Goal: Task Accomplishment & Management: Complete application form

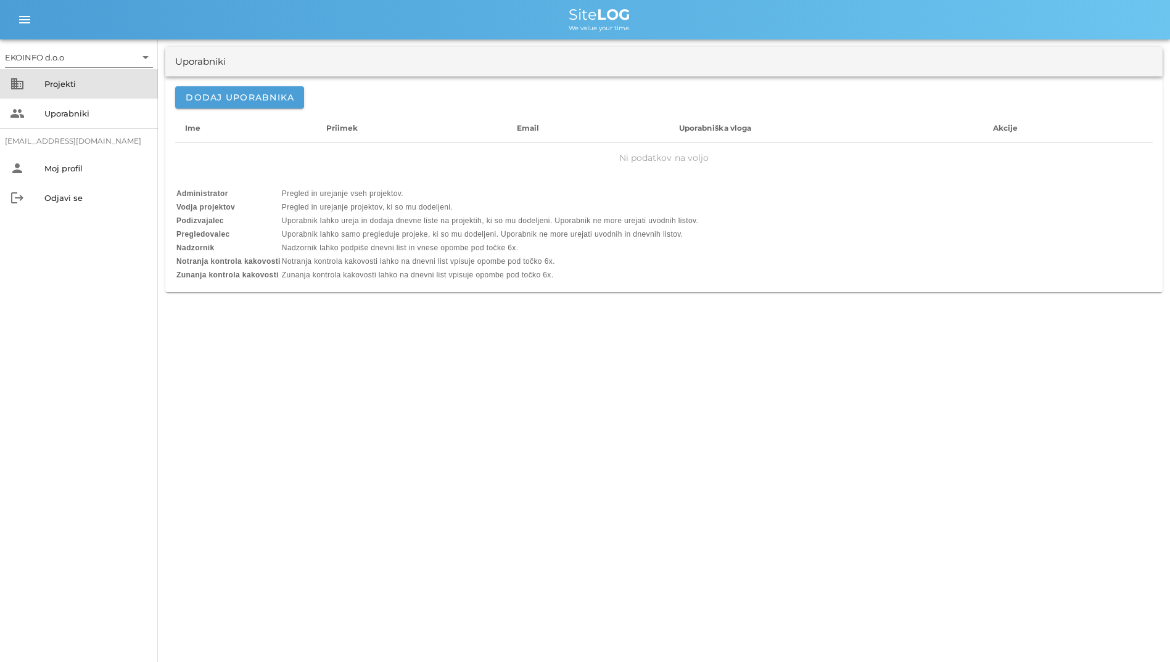
click at [52, 95] on div "business Projekti" at bounding box center [79, 84] width 158 height 30
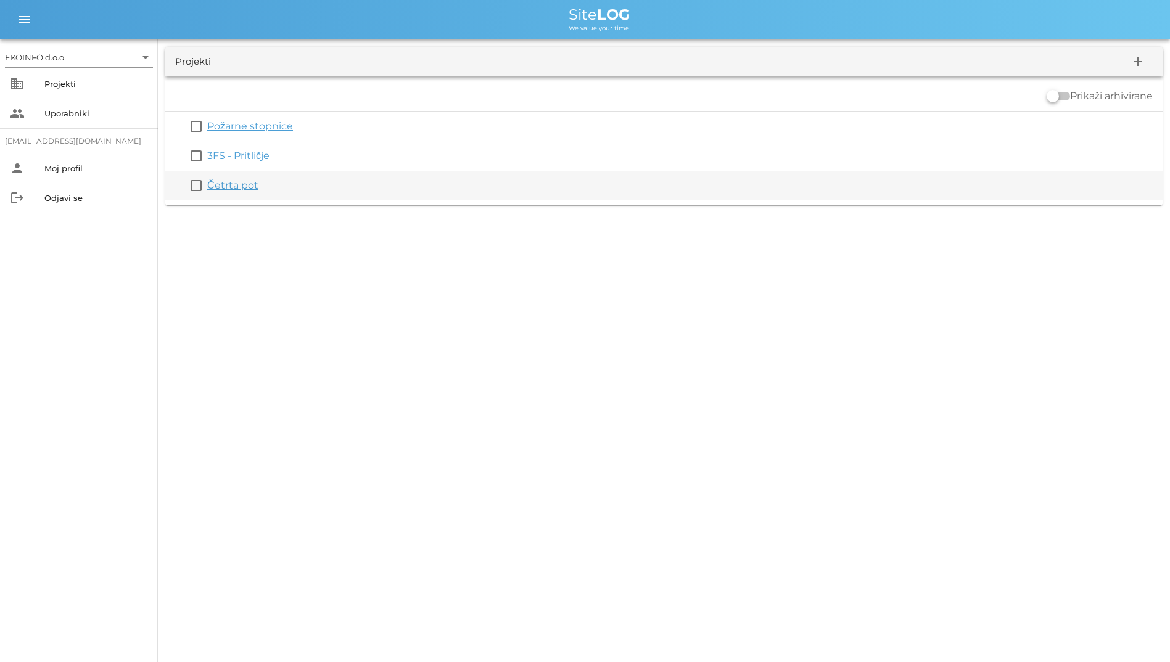
click at [229, 192] on div "Četrta pot" at bounding box center [682, 185] width 950 height 15
click at [229, 187] on link "Četrta pot" at bounding box center [232, 185] width 51 height 12
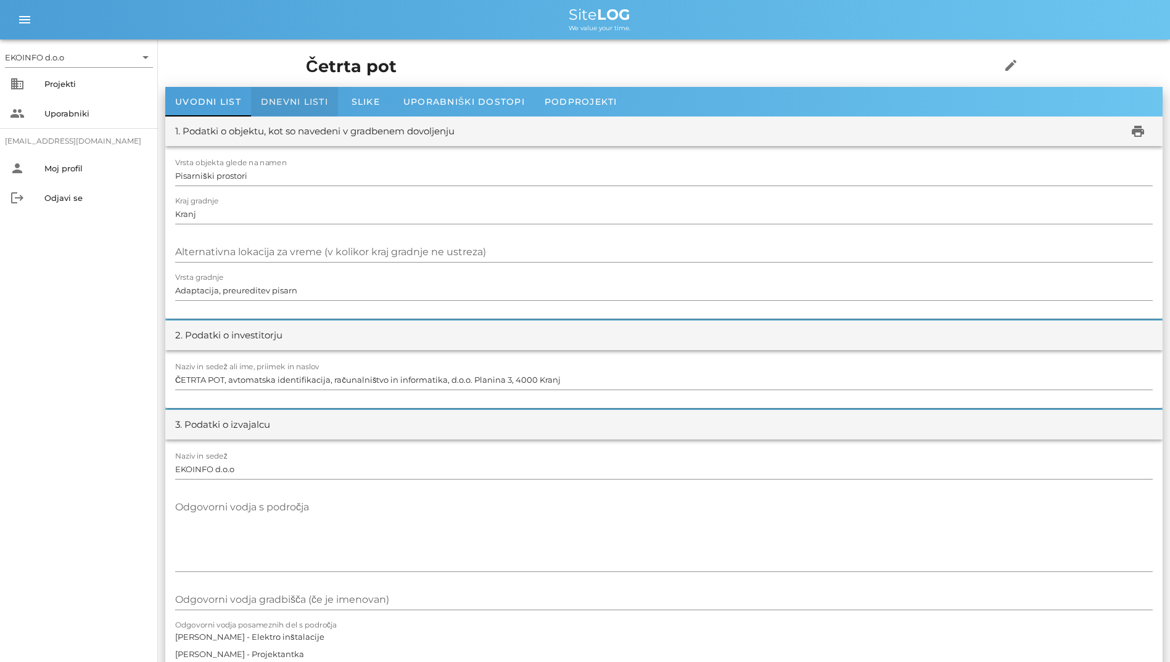
click at [295, 107] on span "Dnevni listi" at bounding box center [294, 101] width 67 height 11
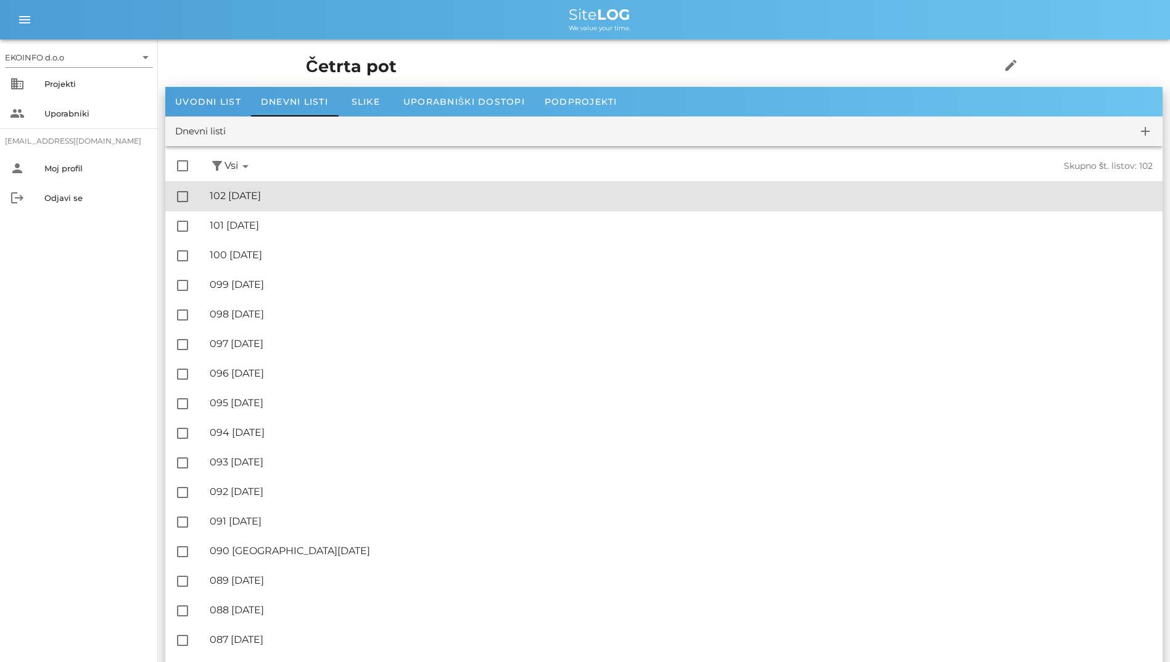
click at [261, 197] on div "🔏 102 ponedeljek, 06.10.2025" at bounding box center [681, 196] width 943 height 12
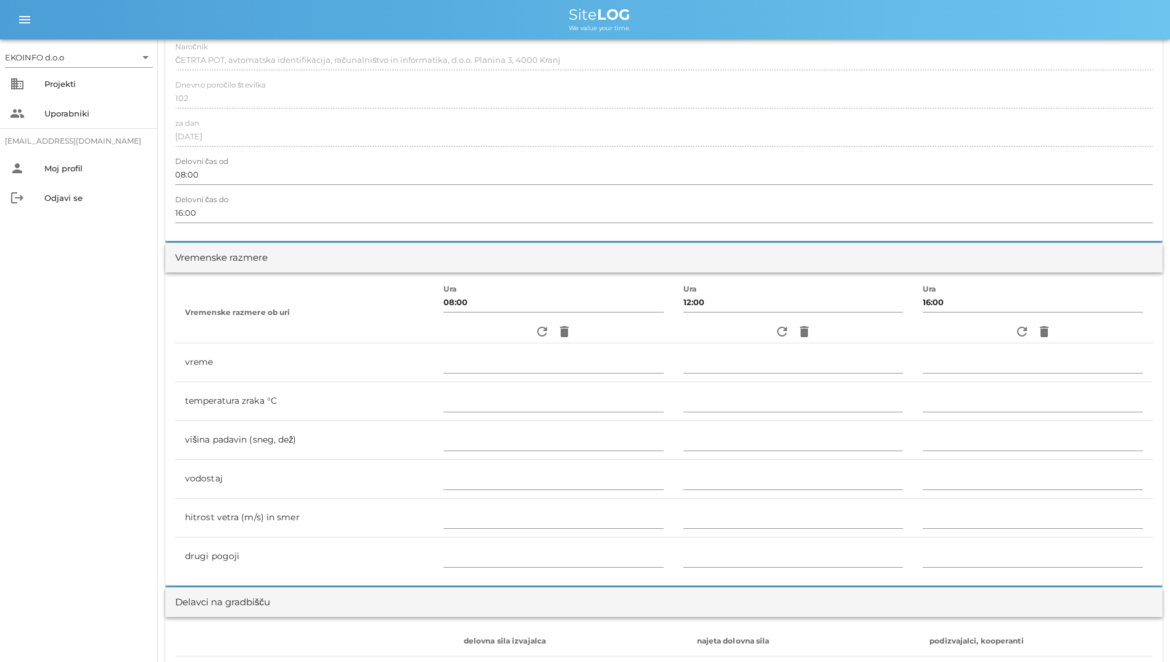
scroll to position [185, 0]
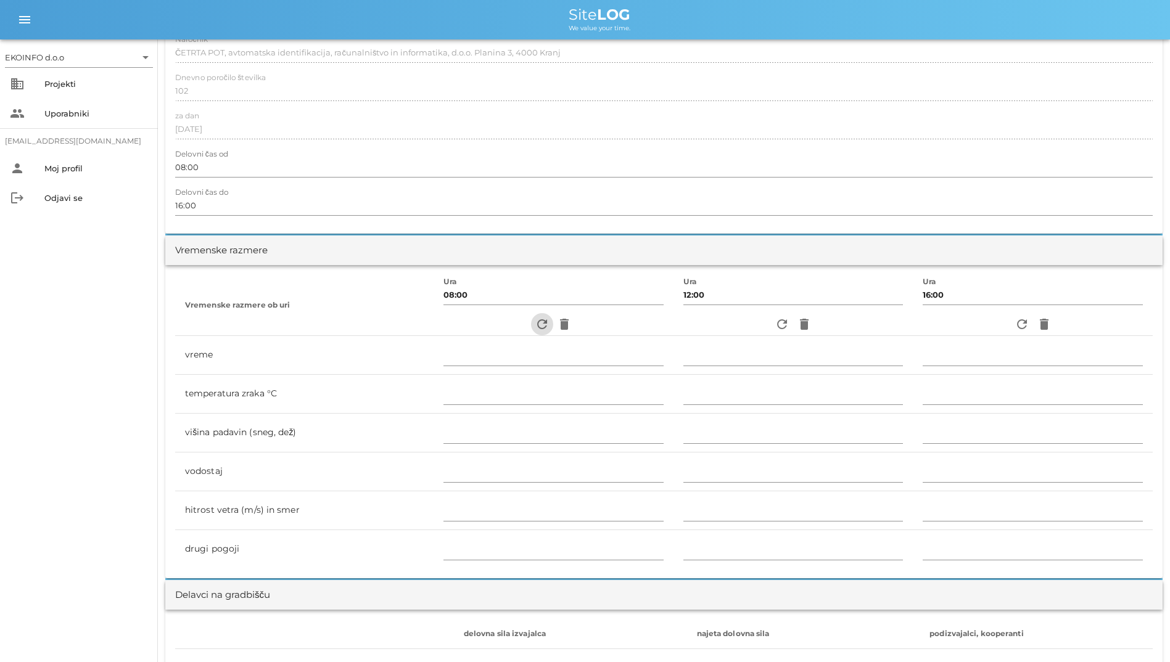
click at [535, 329] on icon "refresh" at bounding box center [542, 324] width 15 height 15
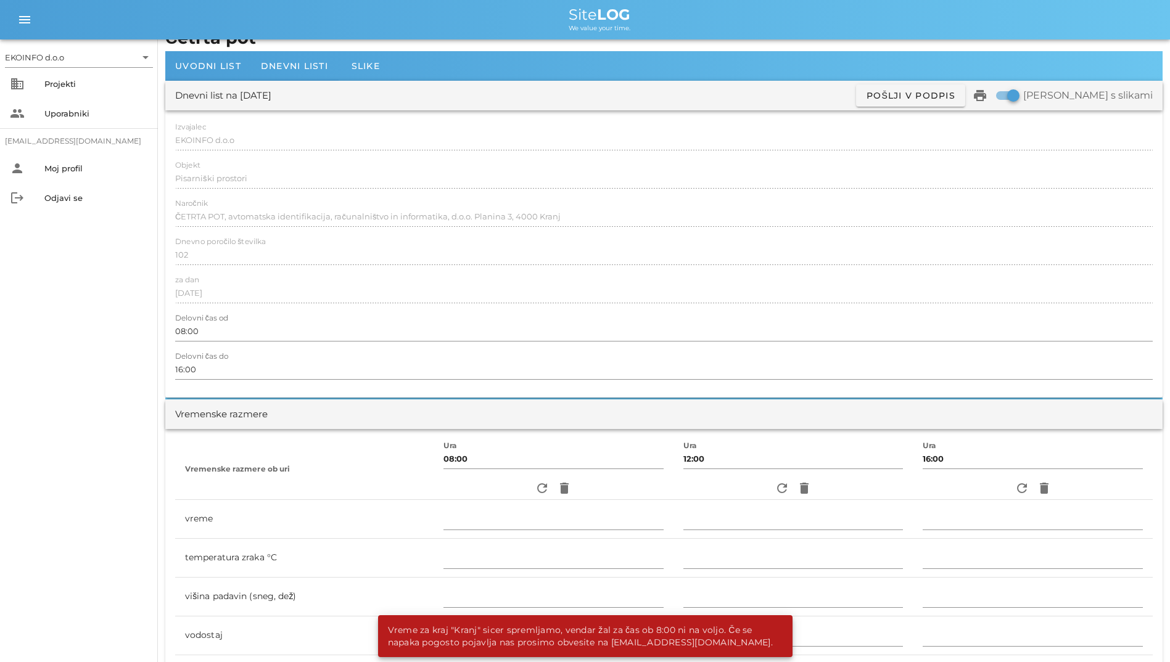
scroll to position [0, 0]
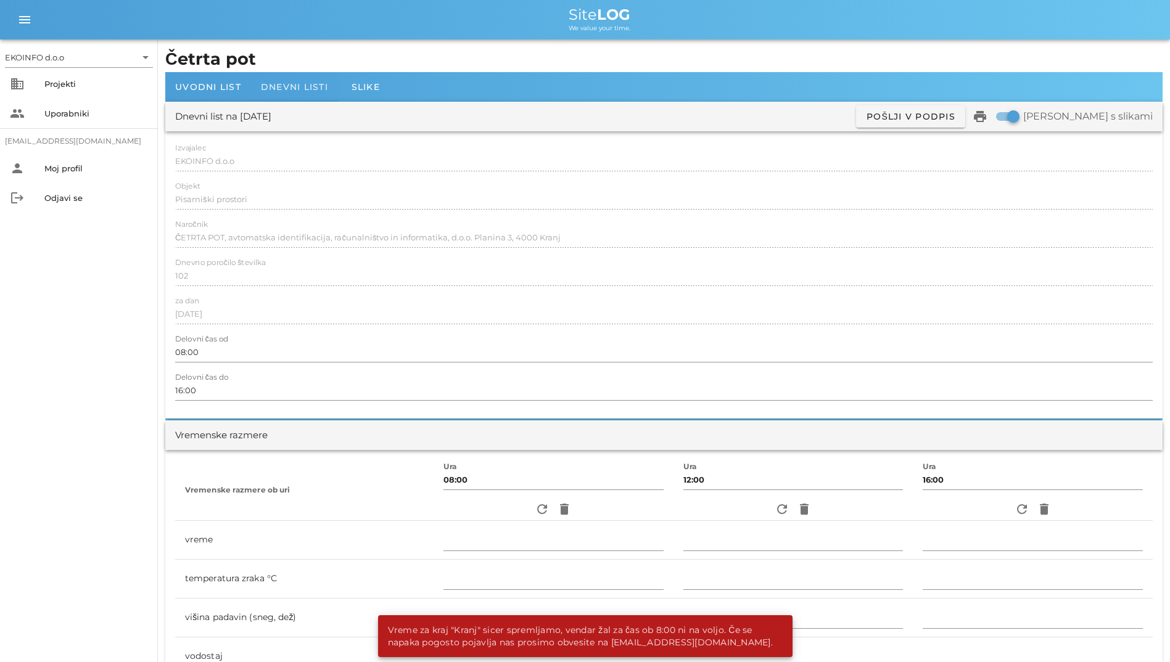
click at [257, 91] on div "Dnevni listi" at bounding box center [294, 87] width 87 height 30
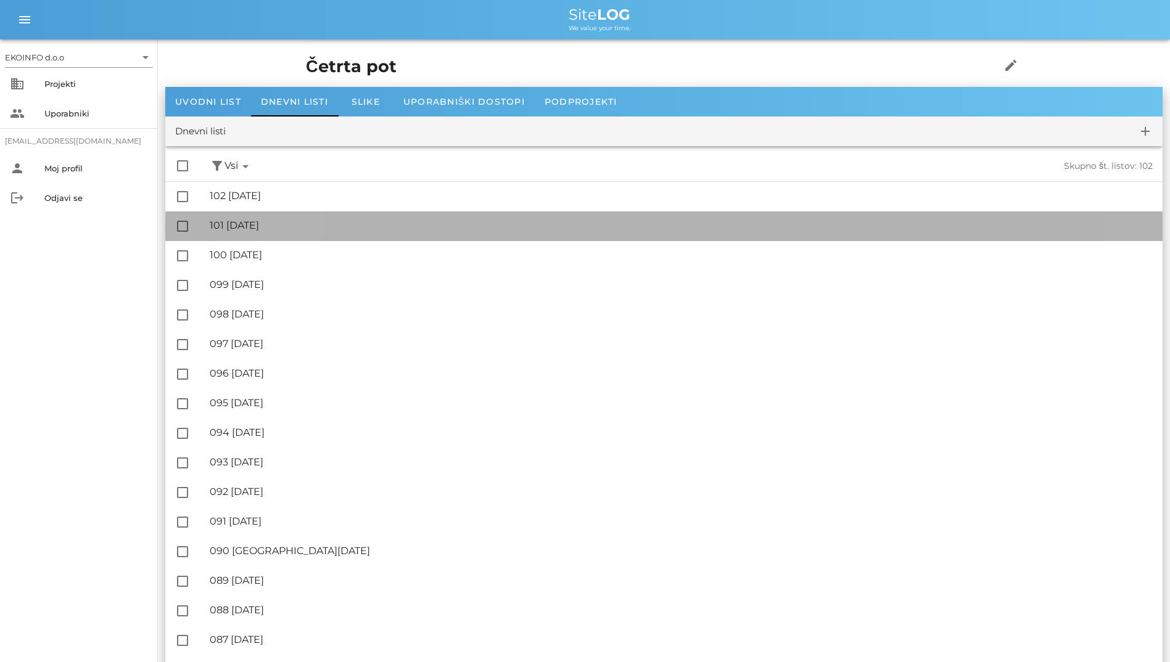
click at [271, 230] on div "🔏 101 nedelja, 05.10.2025" at bounding box center [681, 226] width 943 height 12
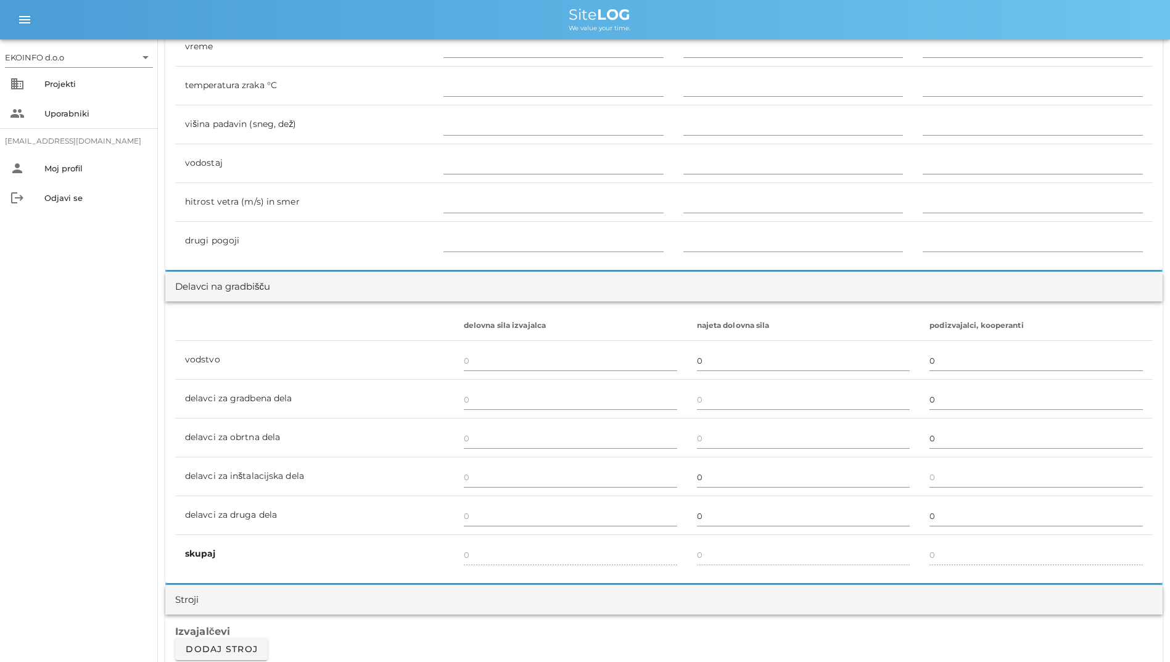
scroll to position [123, 0]
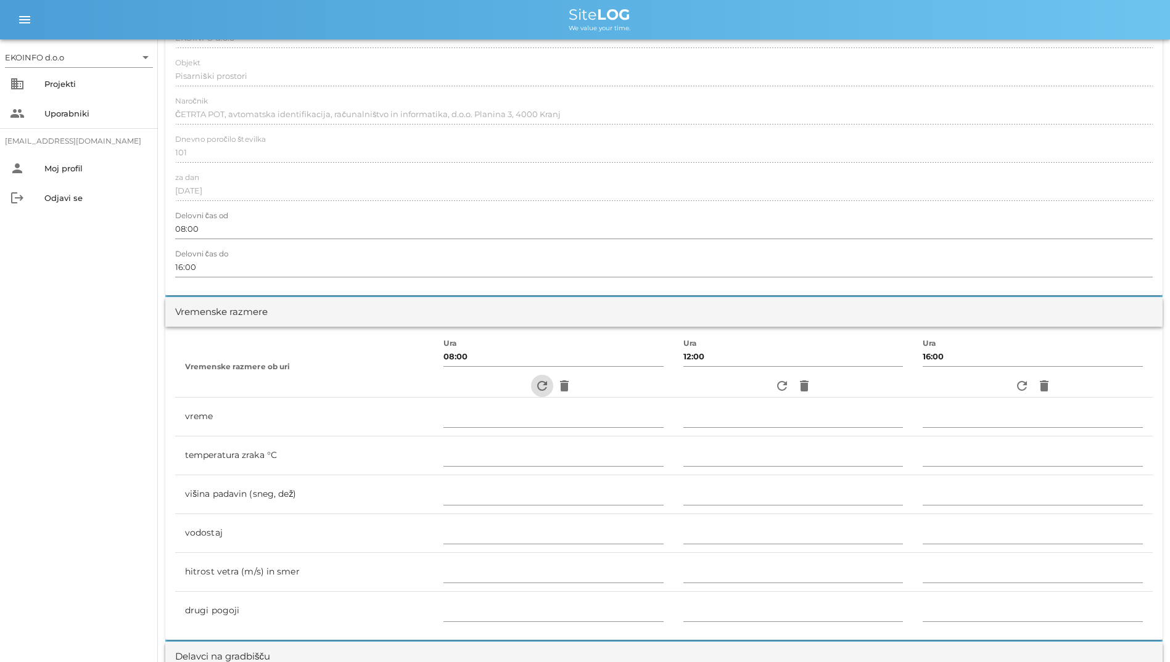
click at [539, 392] on icon "refresh" at bounding box center [542, 386] width 15 height 15
type input "oblačno"
type input "6"
type input "0"
type input "1.67 m/s šibek J"
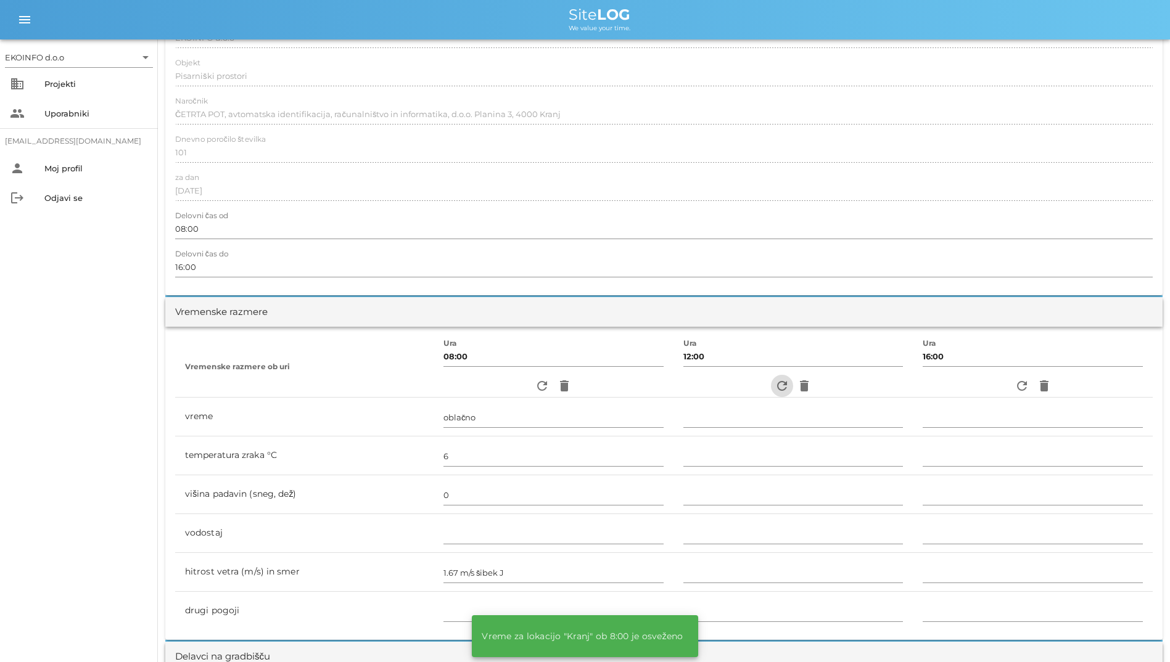
click at [774, 387] on icon "refresh" at bounding box center [781, 386] width 15 height 15
type input "oblačno"
type input "5"
type input "0"
type input "2.78 m/s šibek SZ"
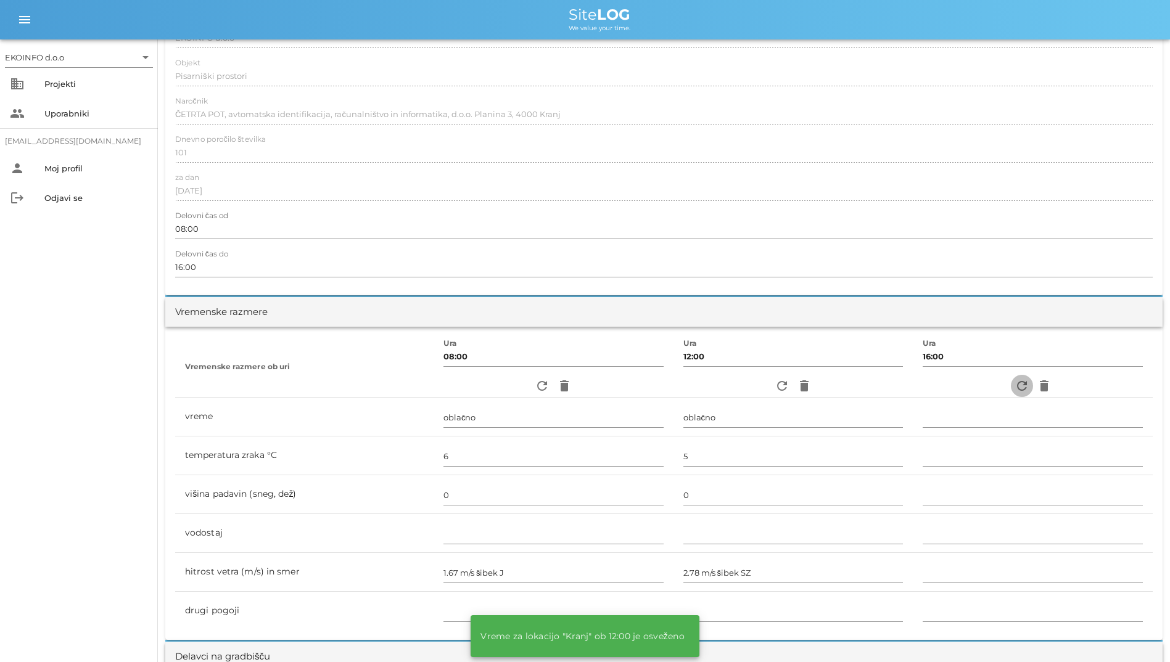
click at [1011, 384] on span "refresh" at bounding box center [1022, 386] width 22 height 15
type input "pretežno oblačno"
type input "8"
type input "0"
type input "0.28 m/s šibek J"
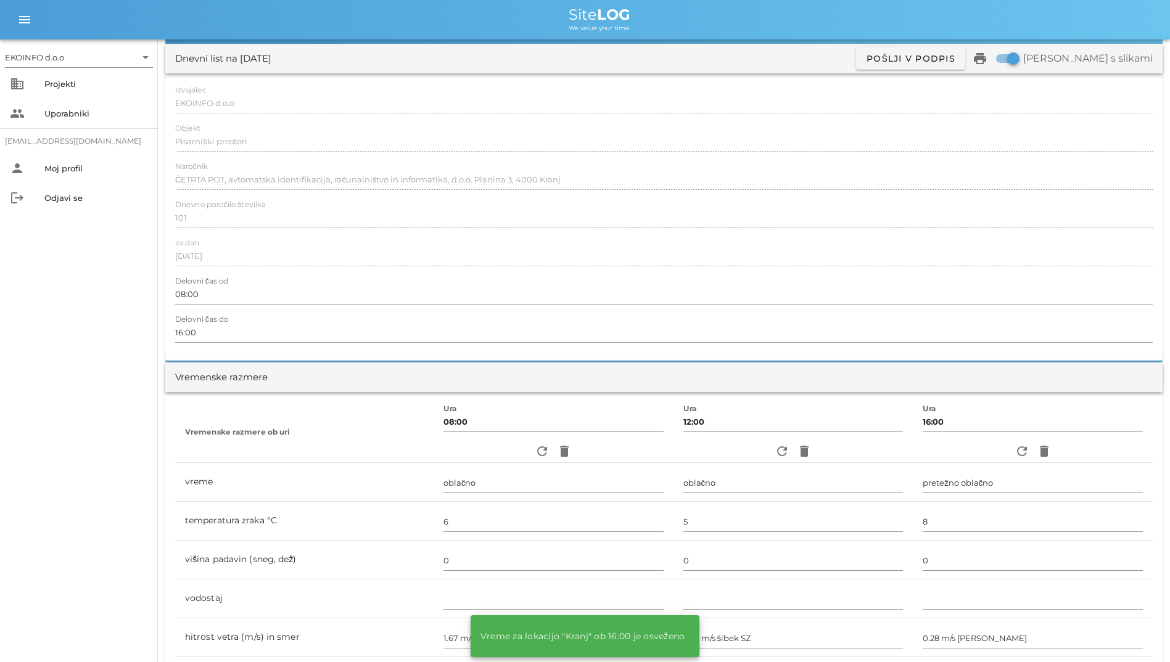
scroll to position [0, 0]
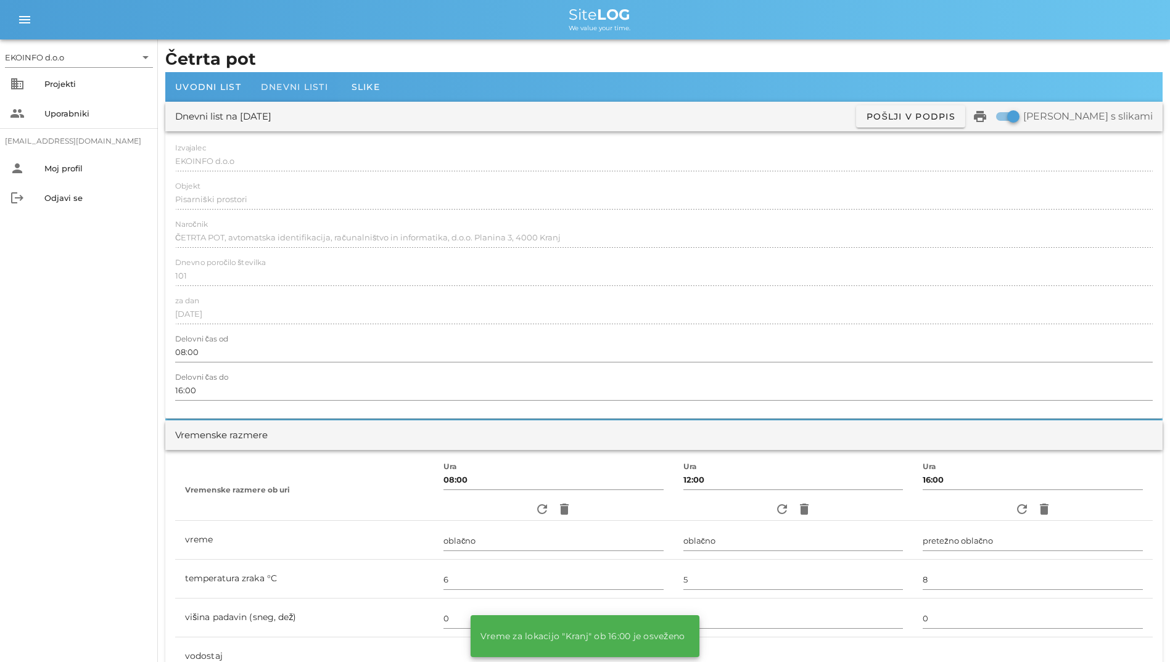
click at [261, 91] on span "Dnevni listi" at bounding box center [294, 86] width 67 height 11
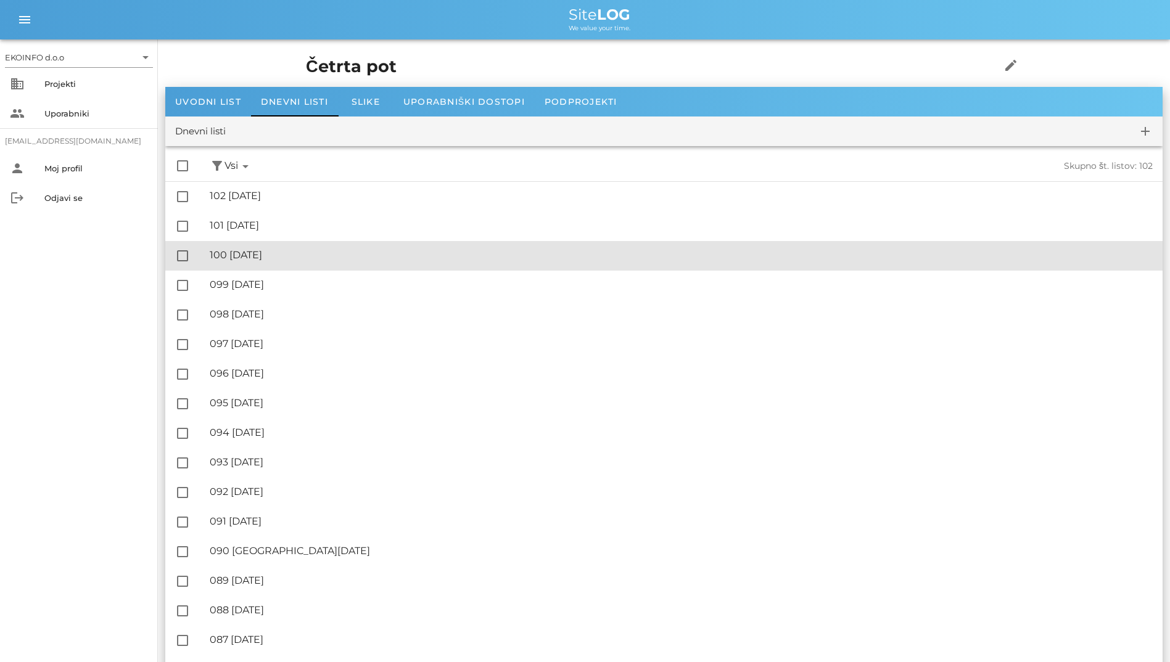
click at [318, 257] on div "🔏 100 sobota, 04.10.2025" at bounding box center [681, 255] width 943 height 12
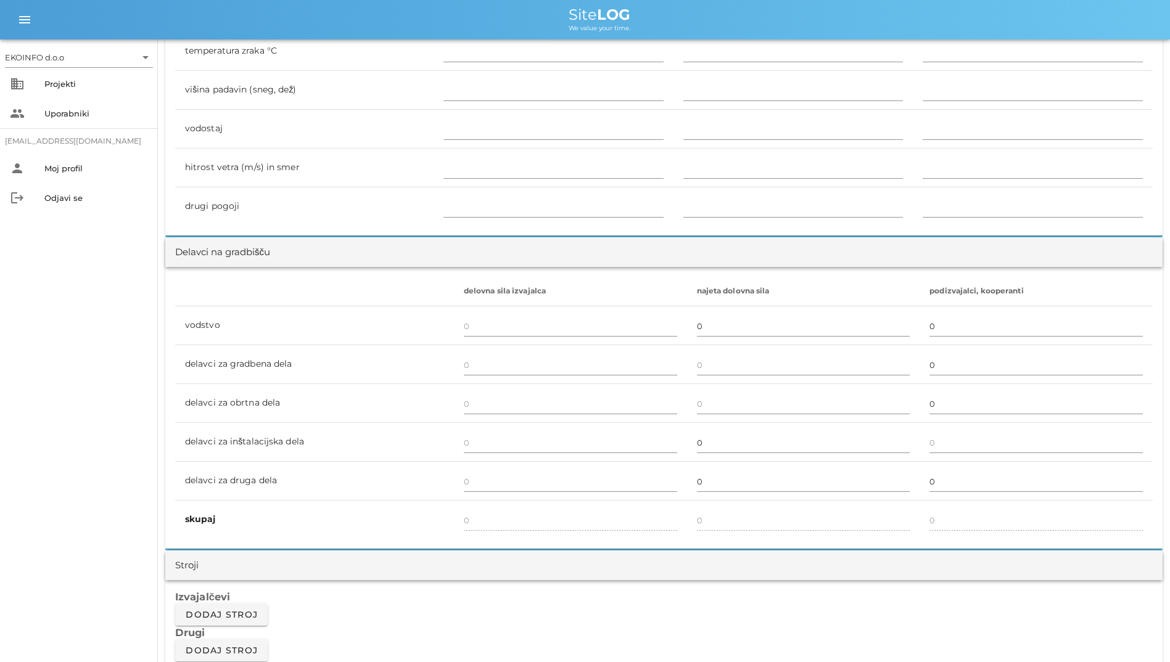
scroll to position [987, 0]
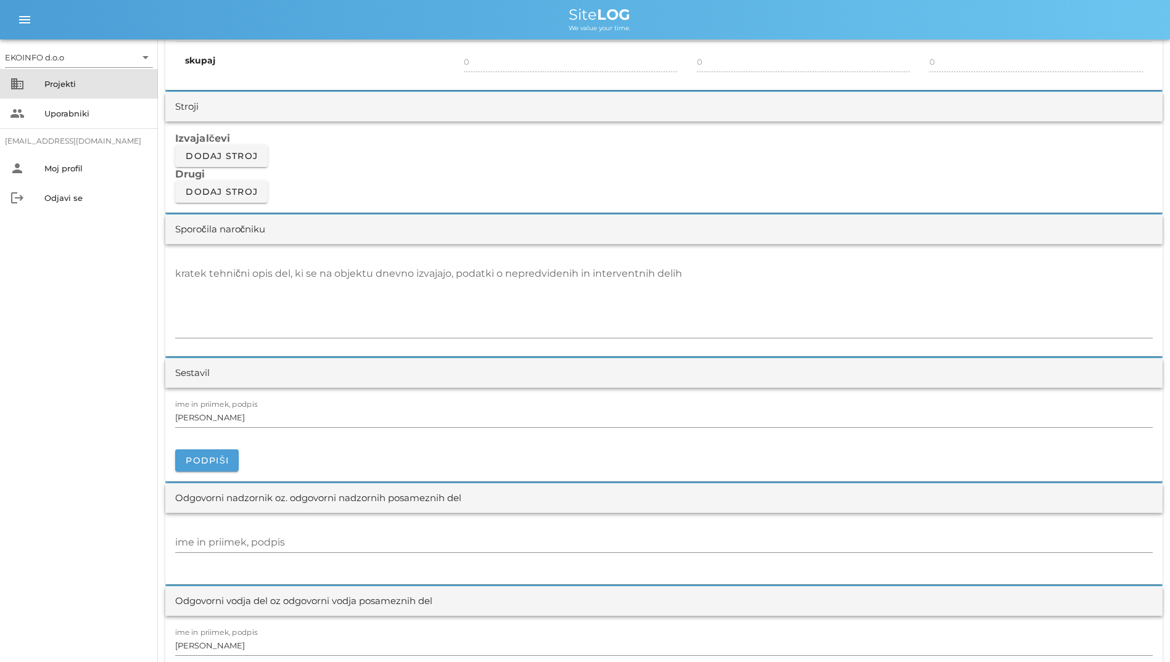
click at [32, 85] on div "business Projekti" at bounding box center [79, 84] width 158 height 30
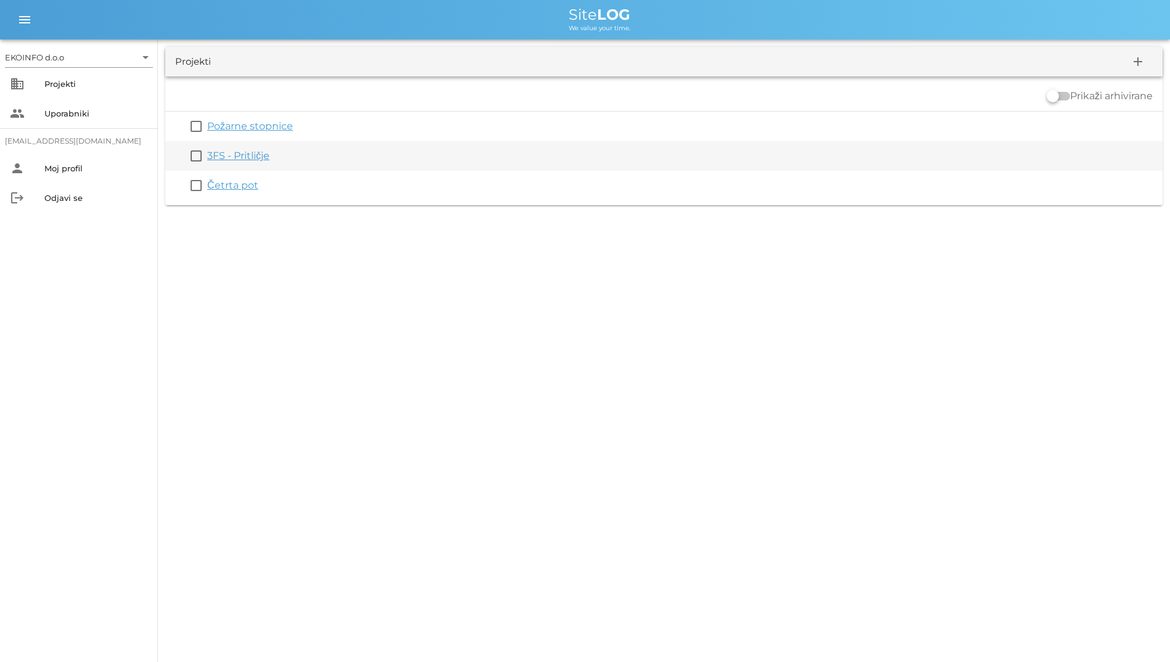
click at [243, 157] on link "3FS - Pritličje" at bounding box center [238, 156] width 62 height 12
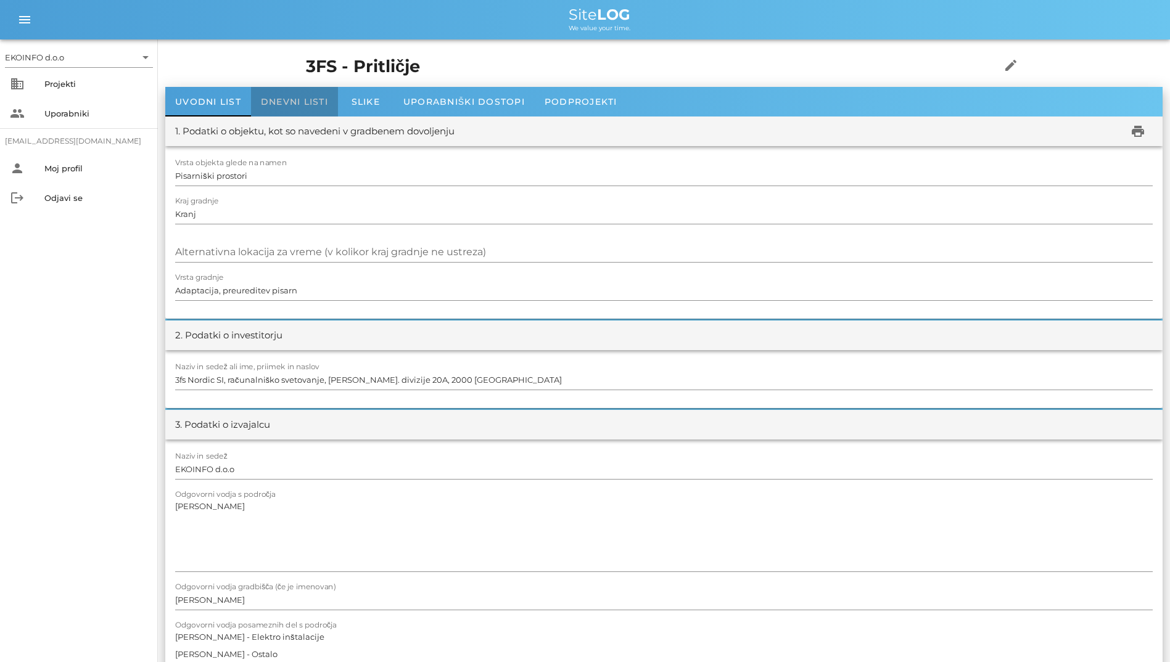
click at [280, 100] on span "Dnevni listi" at bounding box center [294, 101] width 67 height 11
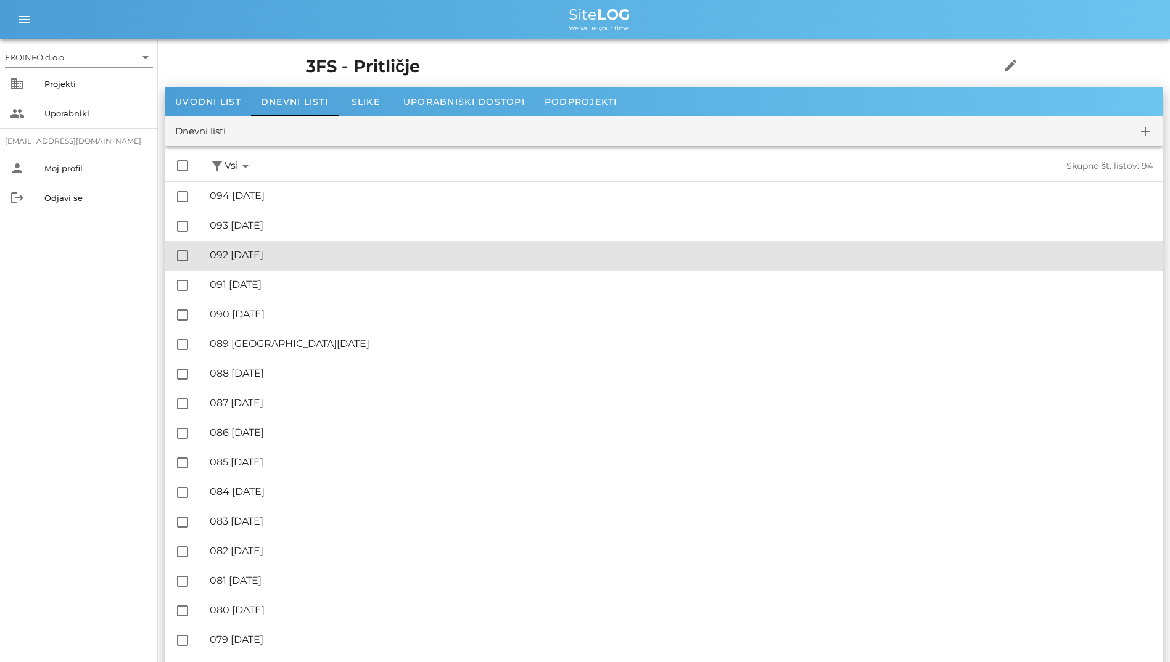
click at [302, 264] on div "🔏 092 sobota, 04.10.2025 ✓ Podpisal: Nadzornik ✓ Podpisal: Sestavljalec ✓ Podpi…" at bounding box center [681, 256] width 943 height 28
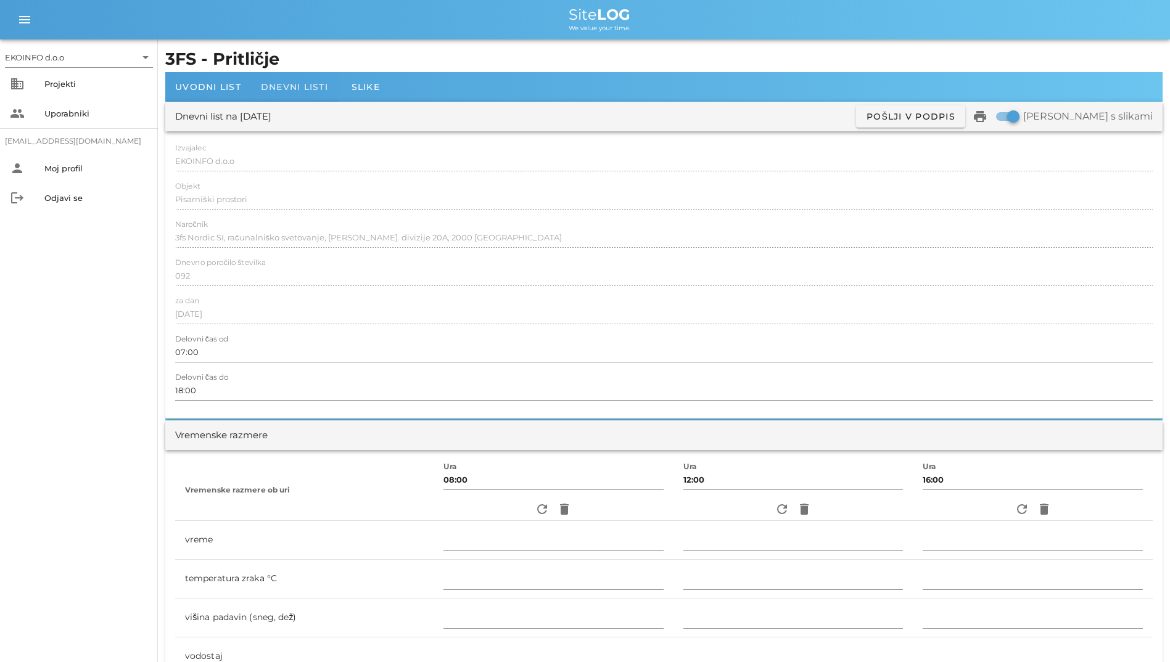
click at [270, 93] on div "Dnevni listi" at bounding box center [294, 87] width 87 height 30
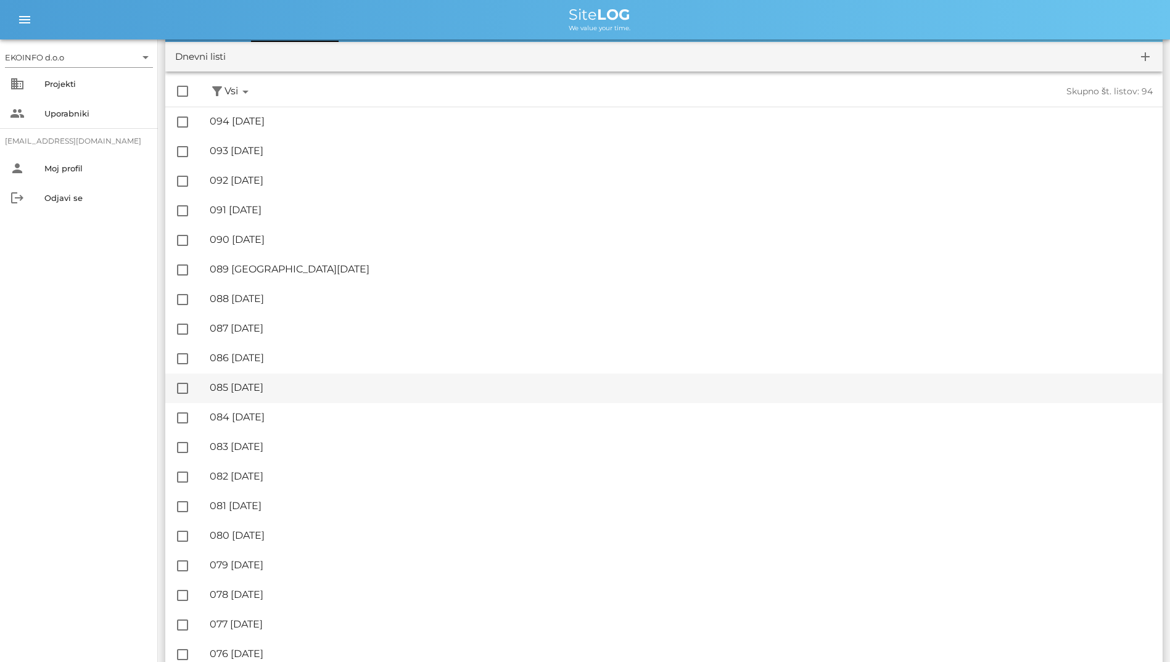
scroll to position [185, 0]
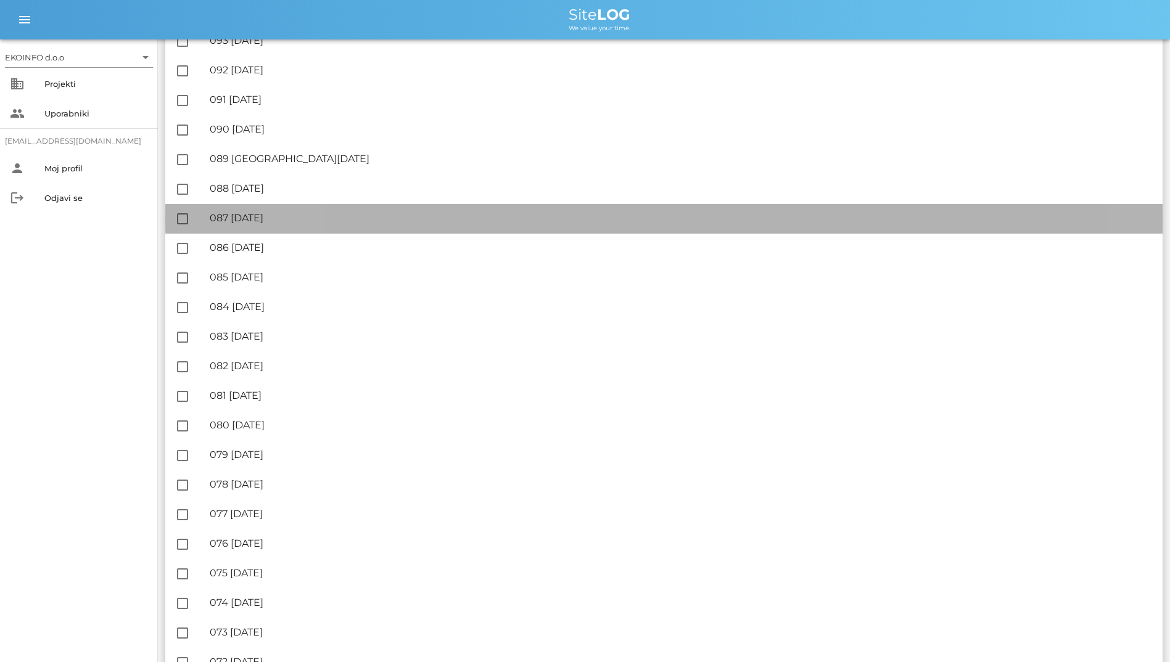
click at [251, 224] on div "🔏 087 ponedeljek, 29.09.2025 ✓ Podpisal: Nadzornik ✓ Podpisal: Sestavljalec ✓ P…" at bounding box center [681, 219] width 943 height 28
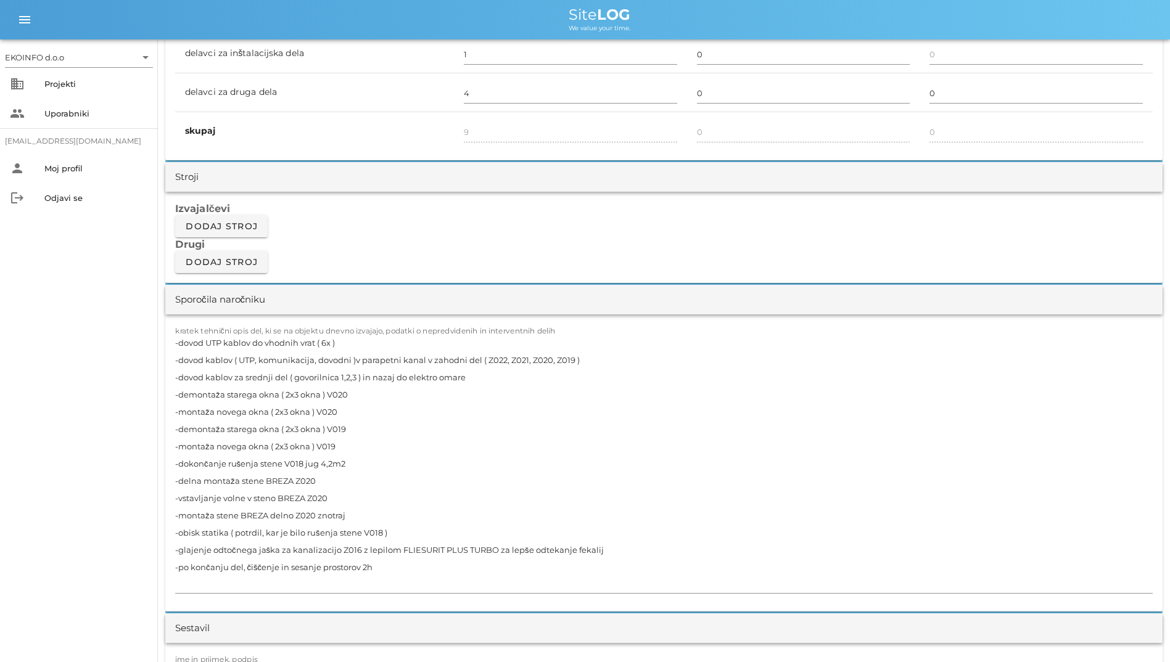
scroll to position [987, 0]
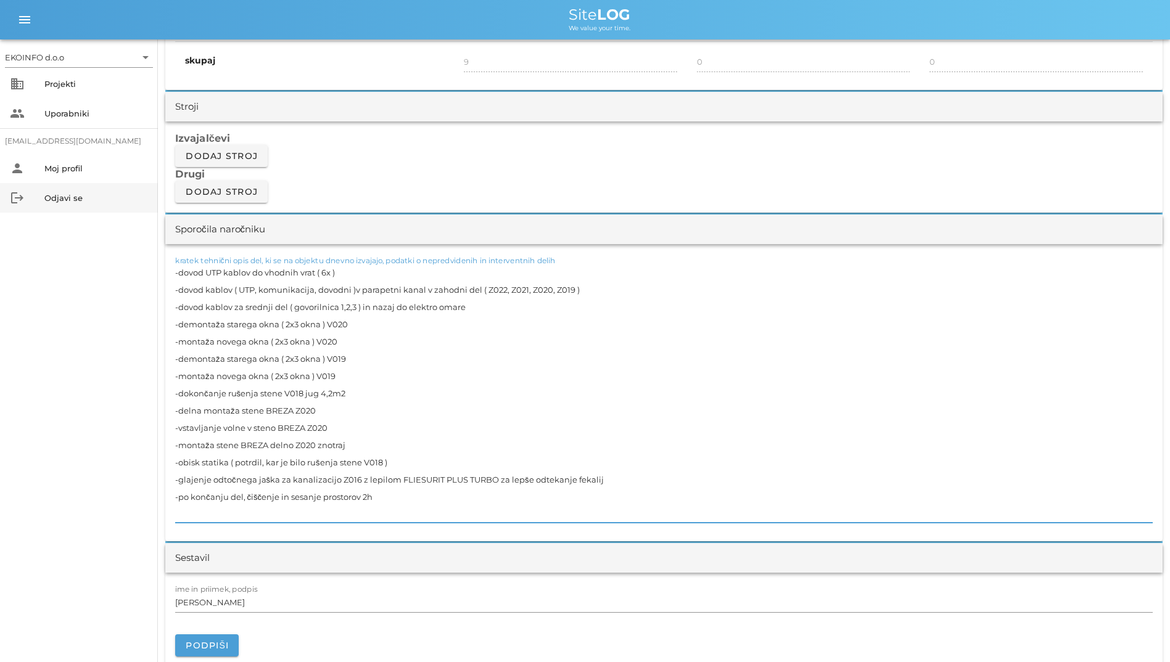
drag, startPoint x: 380, startPoint y: 504, endPoint x: 92, endPoint y: 212, distance: 411.2
click at [92, 212] on div "EKOINFO d.o.o arrow_drop_down business Projekti people Uporabniki student2@info…" at bounding box center [585, 524] width 1170 height 3023
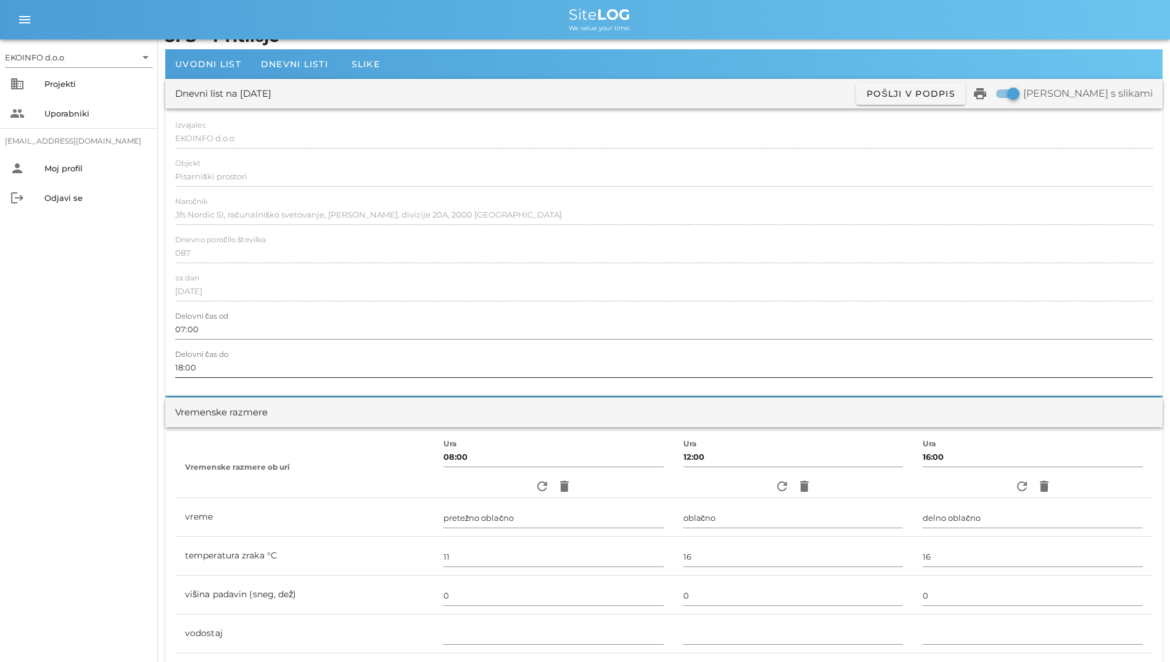
scroll to position [0, 0]
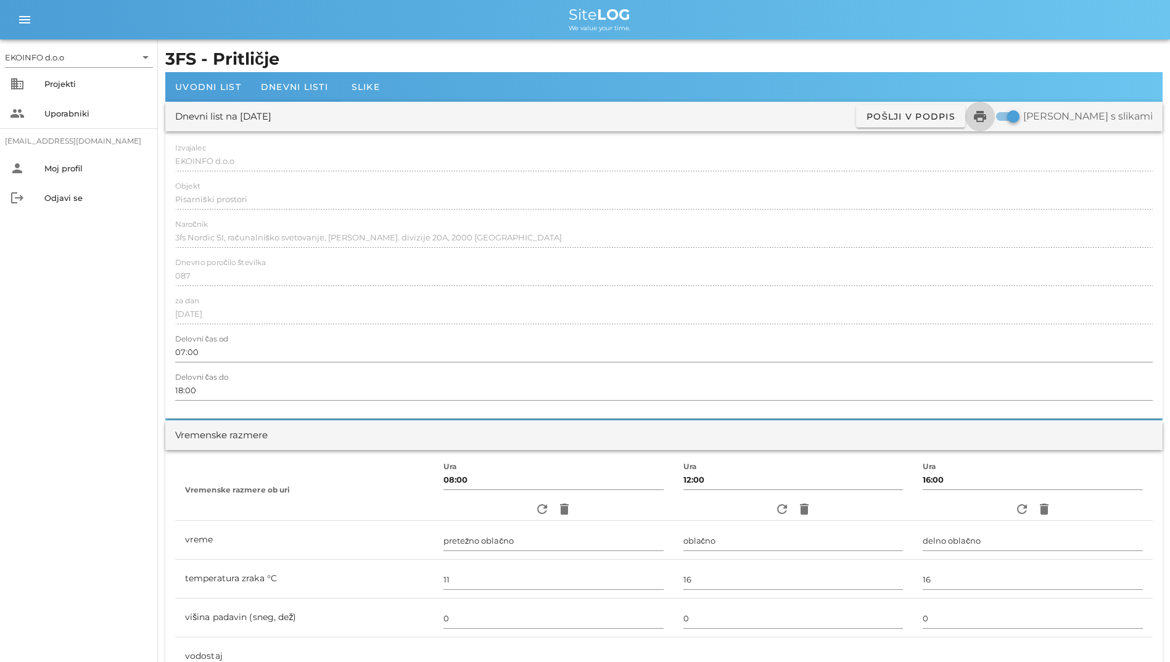
click at [987, 120] on icon "print" at bounding box center [979, 116] width 15 height 15
click at [308, 107] on div "Dnevni list na ponedeljek, 29.09.2025 ✓ Podpisan Pošlji v podpis print Natisni …" at bounding box center [663, 117] width 997 height 30
click at [295, 90] on span "Dnevni listi" at bounding box center [294, 86] width 67 height 11
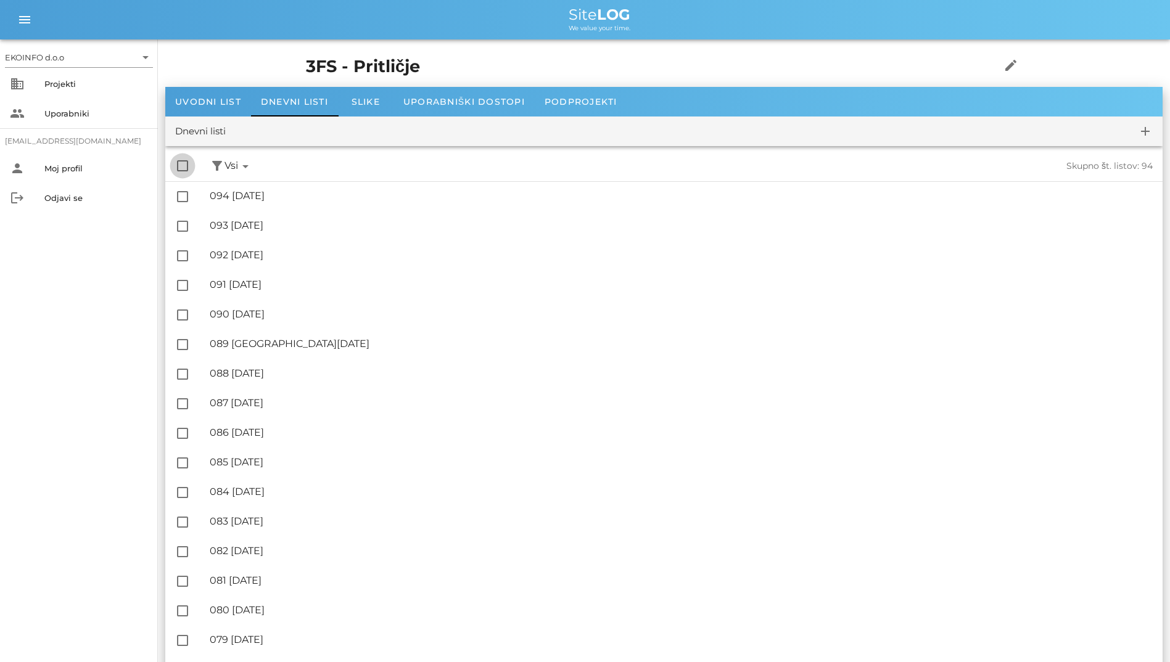
click at [179, 163] on div at bounding box center [182, 165] width 21 height 21
checkbox input "true"
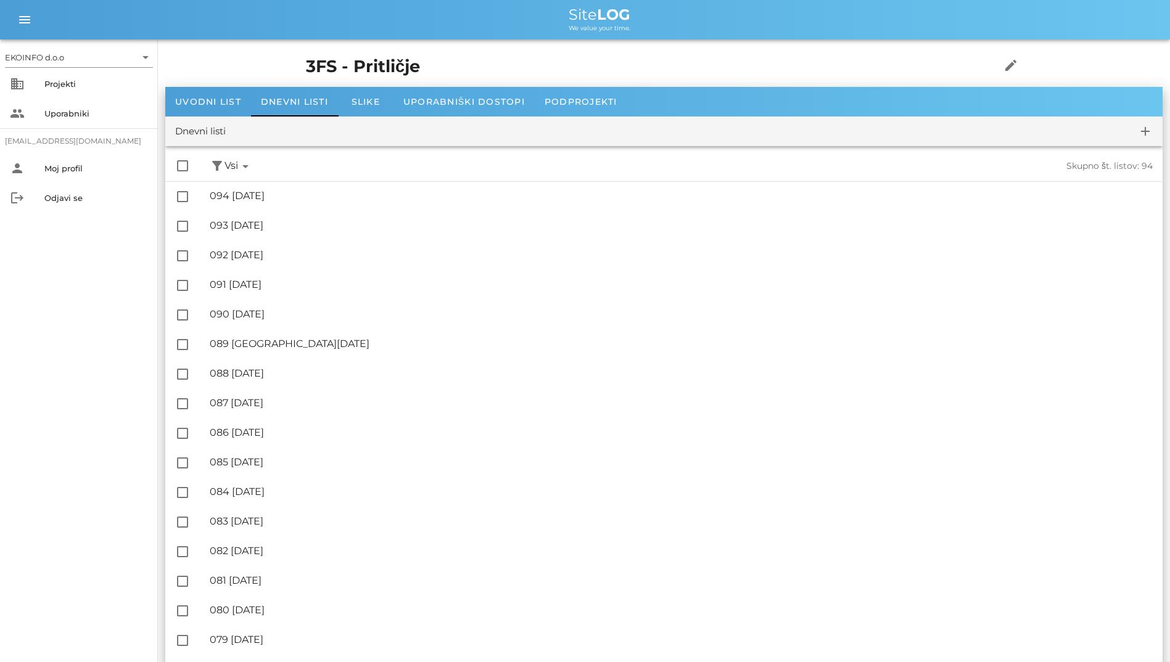
checkbox input "true"
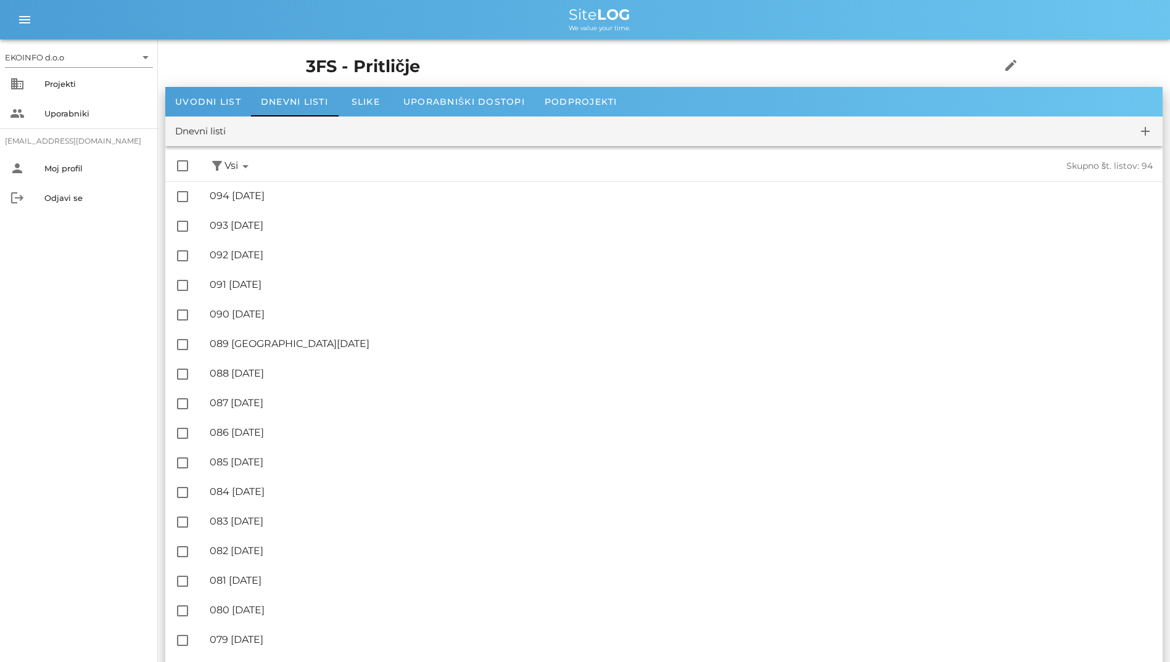
checkbox input "true"
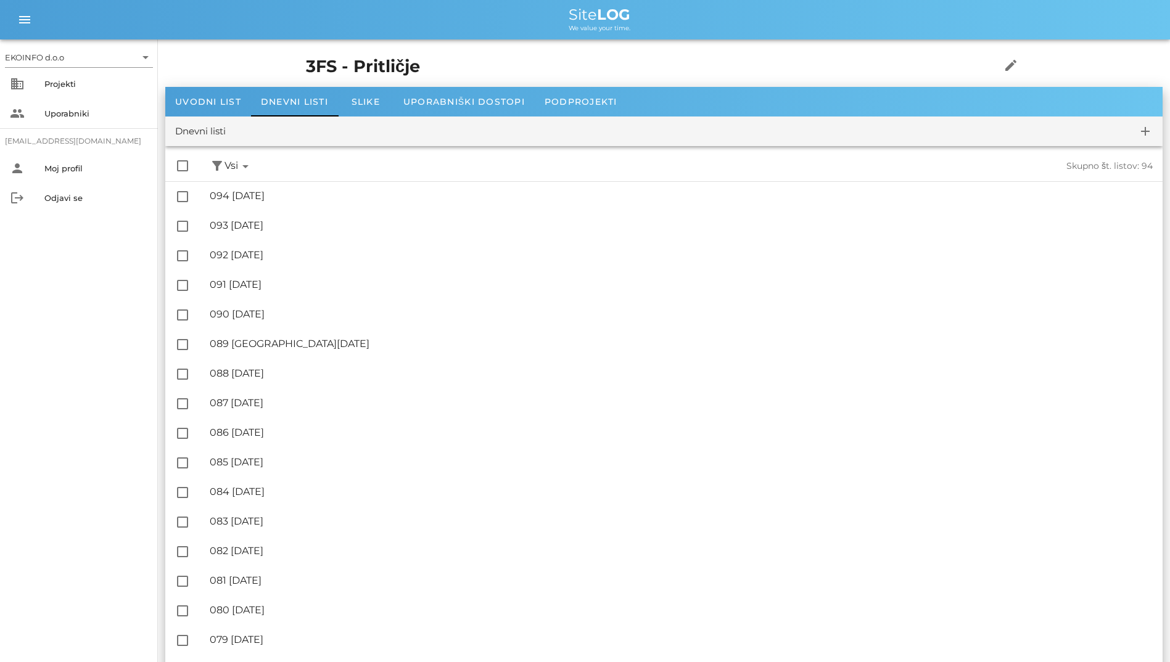
checkbox input "true"
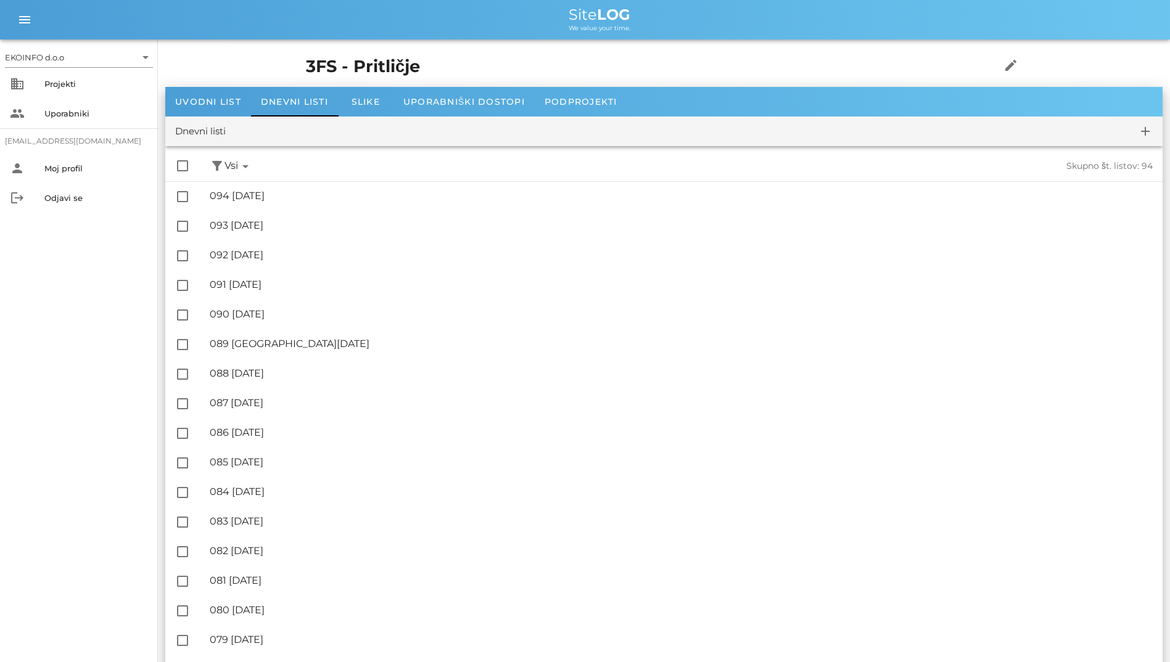
checkbox input "true"
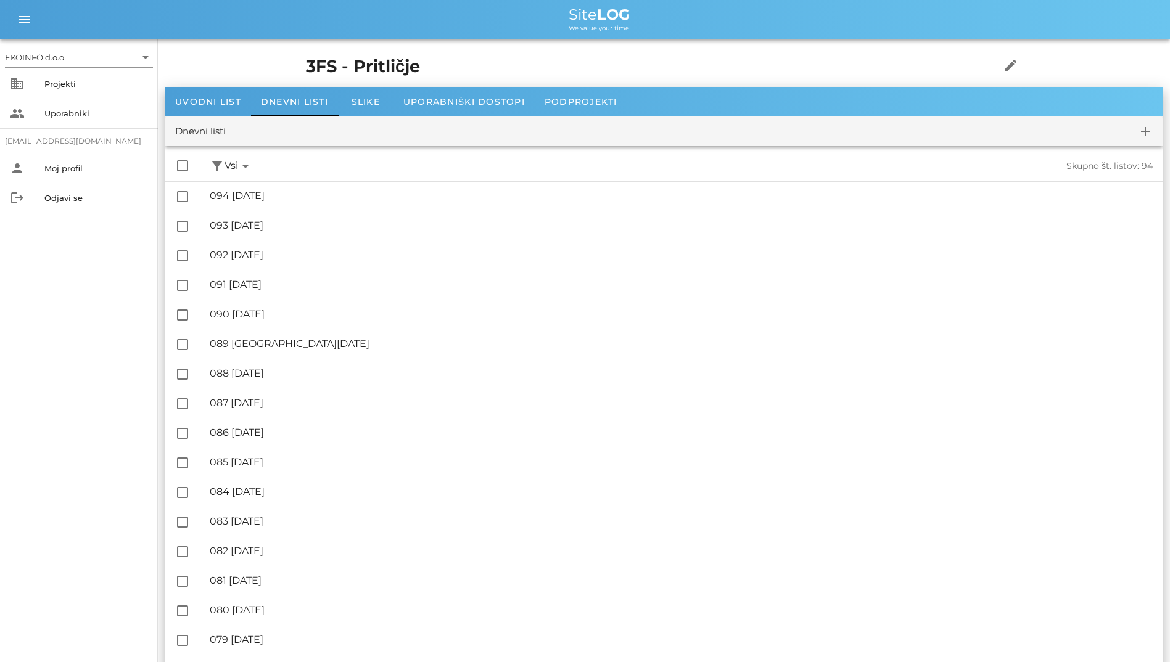
checkbox input "true"
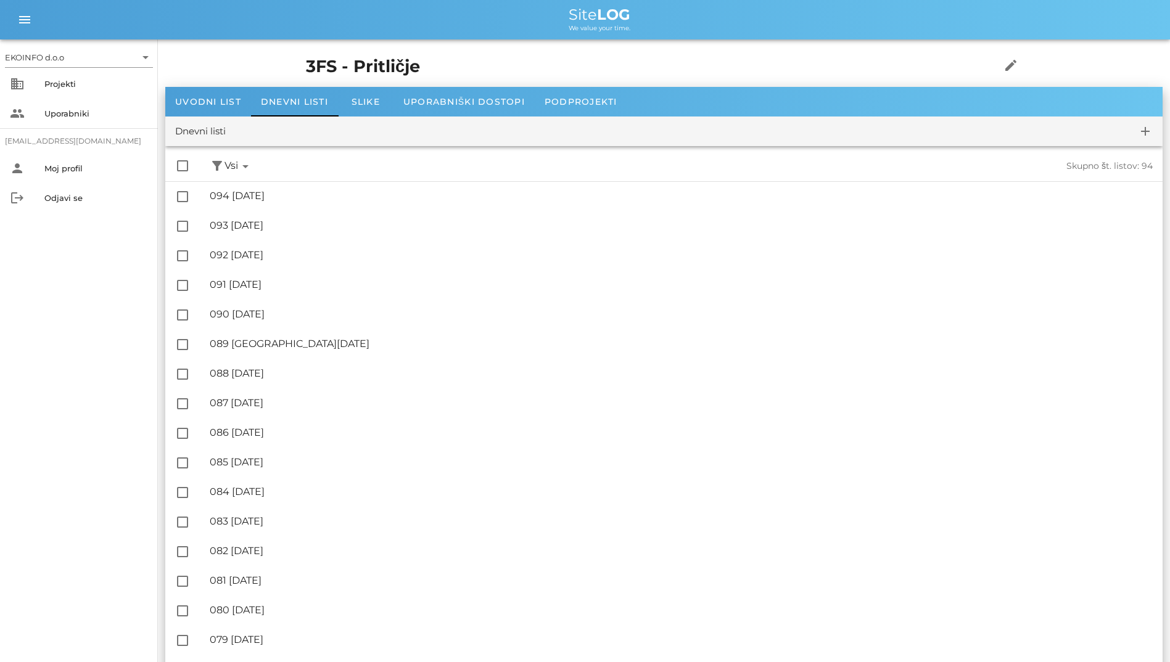
checkbox input "true"
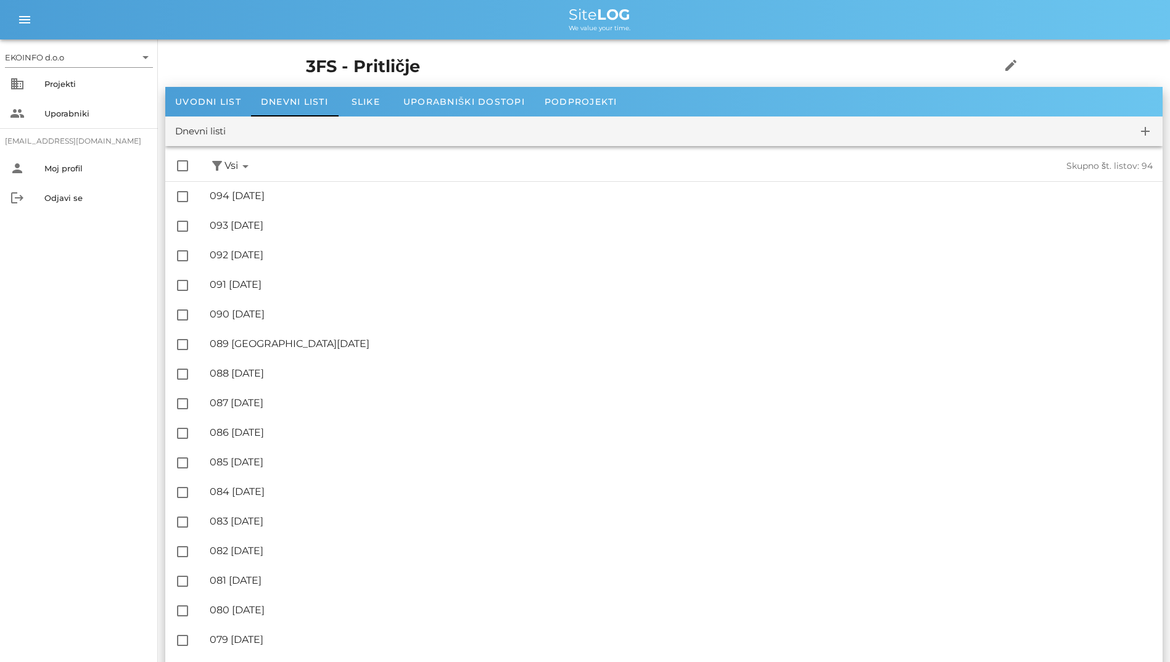
checkbox input "true"
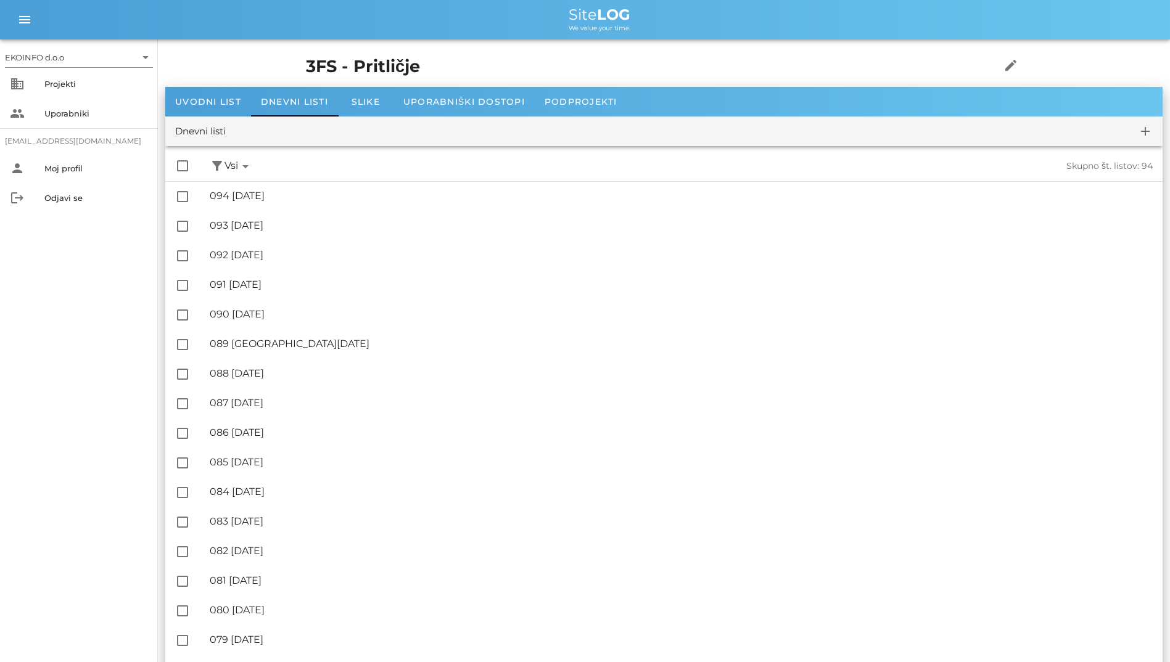
checkbox input "true"
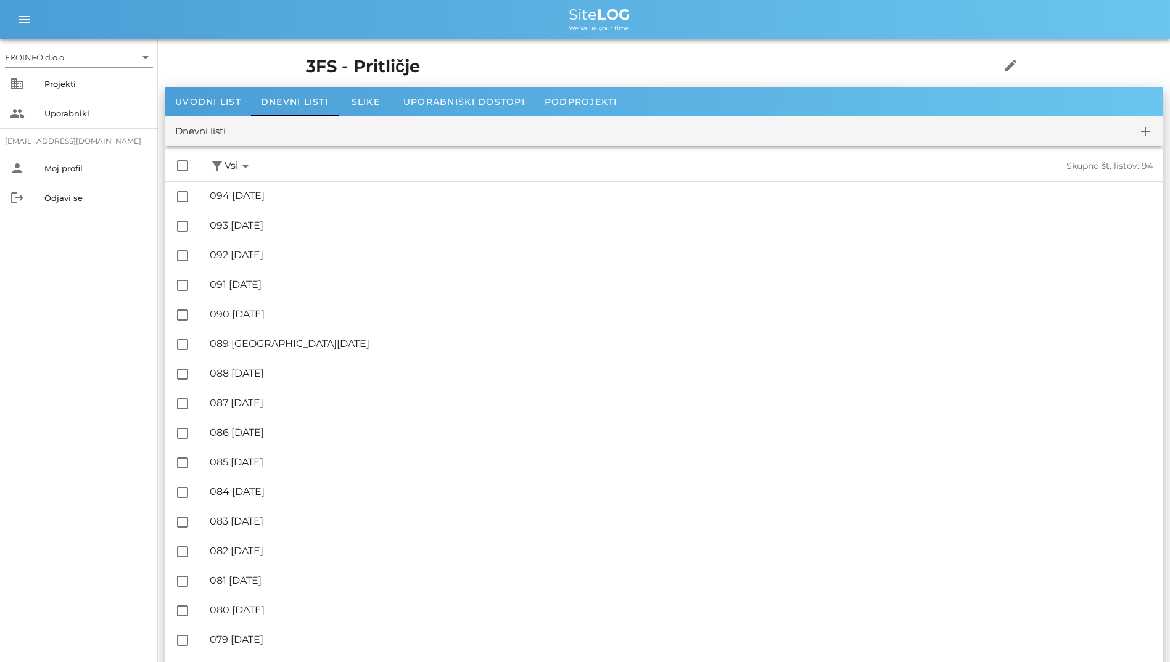
checkbox input "true"
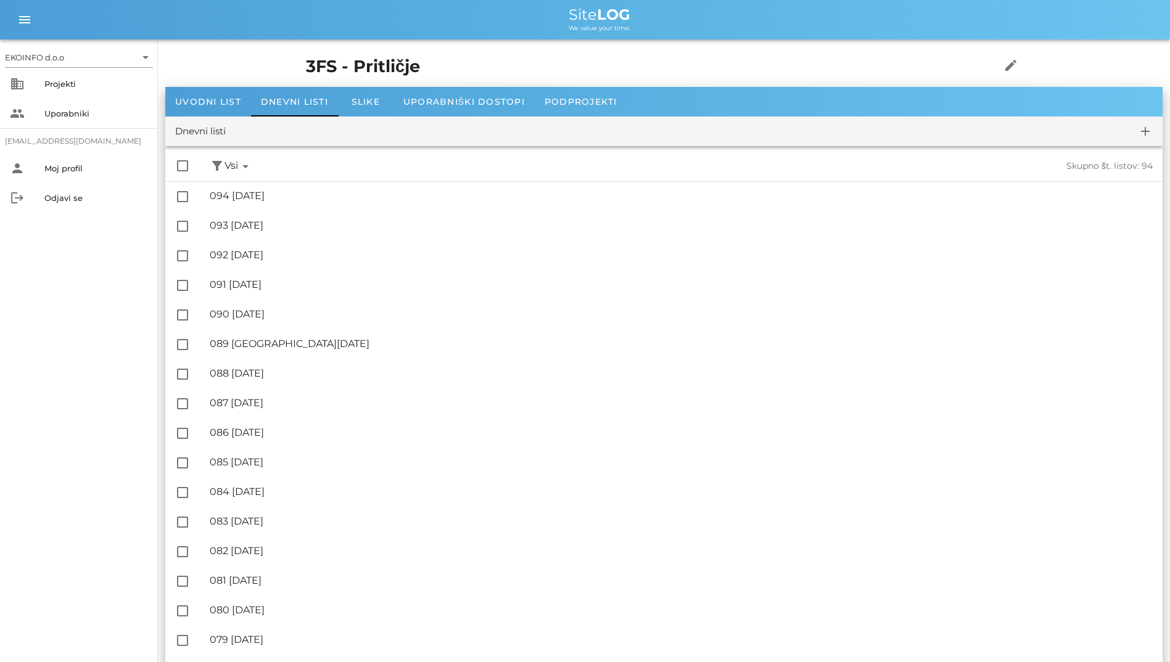
checkbox input "true"
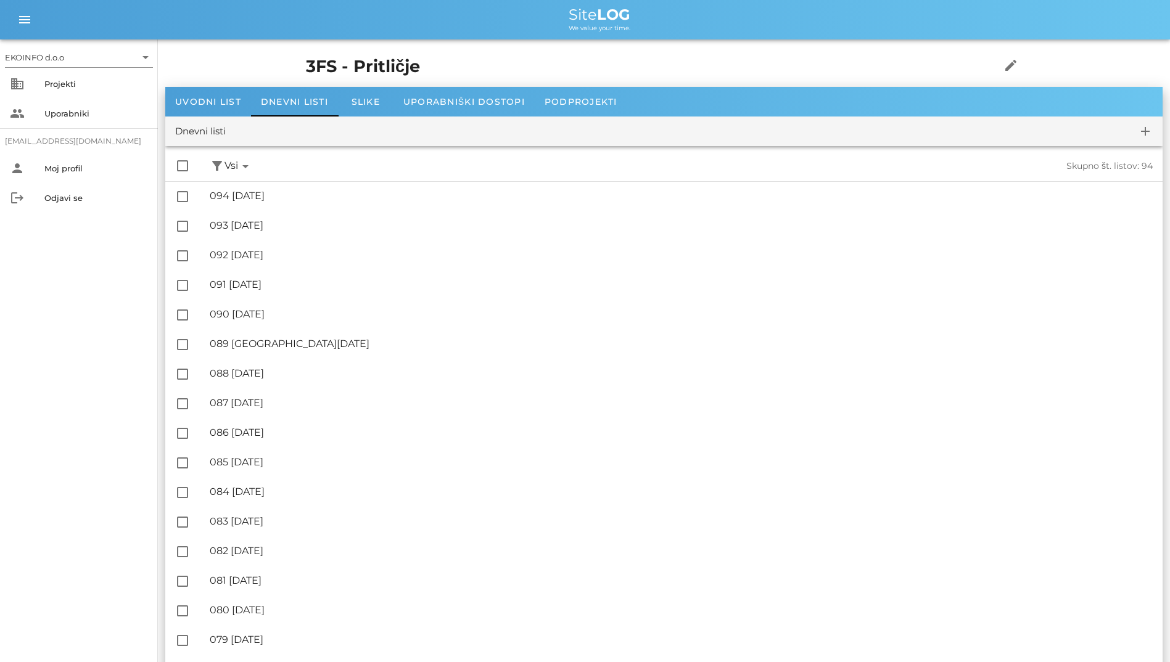
checkbox input "true"
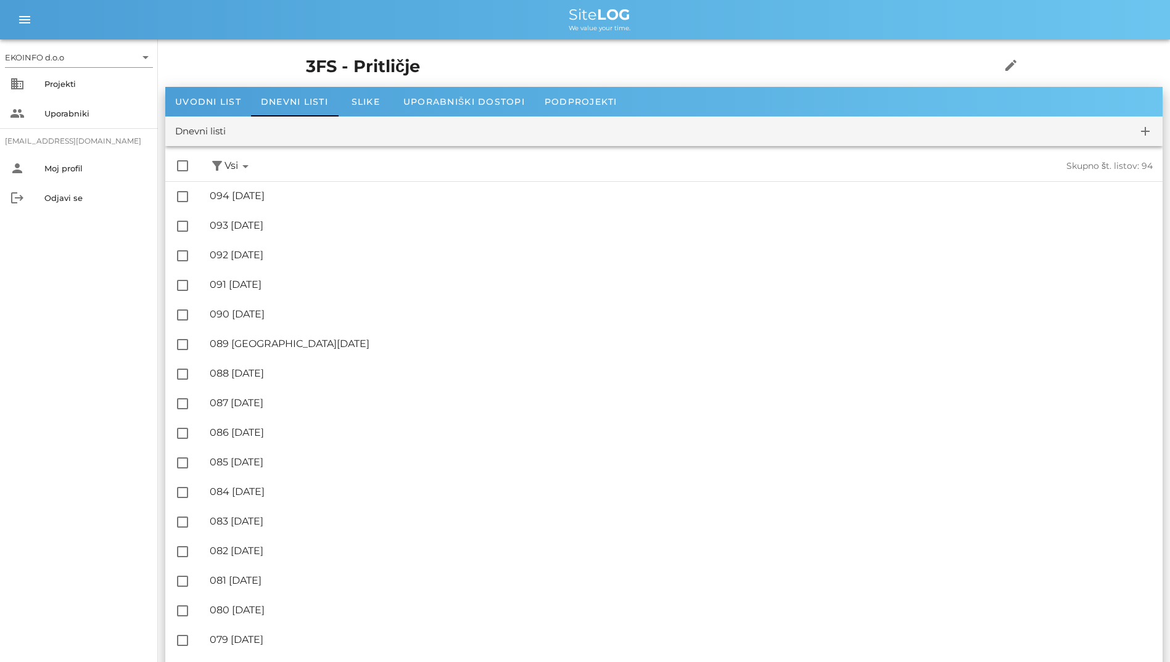
checkbox input "true"
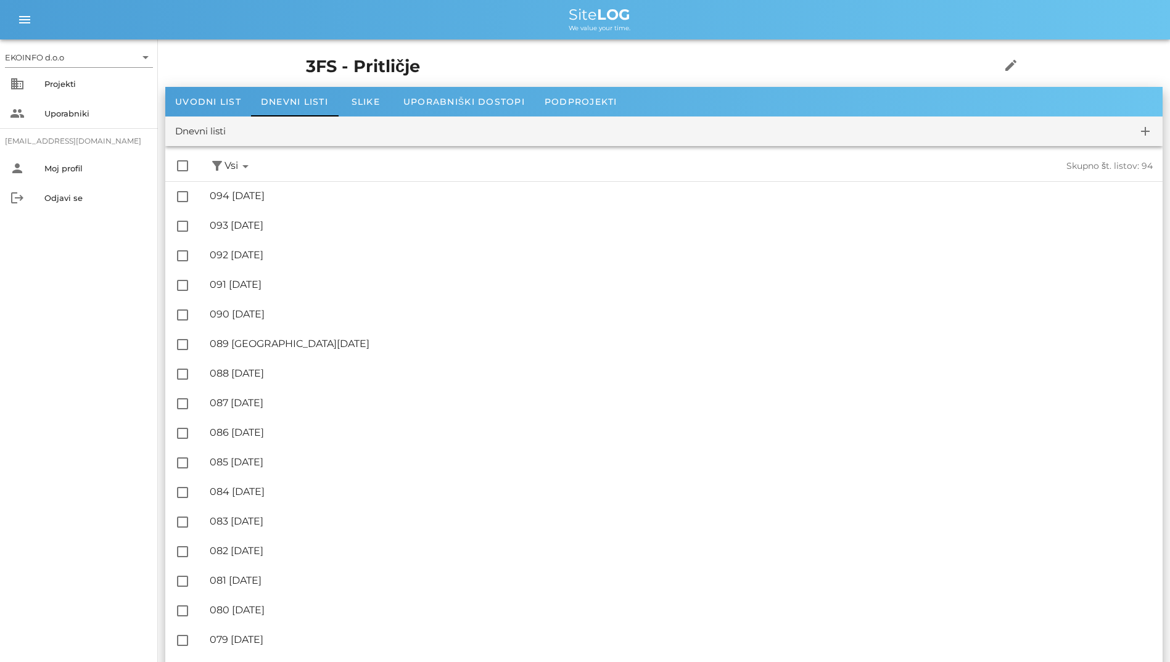
checkbox input "true"
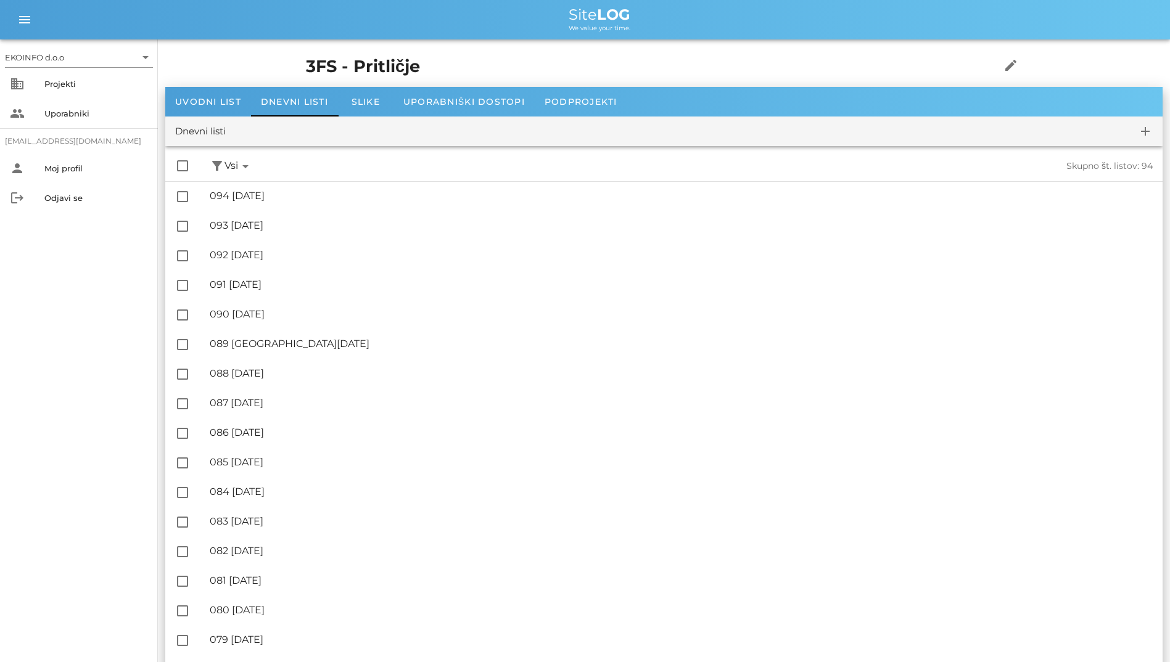
checkbox input "true"
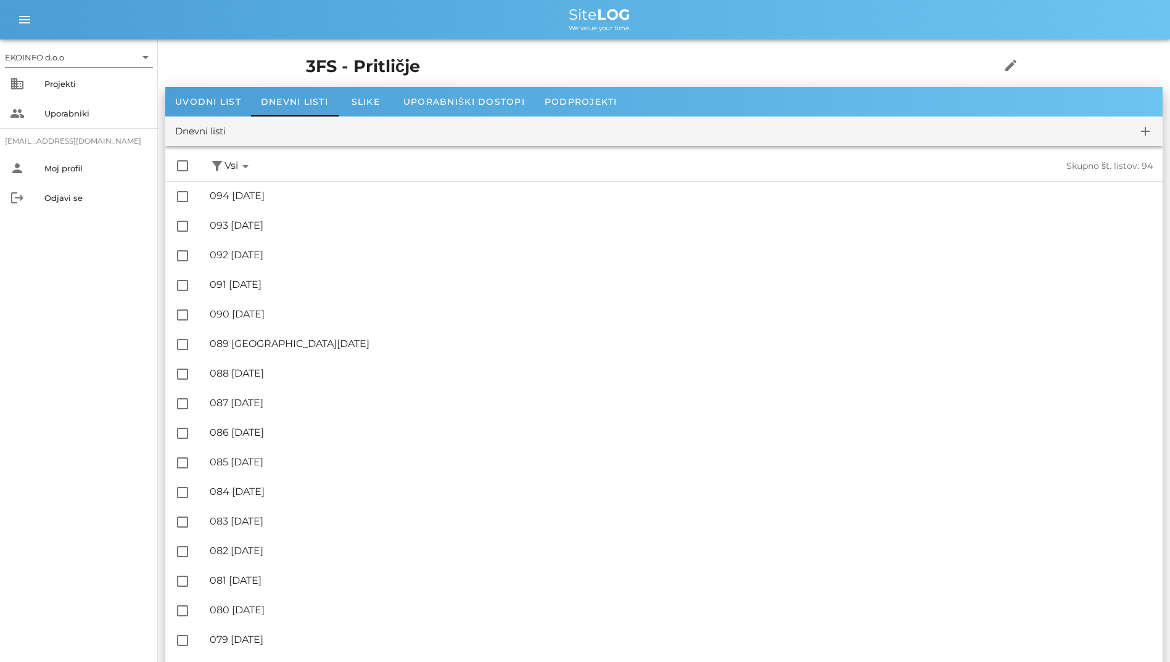
checkbox input "true"
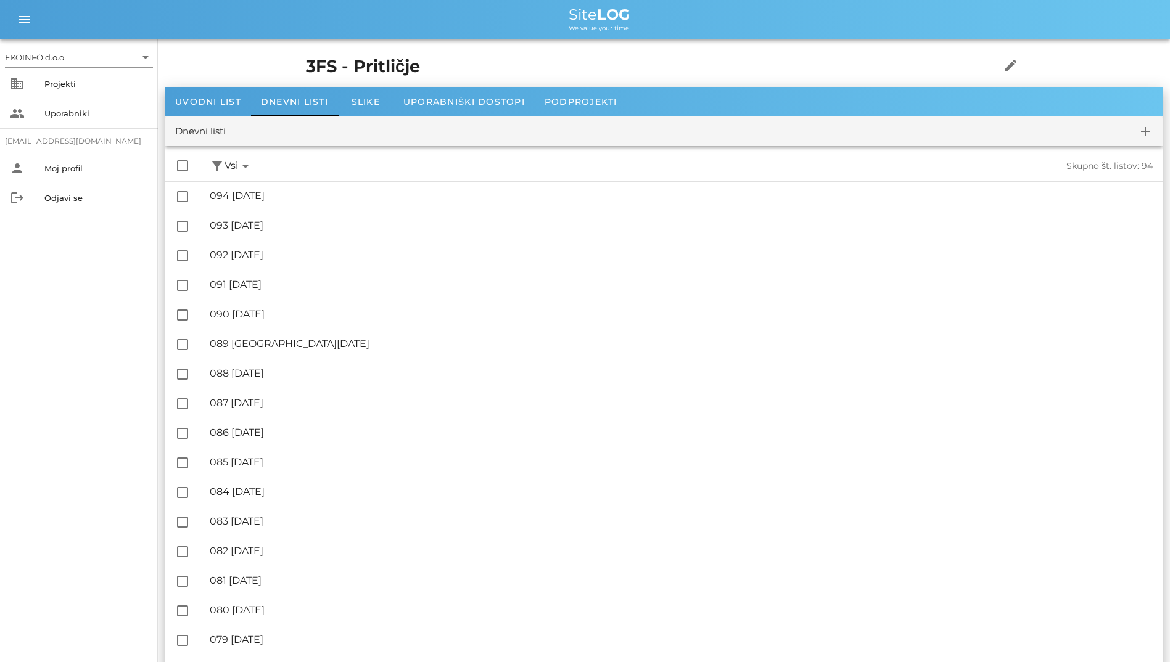
checkbox input "true"
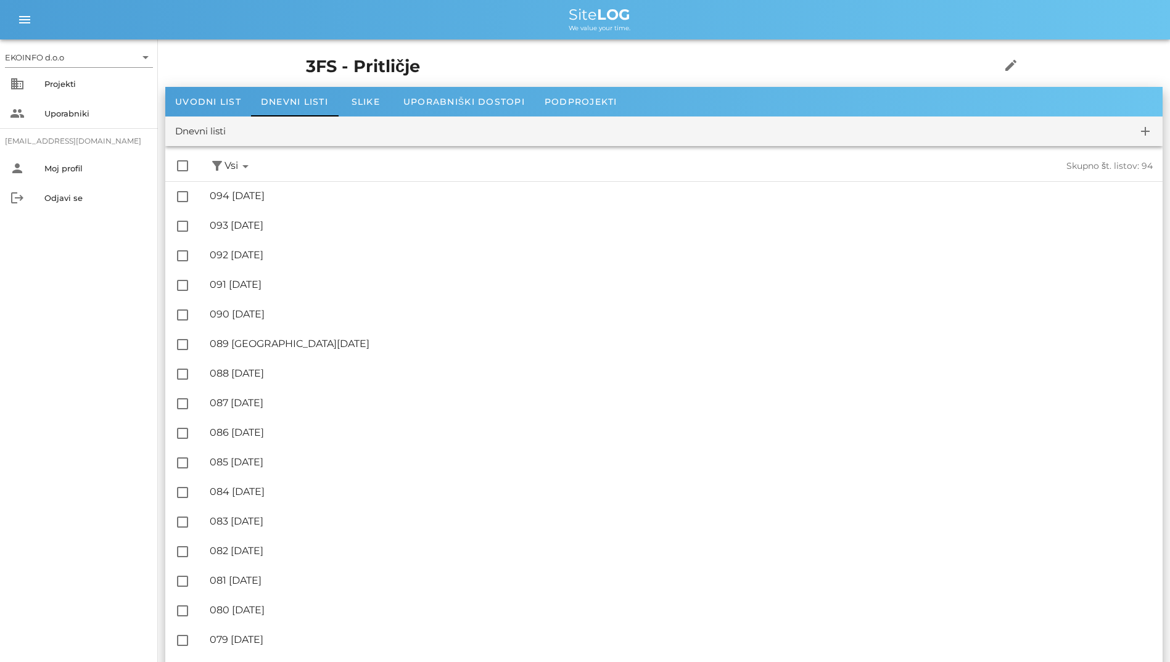
checkbox input "true"
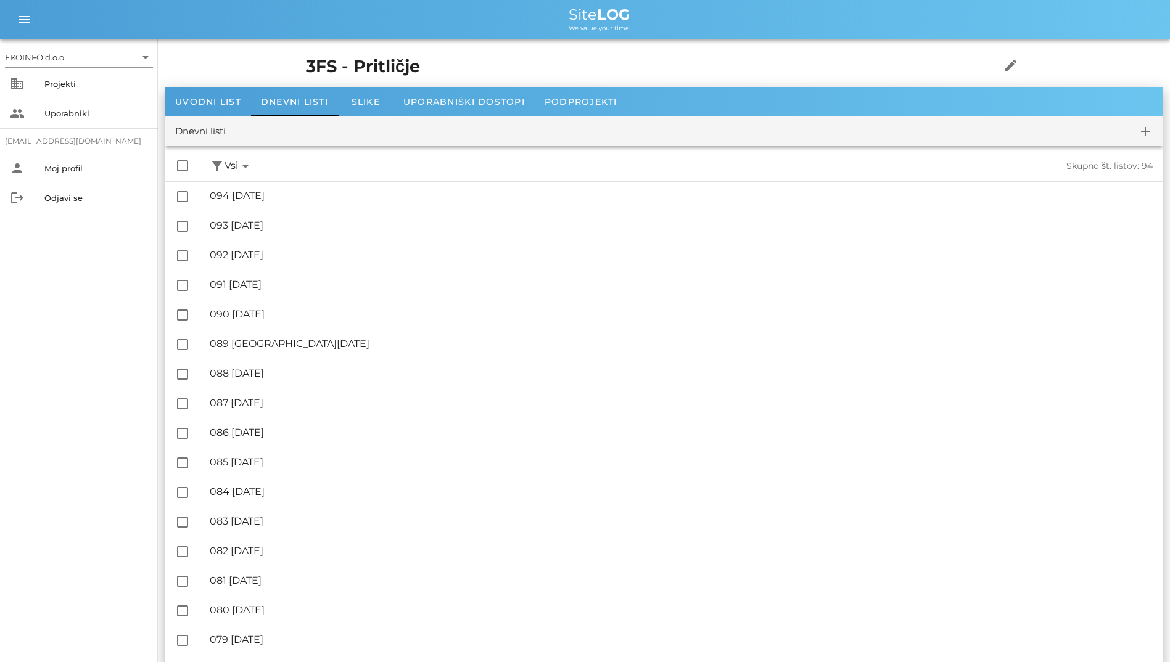
checkbox input "true"
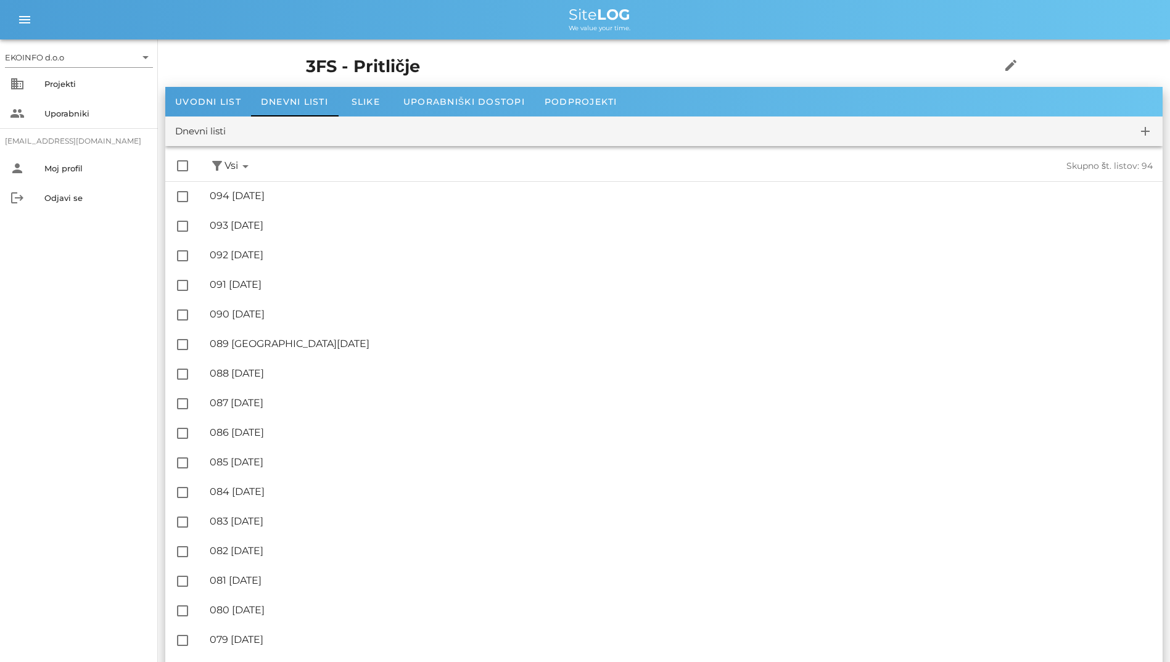
checkbox input "true"
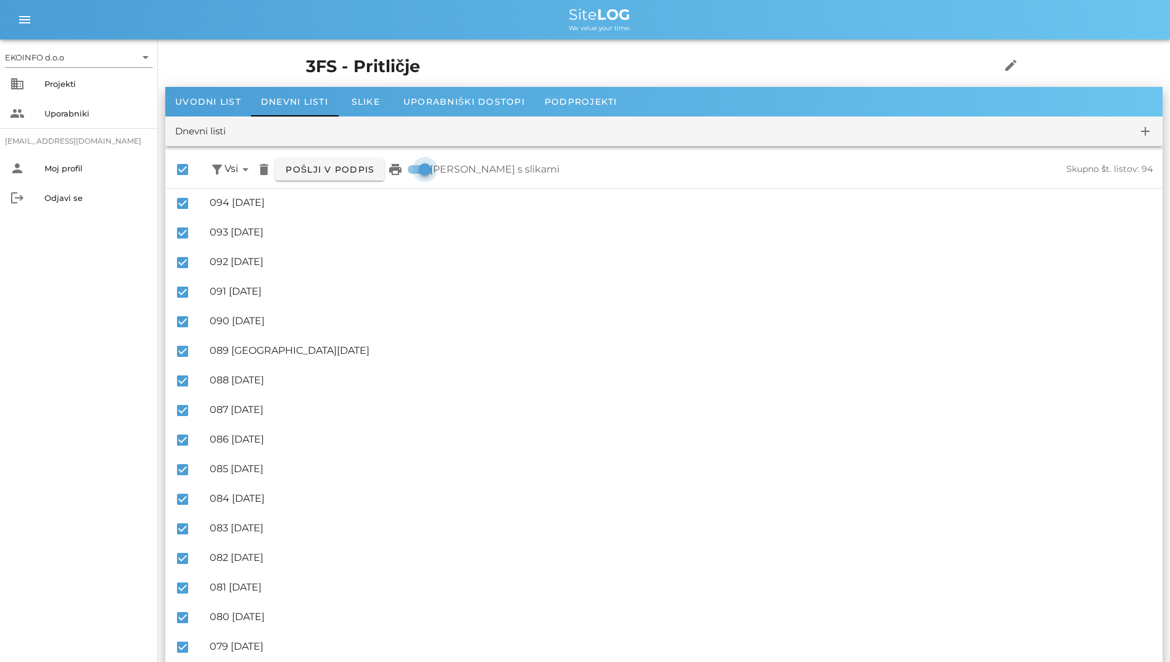
click at [421, 165] on div at bounding box center [424, 169] width 21 height 21
checkbox input "false"
click at [56, 75] on div "Projekti" at bounding box center [96, 84] width 104 height 20
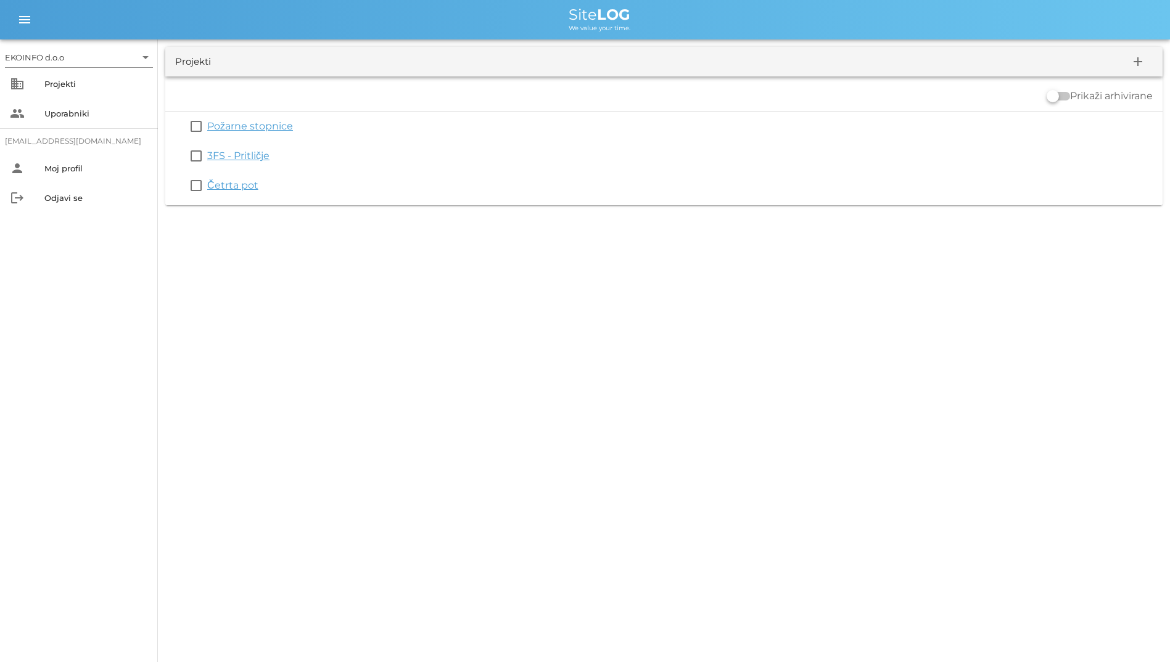
click at [766, 350] on div "EKOINFO d.o.o arrow_drop_down business Projekti people Uporabniki student2@info…" at bounding box center [585, 331] width 1170 height 662
click at [1132, 68] on icon "add" at bounding box center [1137, 61] width 15 height 15
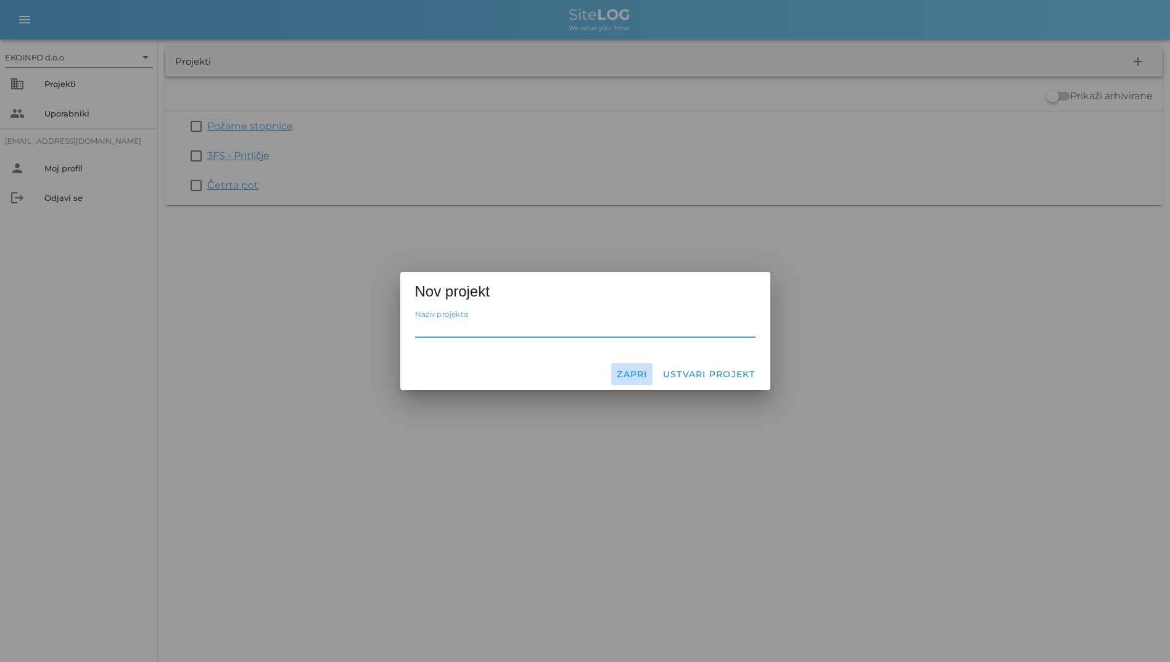
click at [611, 372] on button "Zapri" at bounding box center [631, 374] width 41 height 22
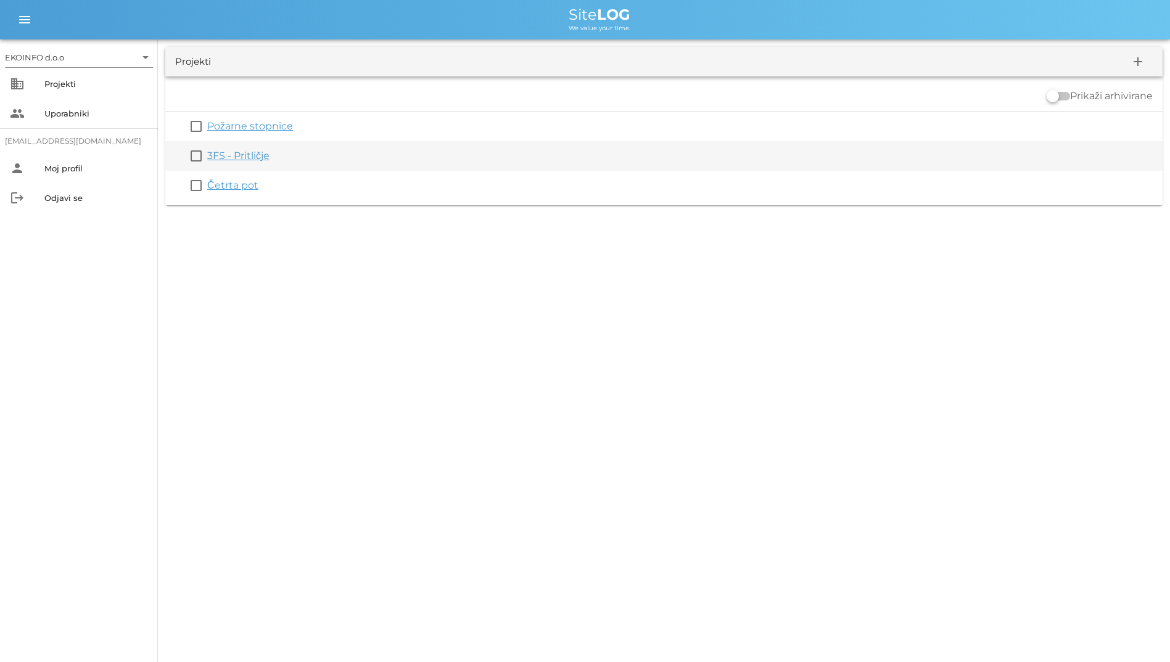
click at [247, 153] on link "3FS - Pritličje" at bounding box center [238, 156] width 62 height 12
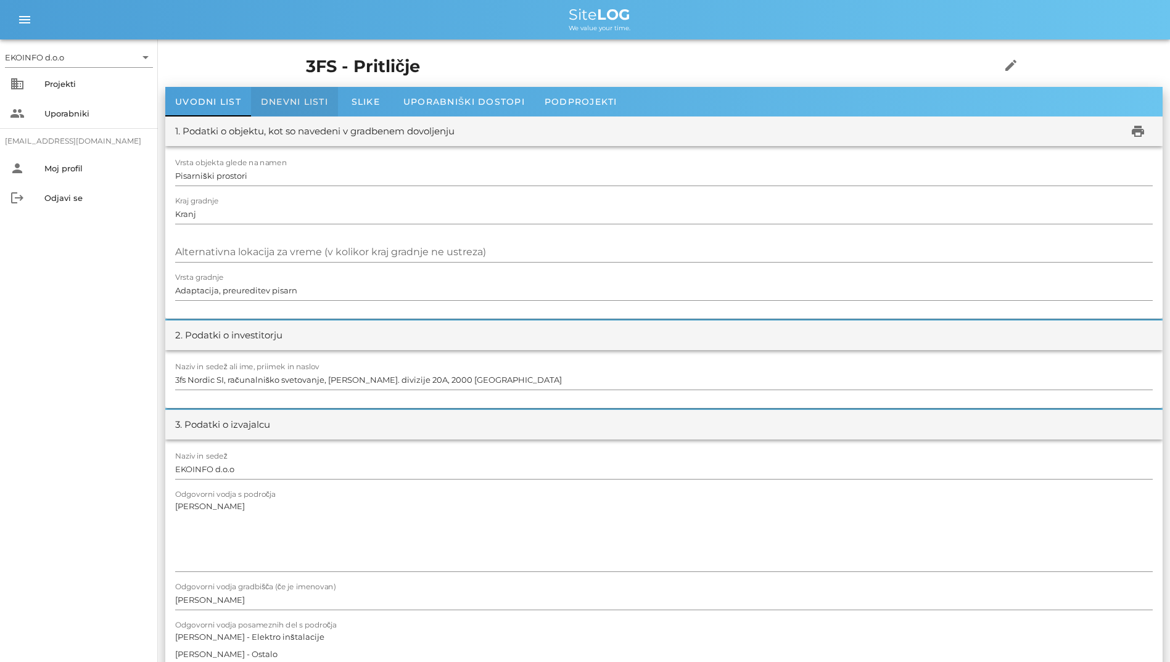
click at [316, 102] on span "Dnevni listi" at bounding box center [294, 101] width 67 height 11
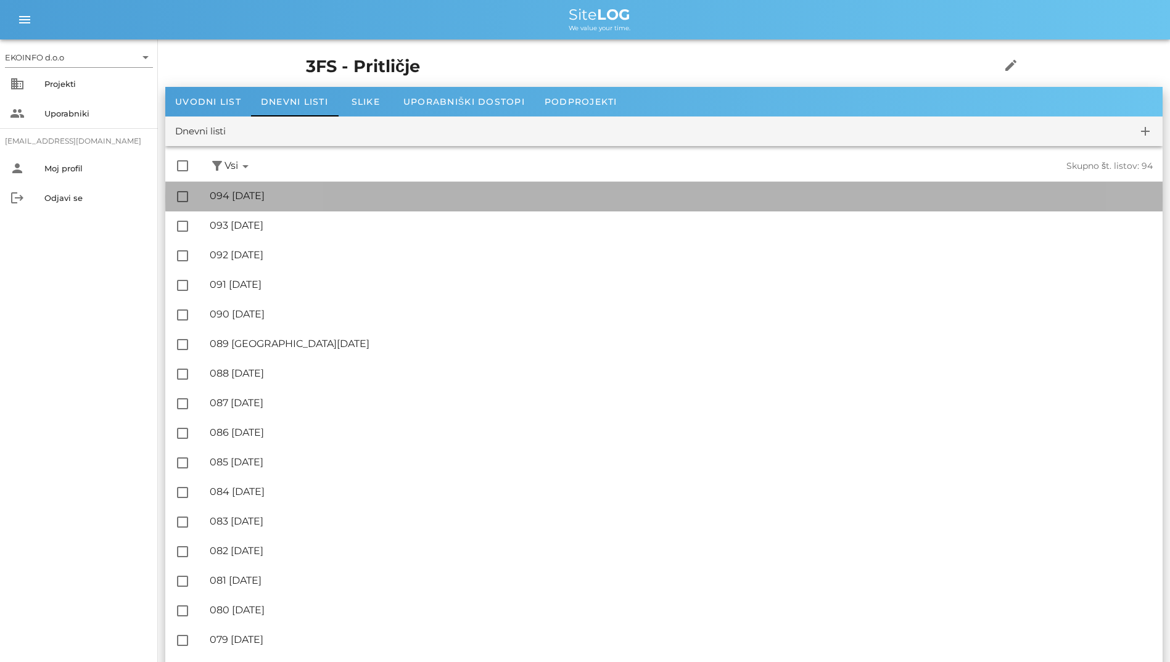
click at [350, 198] on div "🔏 094 ponedeljek, 06.10.2025" at bounding box center [681, 196] width 943 height 12
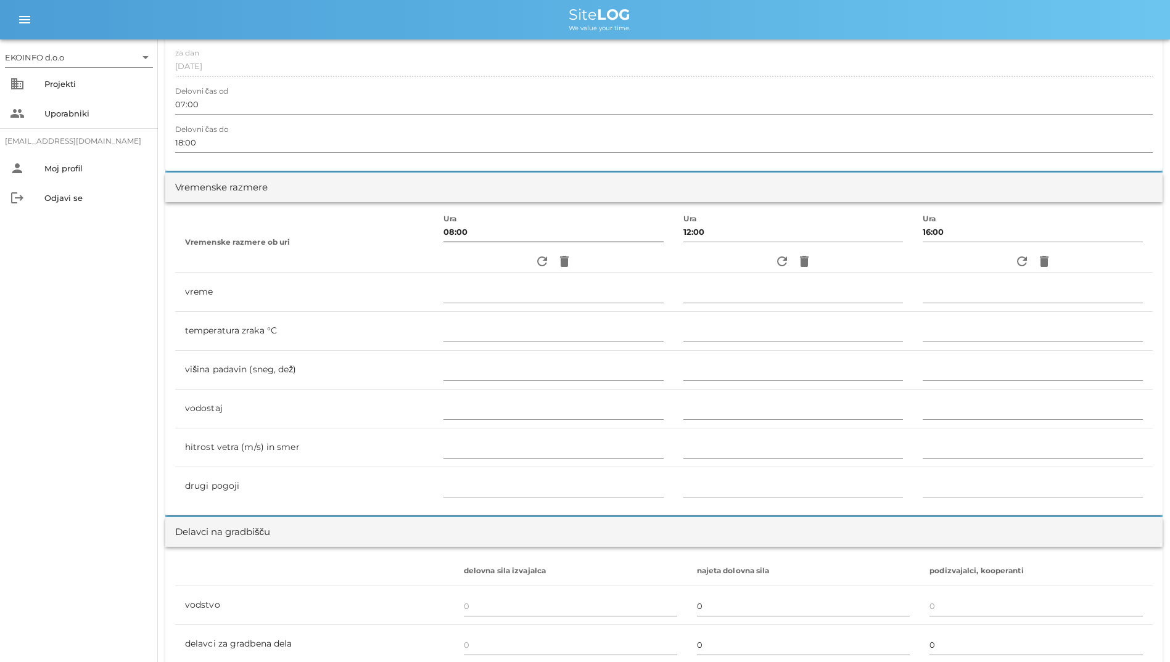
scroll to position [247, 0]
click at [553, 265] on span "delete" at bounding box center [564, 262] width 22 height 15
click at [535, 265] on icon "refresh" at bounding box center [542, 262] width 15 height 15
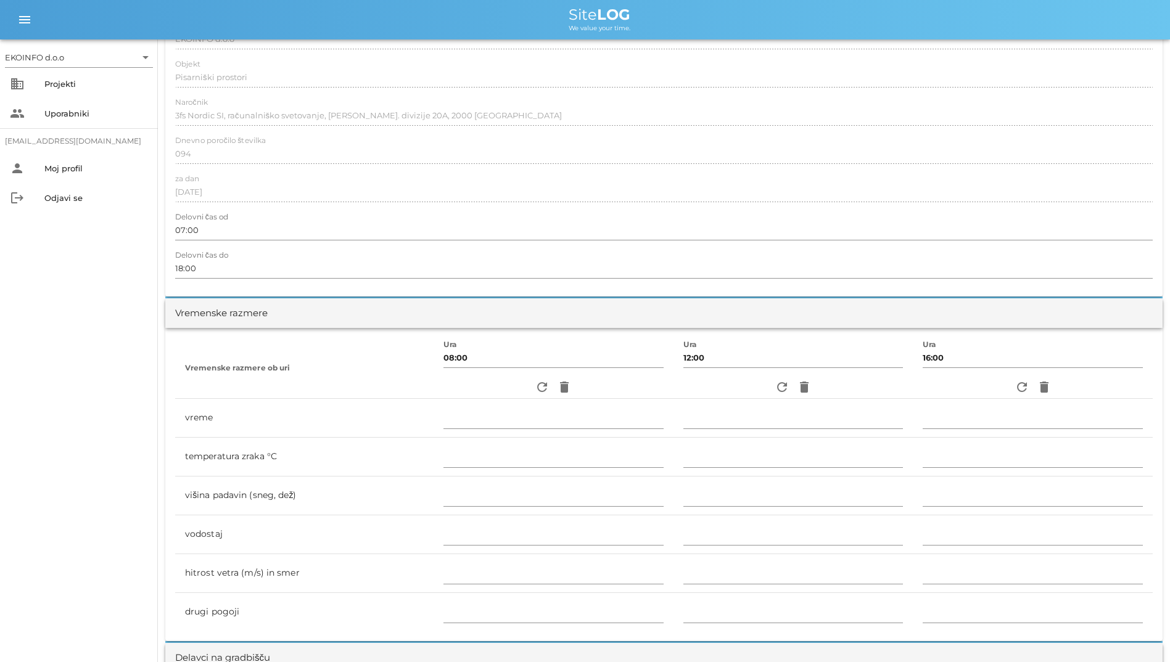
scroll to position [79, 0]
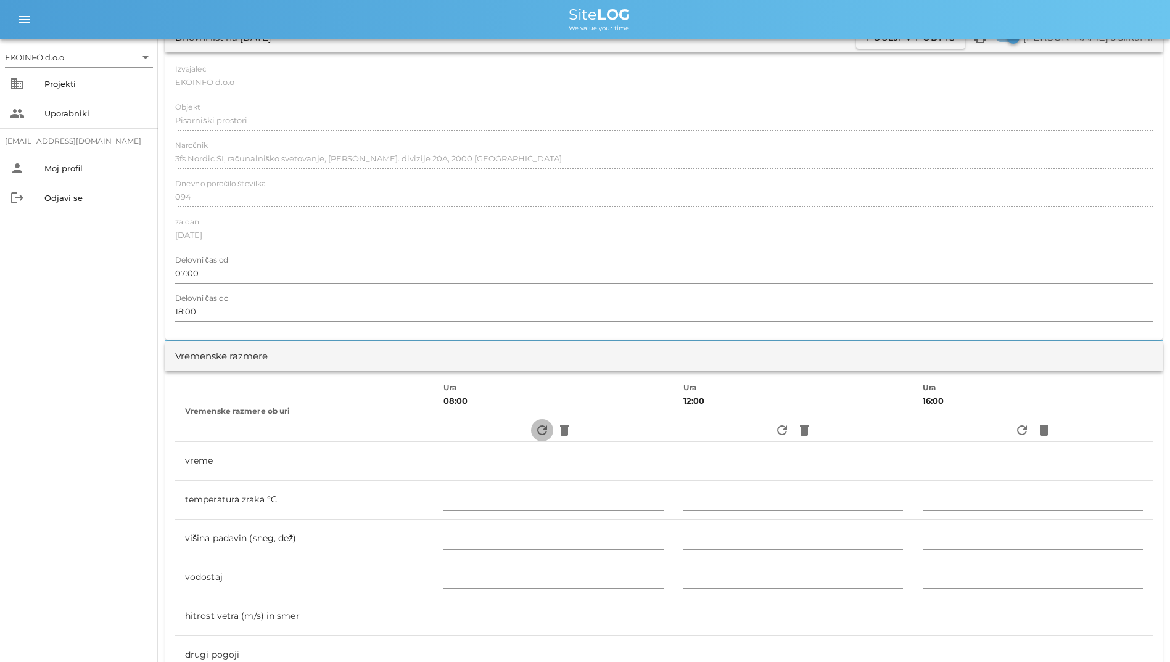
click at [542, 437] on span "refresh" at bounding box center [542, 430] width 22 height 15
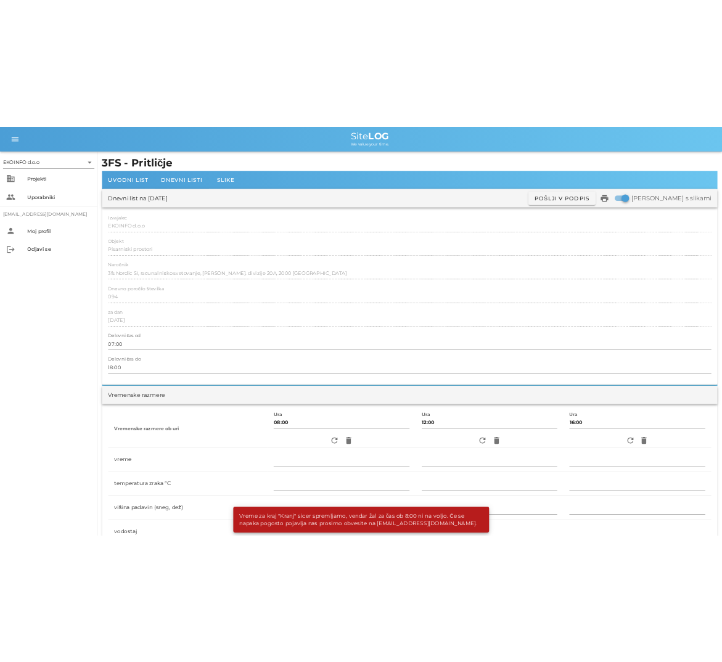
scroll to position [0, 0]
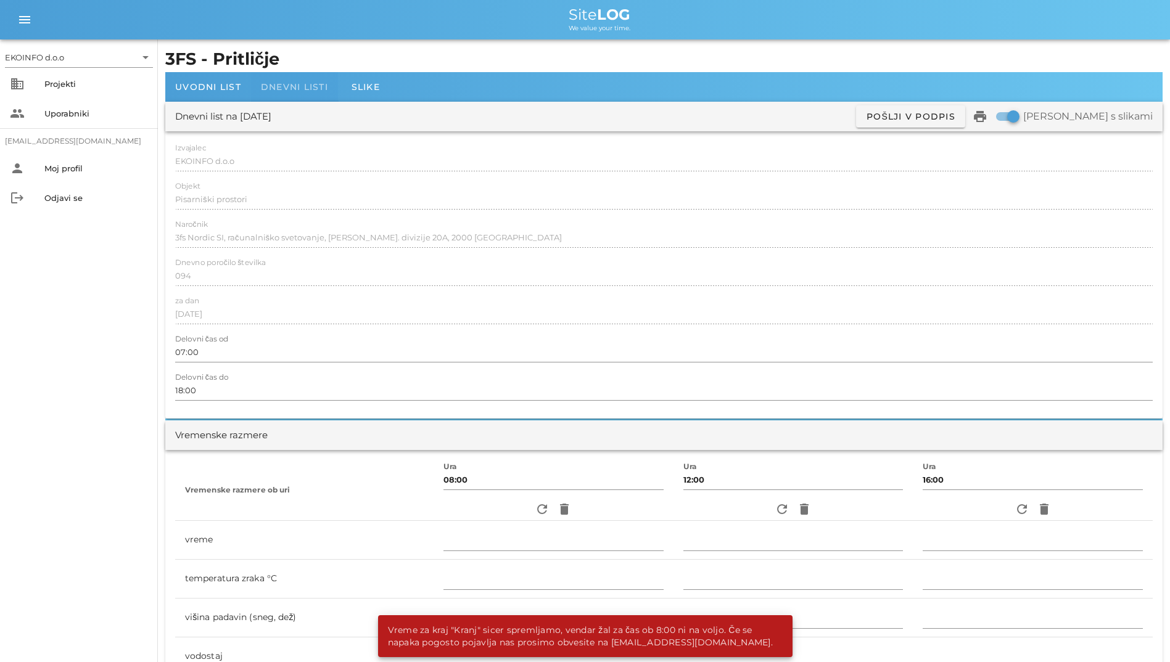
click at [269, 94] on div "Dnevni listi" at bounding box center [294, 87] width 87 height 30
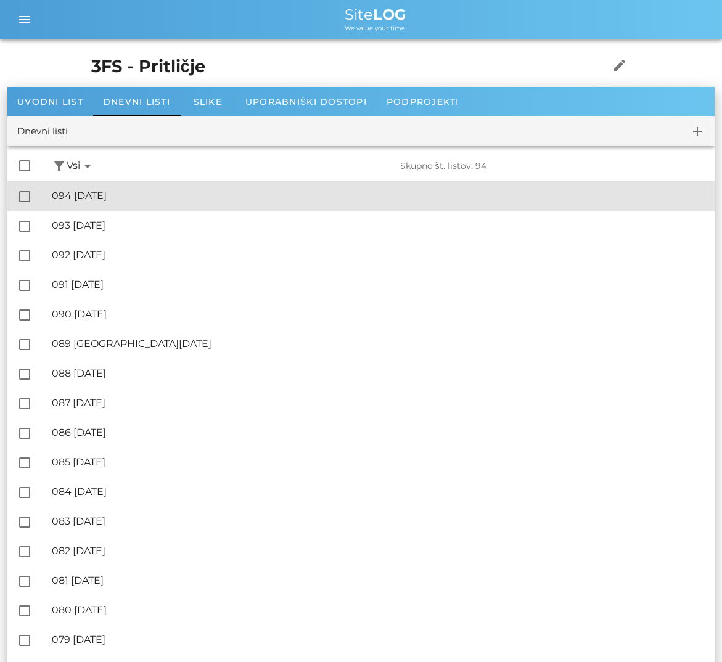
click at [254, 202] on div "🔏 094 ponedeljek, 06.10.2025 ✓ Podpisal: Nadzornik ✓ Podpisal: Sestavljalec ✓ P…" at bounding box center [378, 197] width 653 height 28
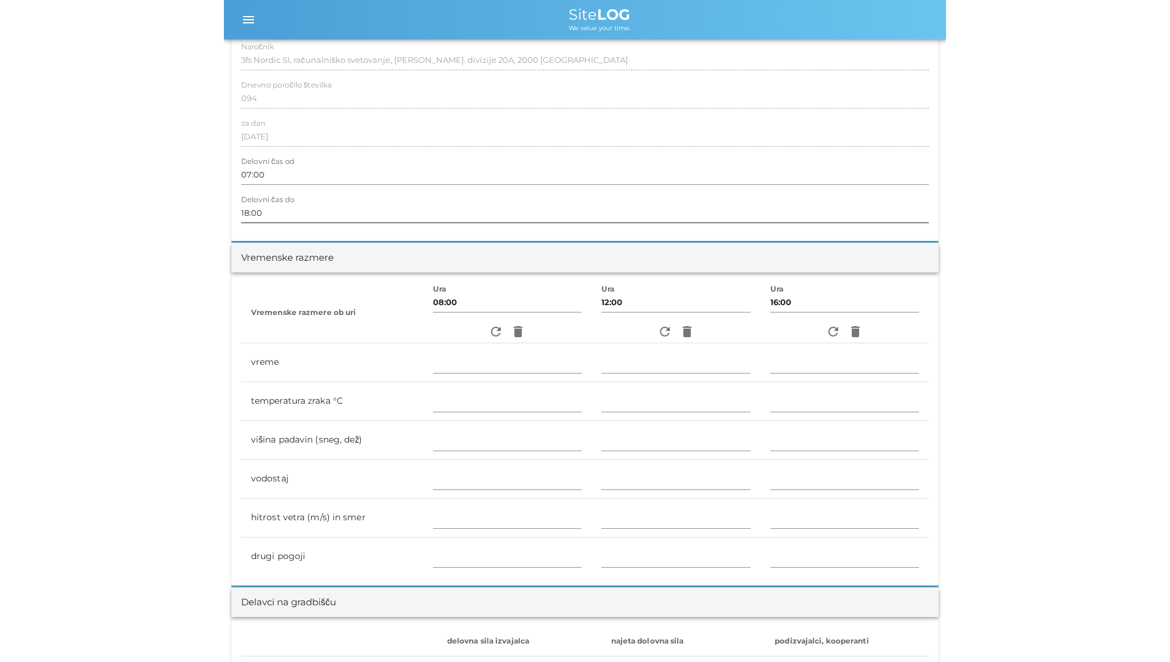
scroll to position [185, 0]
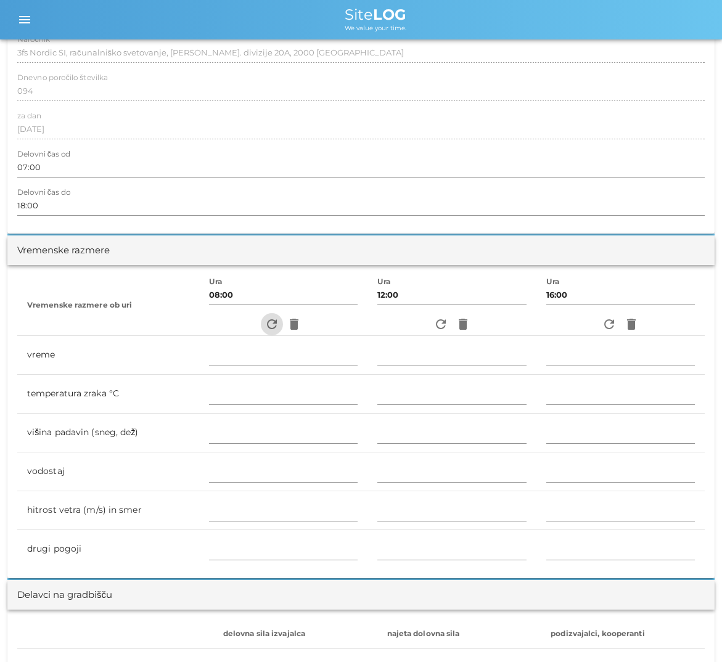
click at [267, 320] on icon "refresh" at bounding box center [272, 324] width 15 height 15
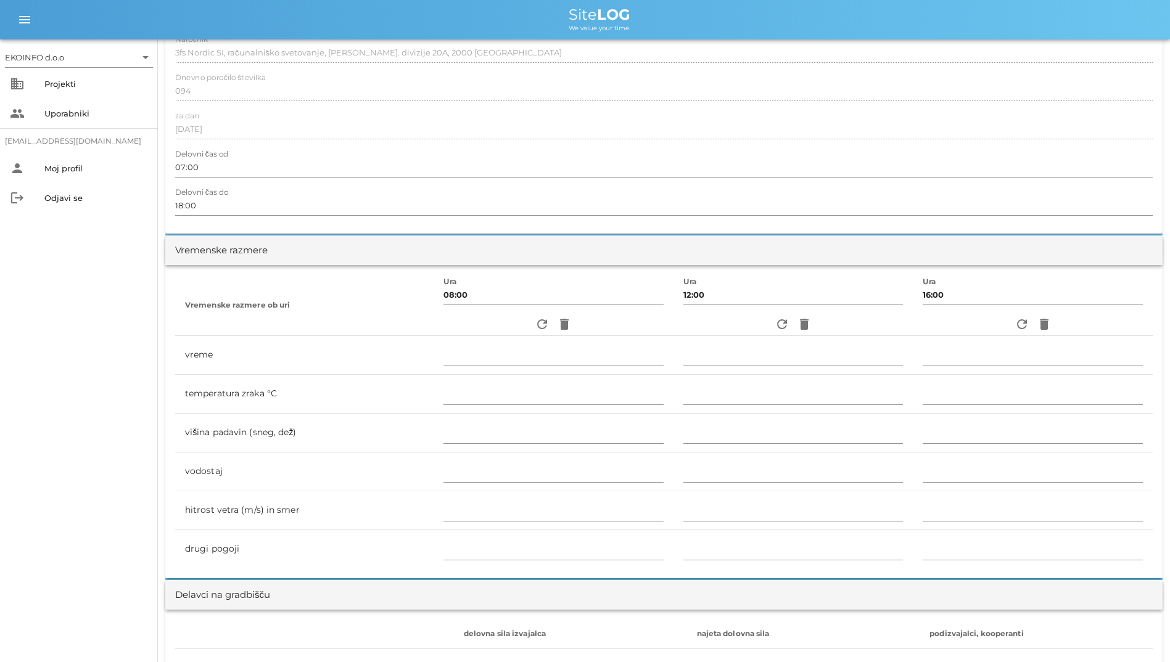
click at [572, 332] on div "refresh delete" at bounding box center [553, 324] width 220 height 22
click at [565, 331] on span "delete" at bounding box center [564, 324] width 22 height 15
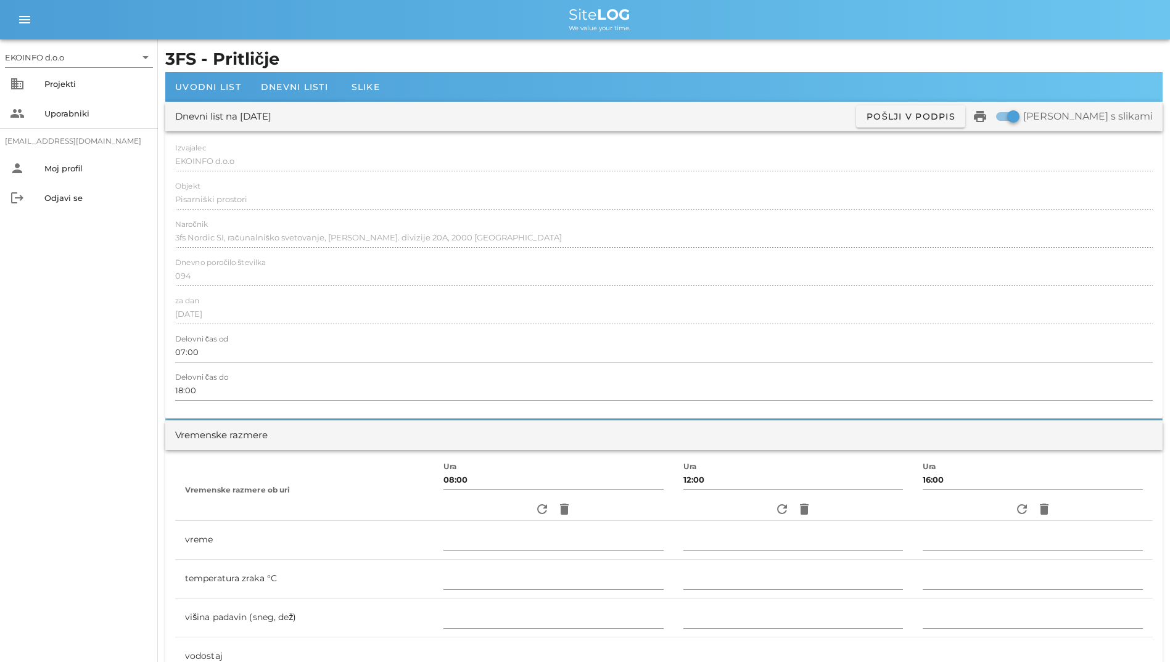
click at [1080, 120] on label "Natisni s slikami" at bounding box center [1087, 116] width 129 height 12
checkbox input "true"
click at [360, 83] on span "Slike" at bounding box center [365, 86] width 28 height 11
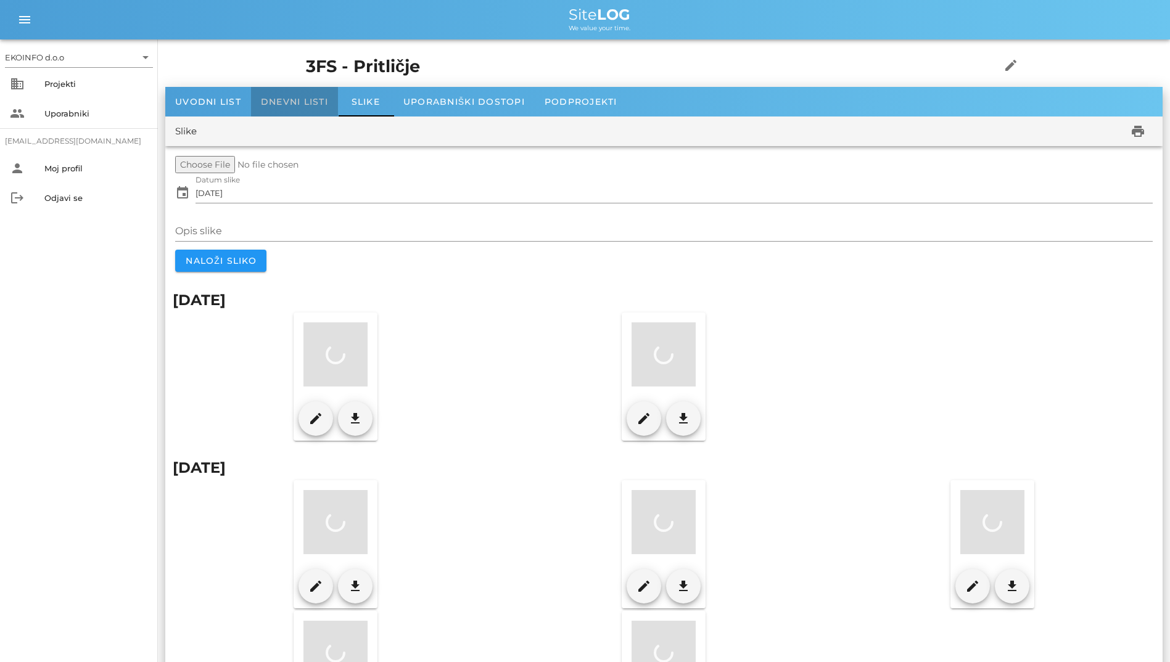
drag, startPoint x: 300, startPoint y: 104, endPoint x: 289, endPoint y: 102, distance: 11.3
click at [299, 104] on span "Dnevni listi" at bounding box center [294, 101] width 67 height 11
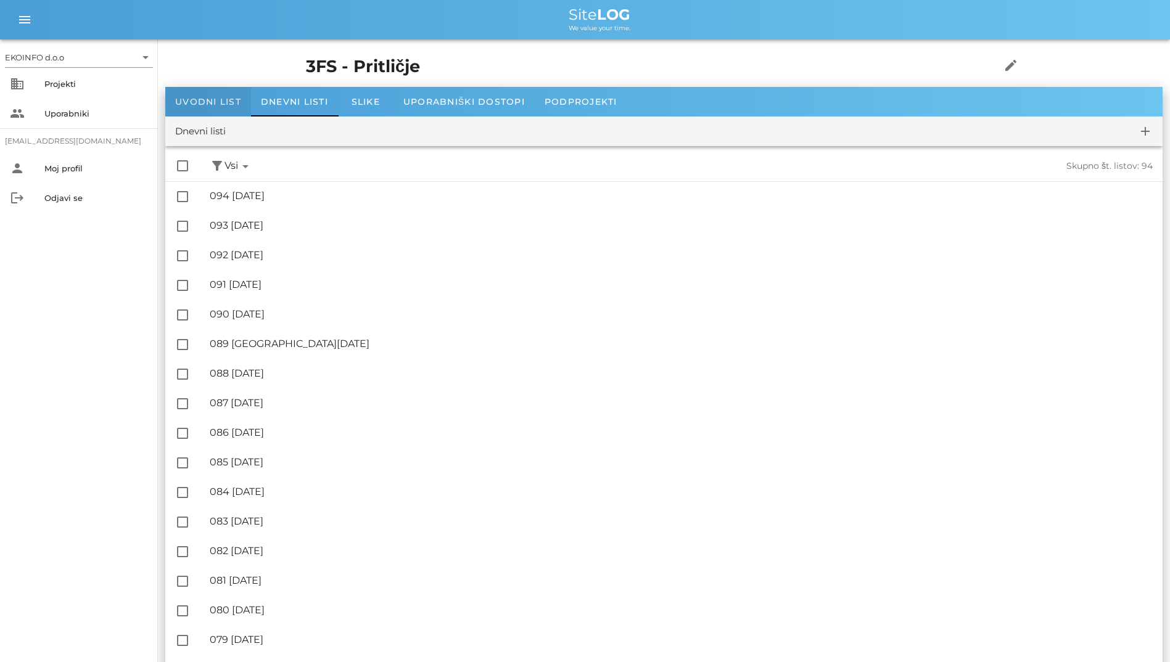
click at [229, 109] on div "Uvodni list" at bounding box center [208, 102] width 86 height 30
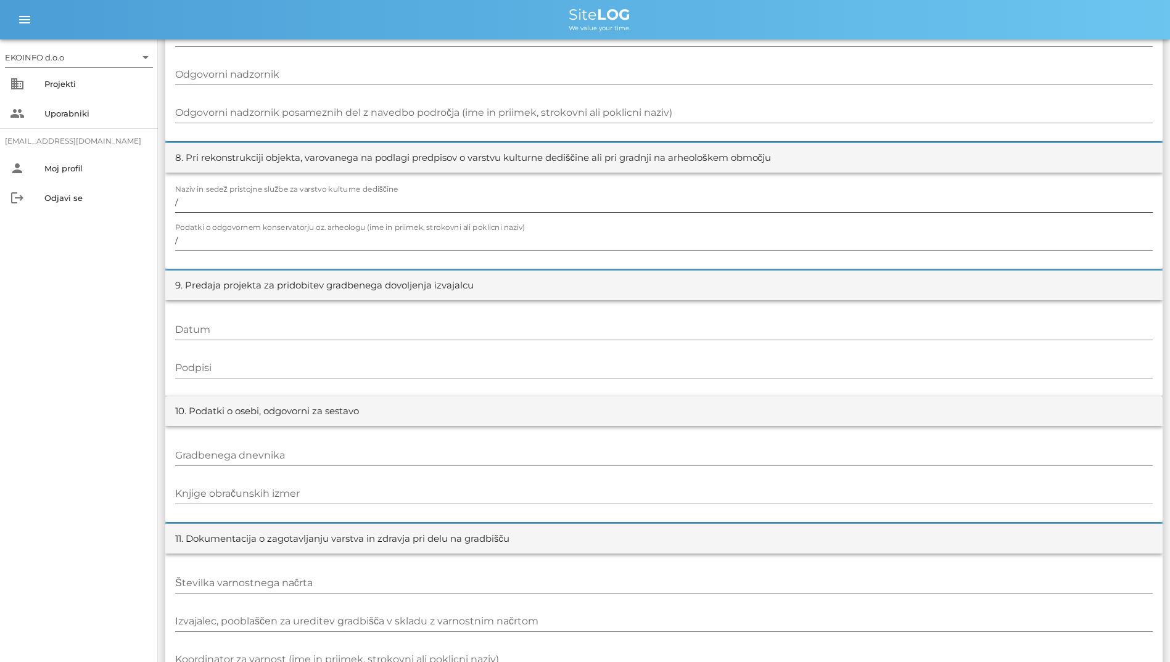
scroll to position [1140, 0]
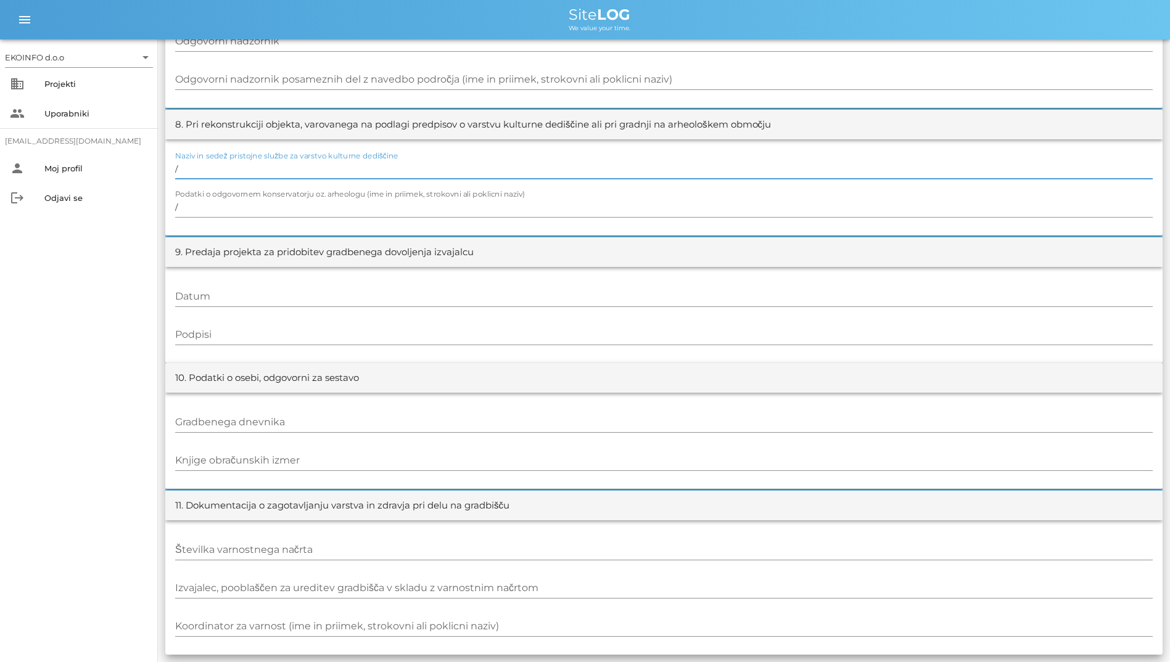
click at [246, 174] on input "/" at bounding box center [663, 169] width 977 height 20
click at [232, 208] on input "/" at bounding box center [663, 207] width 977 height 20
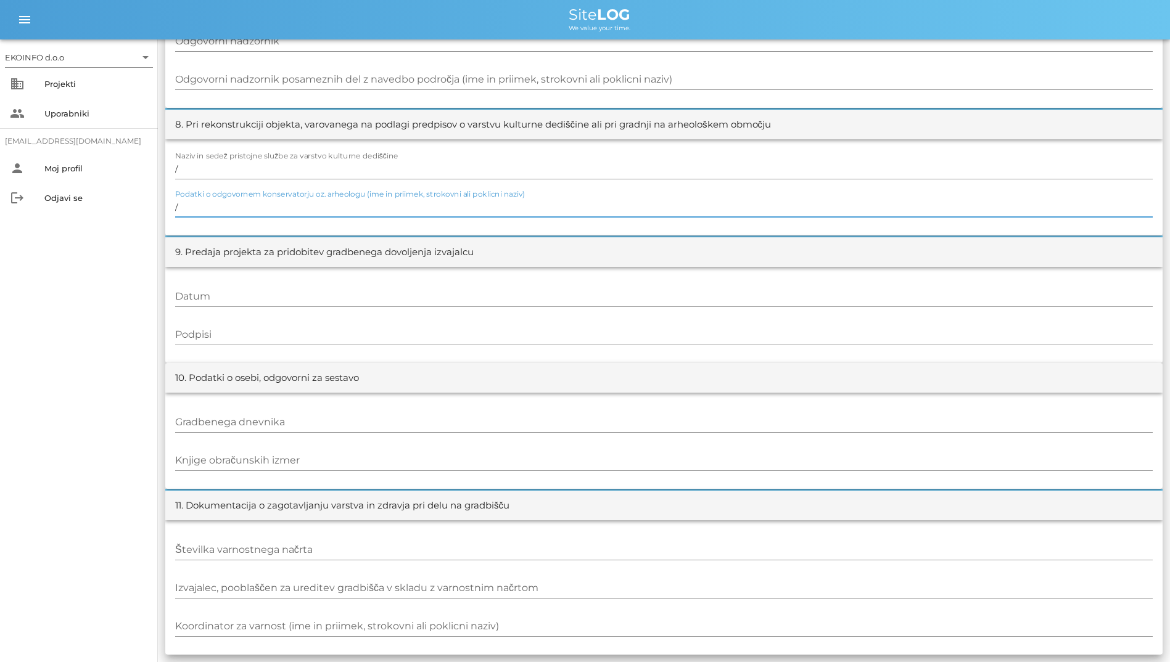
click at [232, 208] on input "/" at bounding box center [663, 207] width 977 height 20
click at [1091, 516] on div "11. Dokumentacija o zagotavljanju varstva in zdravja pri delu na gradbišču" at bounding box center [663, 506] width 997 height 30
click at [54, 381] on div "EKOINFO d.o.o arrow_drop_down business Projekti people Uporabniki student2@info…" at bounding box center [79, 350] width 158 height 623
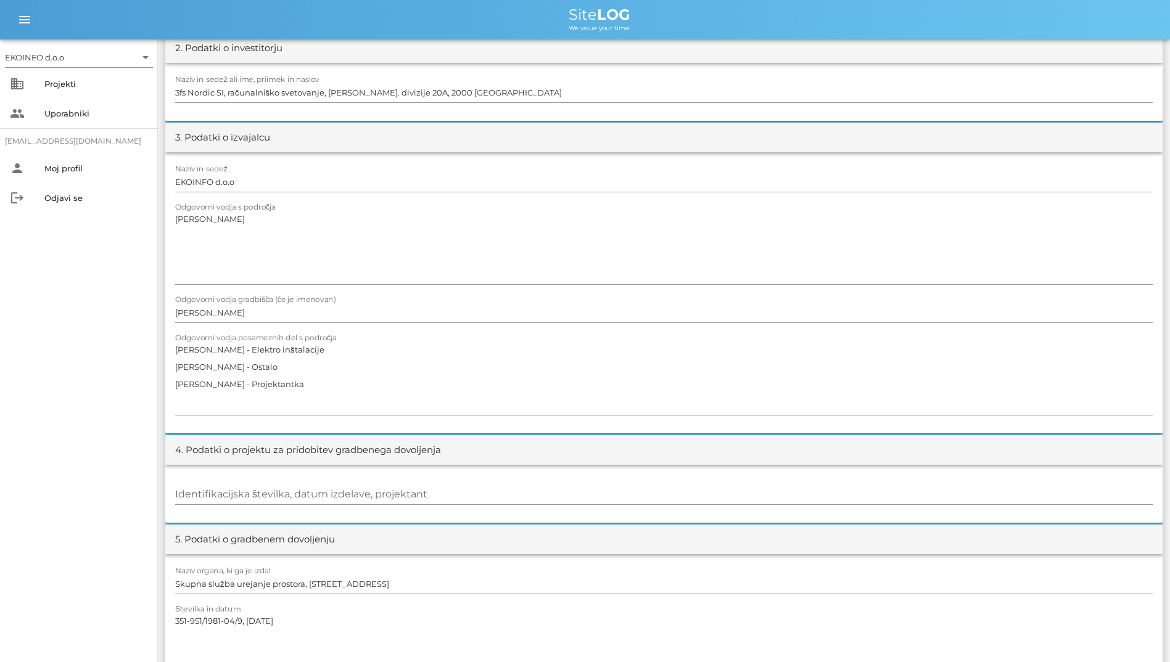
scroll to position [276, 0]
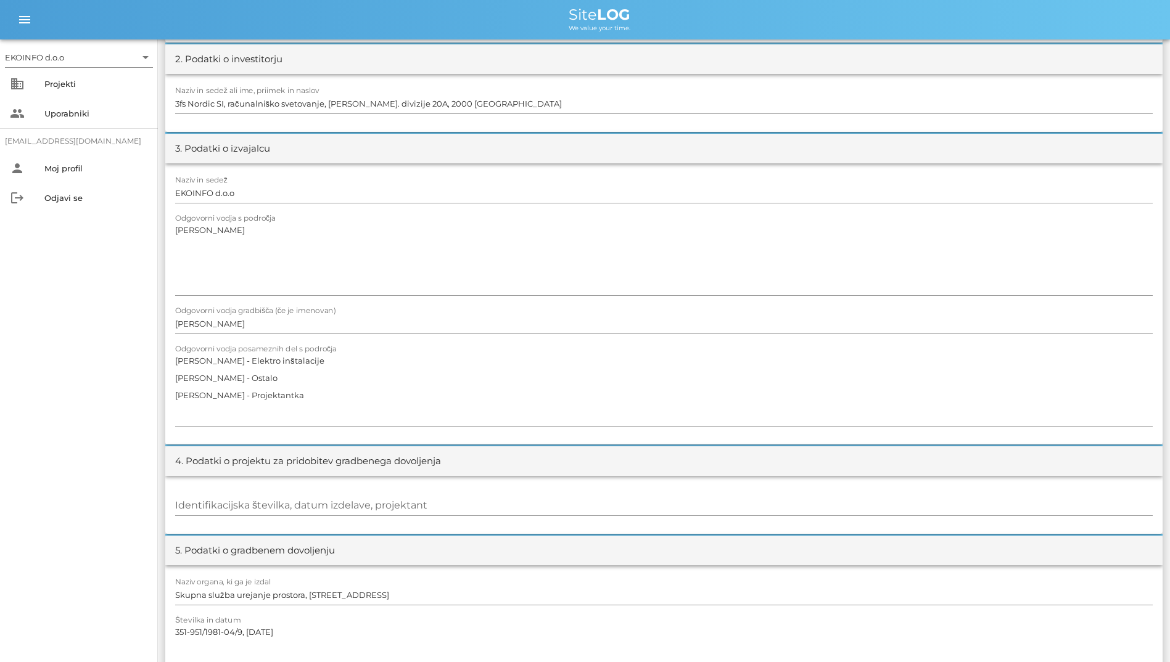
click at [96, 396] on div "EKOINFO d.o.o arrow_drop_down business Projekti people Uporabniki student2@info…" at bounding box center [79, 350] width 158 height 623
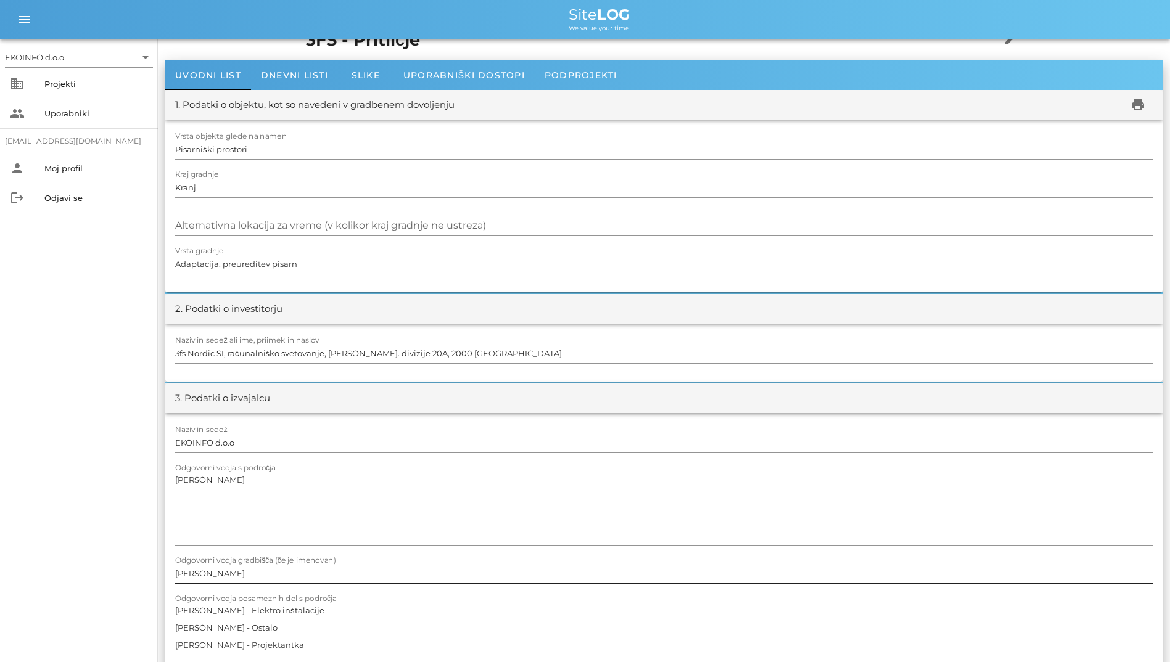
scroll to position [0, 0]
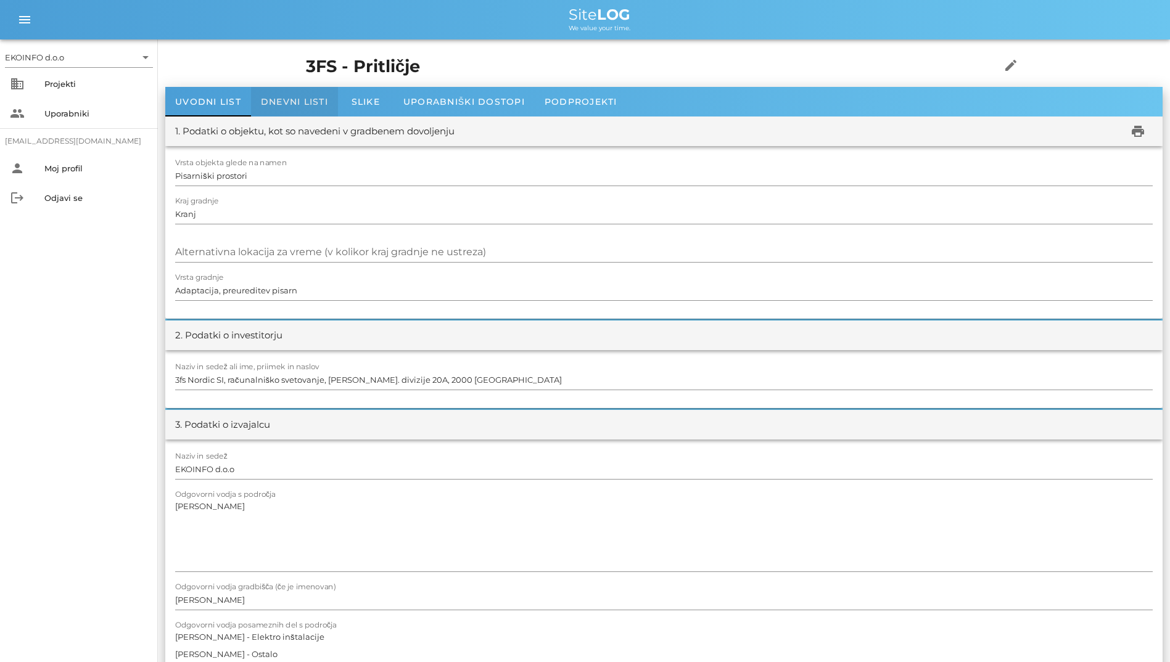
click at [290, 101] on span "Dnevni listi" at bounding box center [294, 101] width 67 height 11
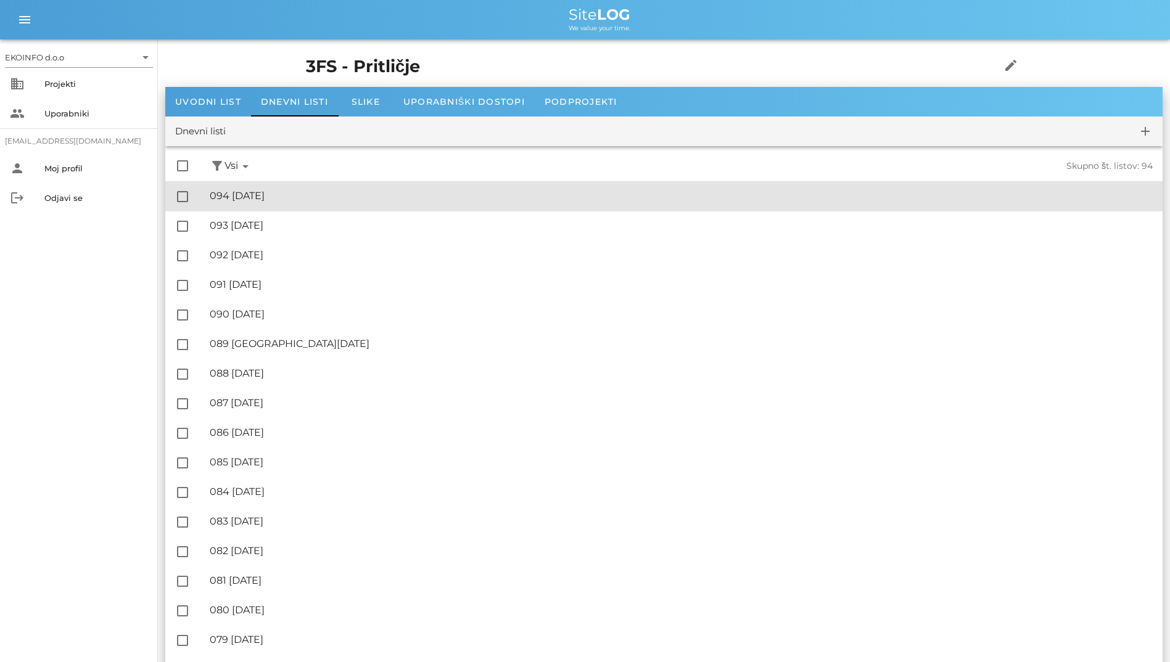
click at [296, 194] on div "🔏 094 ponedeljek, 06.10.2025" at bounding box center [681, 196] width 943 height 12
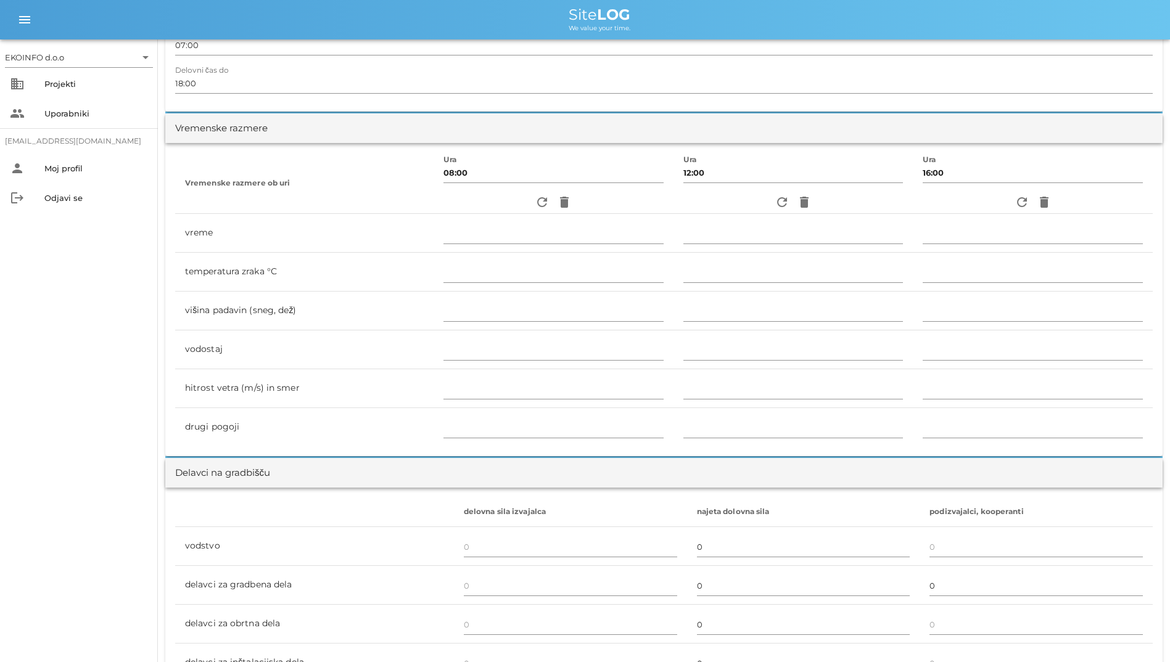
scroll to position [308, 0]
click at [535, 195] on icon "refresh" at bounding box center [542, 201] width 15 height 15
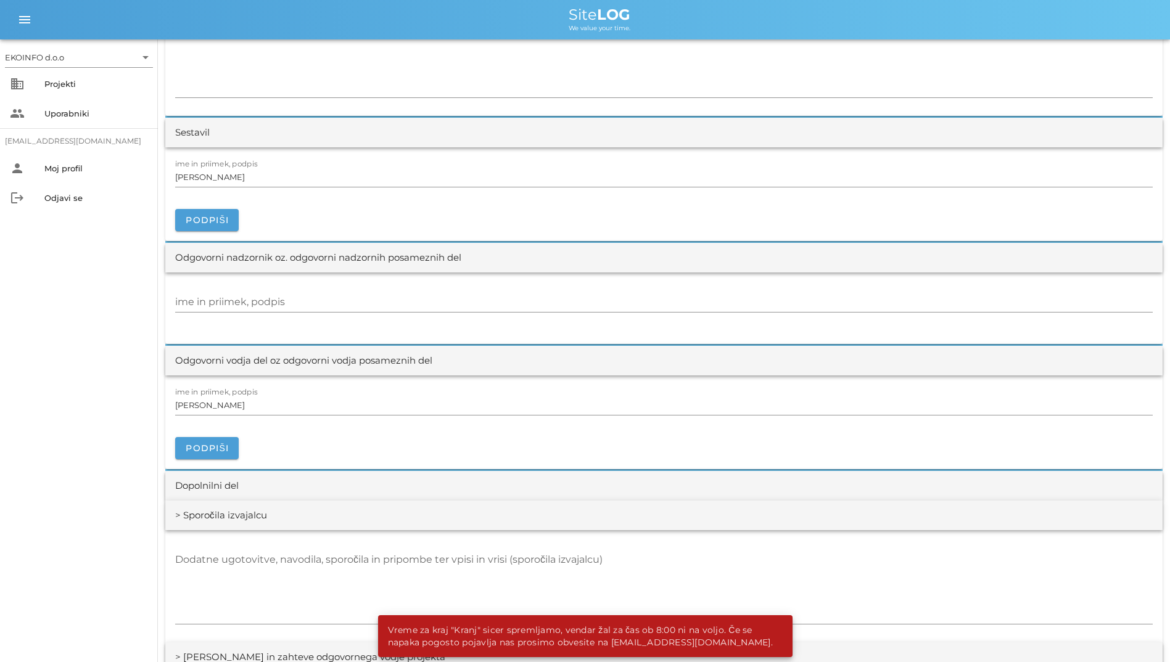
scroll to position [1233, 0]
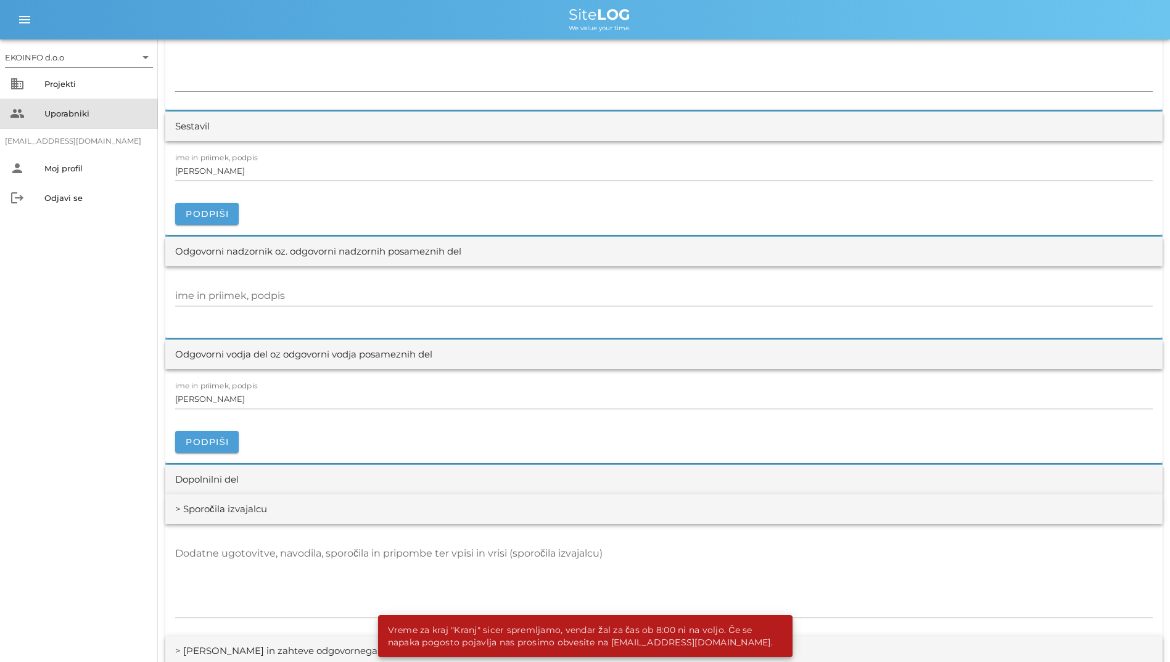
click at [88, 109] on div "Uporabniki" at bounding box center [96, 114] width 104 height 10
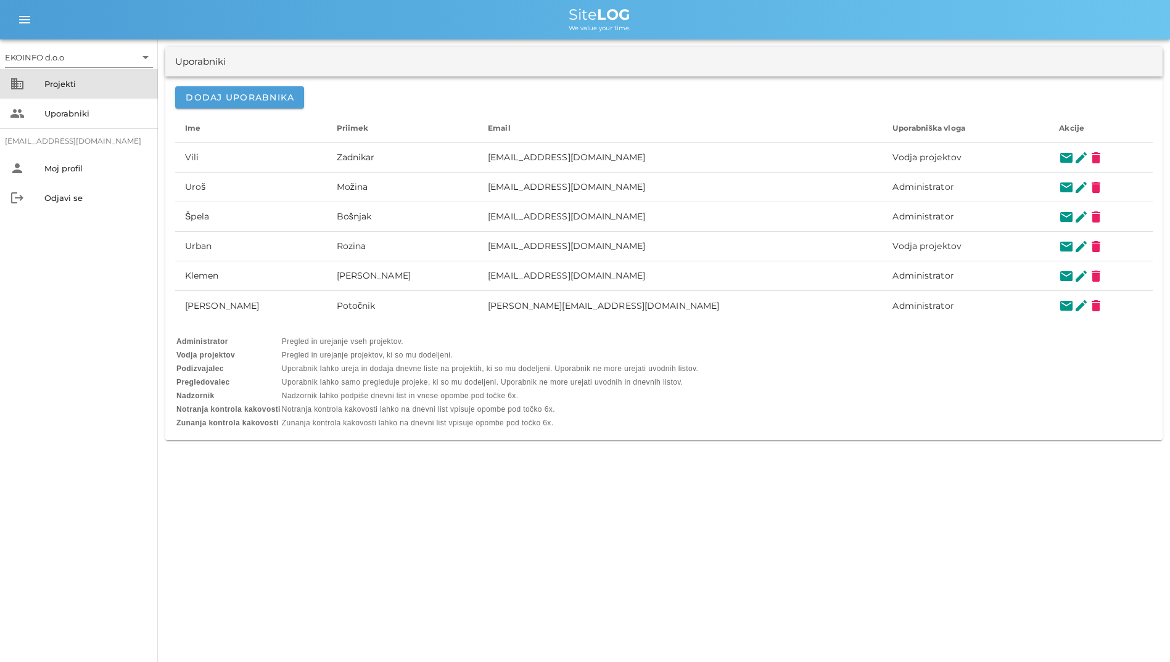
click at [55, 84] on div "Projekti" at bounding box center [96, 84] width 104 height 10
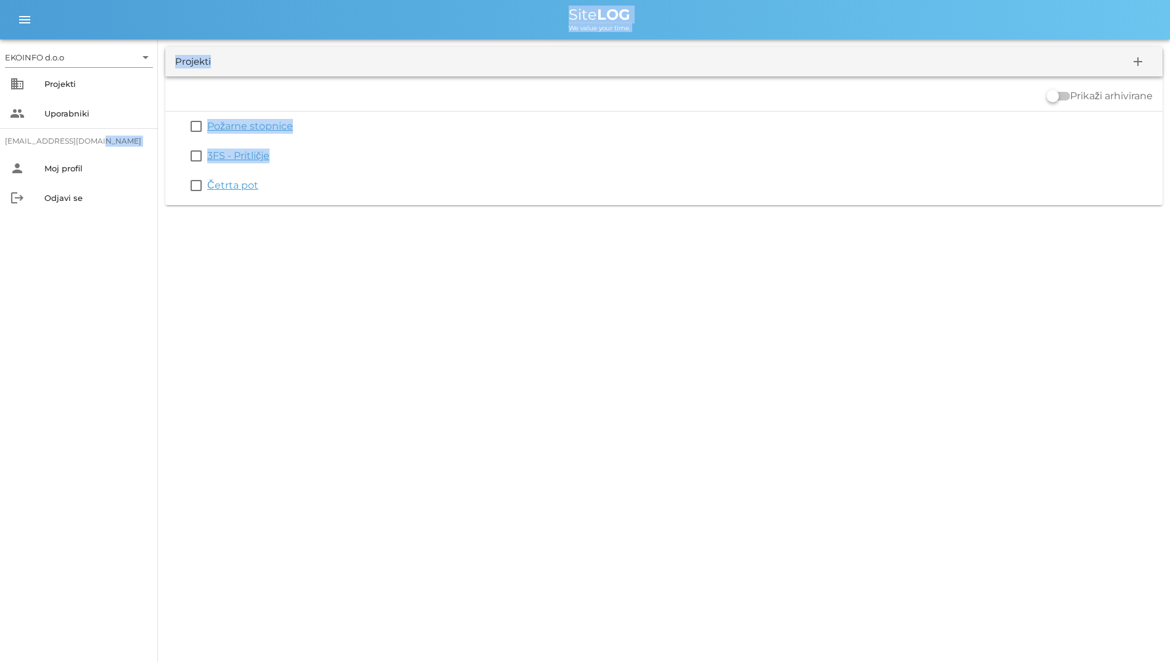
click at [0, 373] on html "EKOINFO d.o.o arrow_drop_down business Projekti people Uporabniki student2@info…" at bounding box center [585, 331] width 1170 height 662
drag, startPoint x: -2, startPoint y: 373, endPoint x: 192, endPoint y: 360, distance: 195.3
click at [192, 360] on div "EKOINFO d.o.o arrow_drop_down business Projekti people Uporabniki student2@info…" at bounding box center [585, 331] width 1170 height 662
drag, startPoint x: 356, startPoint y: 244, endPoint x: 261, endPoint y: -2, distance: 263.1
click at [261, 0] on html "EKOINFO d.o.o arrow_drop_down business Projekti people Uporabniki student2@info…" at bounding box center [585, 331] width 1170 height 662
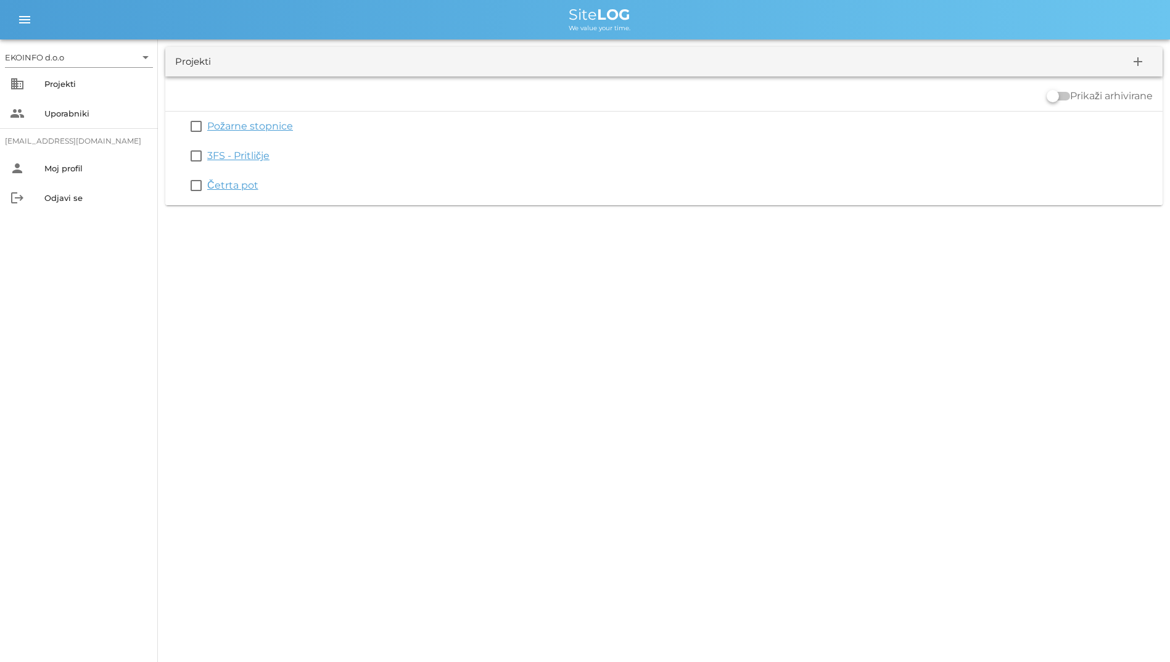
drag, startPoint x: 261, startPoint y: -2, endPoint x: 425, endPoint y: 242, distance: 294.0
click at [425, 242] on div "EKOINFO d.o.o arrow_drop_down business Projekti people Uporabniki student2@info…" at bounding box center [585, 331] width 1170 height 662
drag, startPoint x: 10, startPoint y: 6, endPoint x: 57, endPoint y: 215, distance: 214.2
click at [57, 213] on div "EKOINFO d.o.o arrow_drop_down business Projekti people Uporabniki student2@info…" at bounding box center [585, 106] width 1170 height 213
drag, startPoint x: 57, startPoint y: 215, endPoint x: 160, endPoint y: 245, distance: 107.1
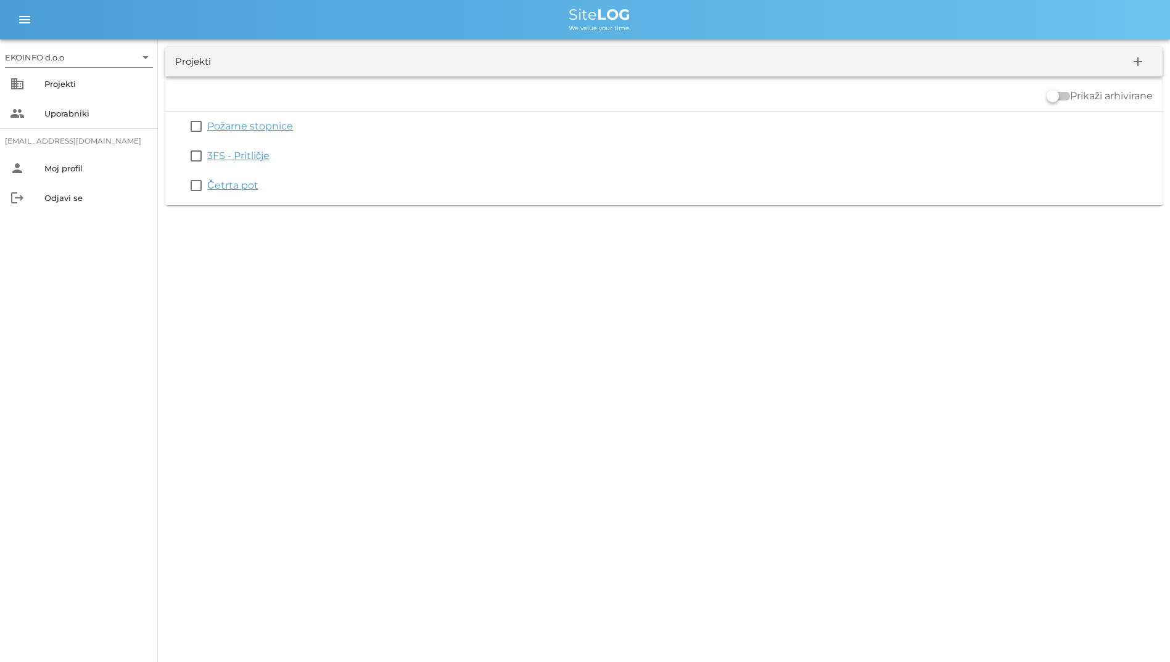
click at [160, 244] on div "EKOINFO d.o.o arrow_drop_down business Projekti people Uporabniki student2@info…" at bounding box center [585, 331] width 1170 height 662
drag, startPoint x: 184, startPoint y: 238, endPoint x: 231, endPoint y: 15, distance: 228.1
click at [231, 15] on div "EKOINFO d.o.o arrow_drop_down business Projekti people Uporabniki student2@info…" at bounding box center [585, 331] width 1170 height 662
drag, startPoint x: 231, startPoint y: 15, endPoint x: 180, endPoint y: 14, distance: 51.2
click at [180, 14] on div "Site LOG" at bounding box center [599, 14] width 1121 height 15
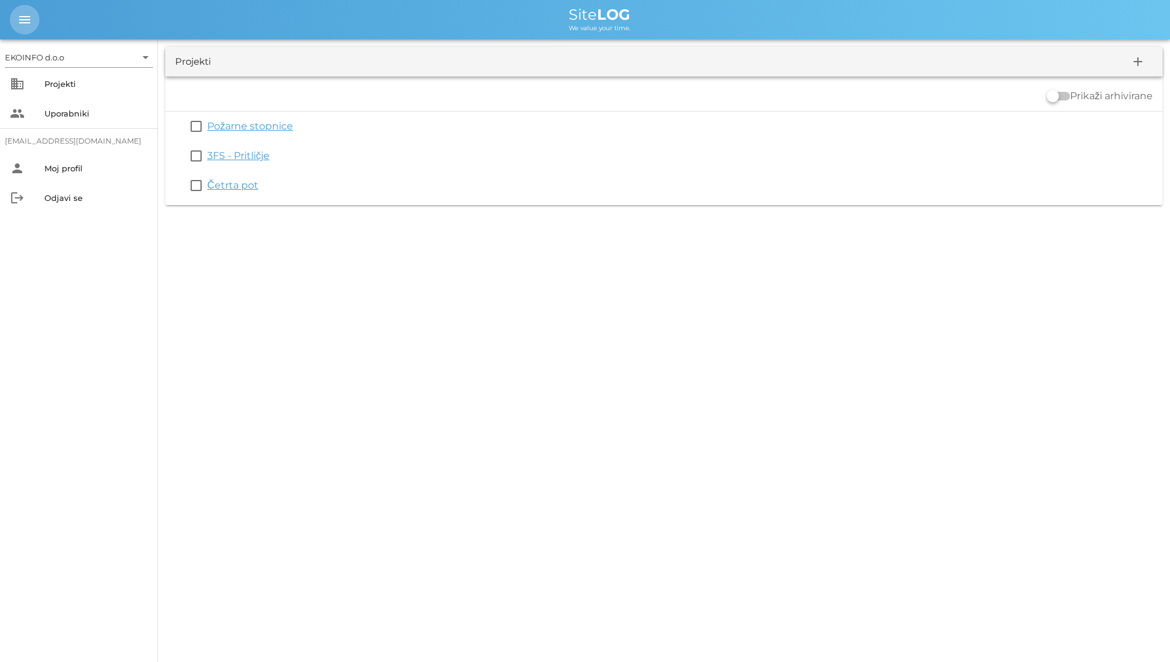
click at [20, 19] on icon "menu" at bounding box center [24, 19] width 15 height 15
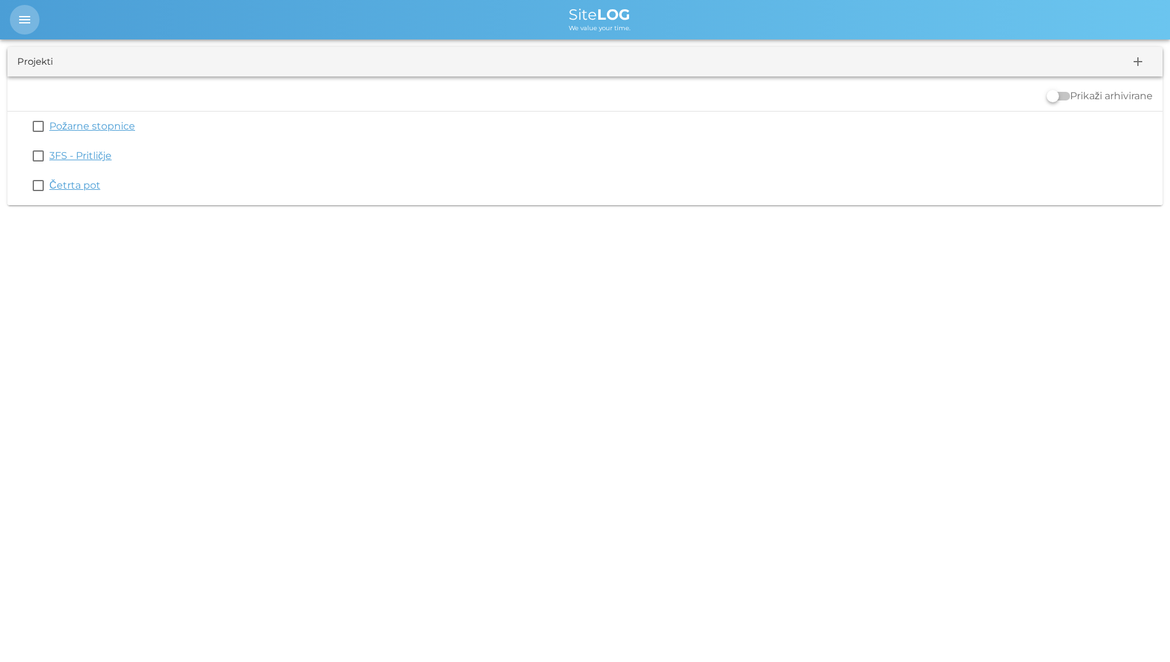
click at [20, 19] on icon "menu" at bounding box center [24, 19] width 15 height 15
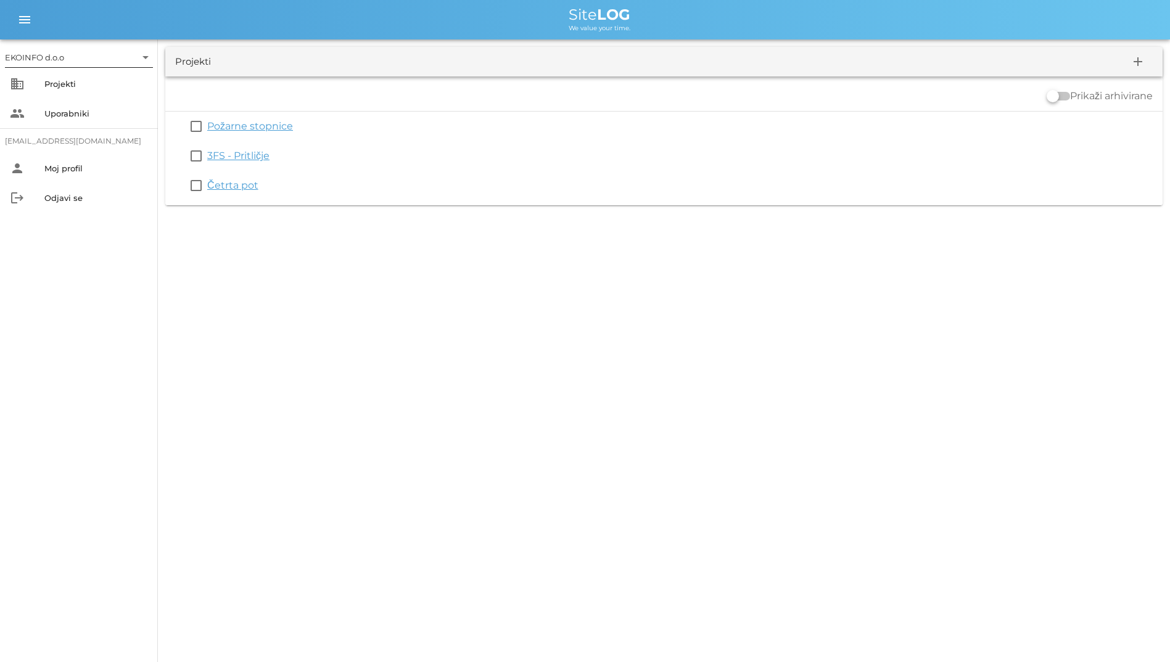
click at [55, 49] on div "EKOINFO d.o.o" at bounding box center [70, 57] width 131 height 20
click at [68, 61] on div "EKOINFO d.o.o" at bounding box center [81, 67] width 128 height 12
click at [274, 271] on div "EKOINFO d.o.o arrow_drop_down business Projekti people Uporabniki student2@info…" at bounding box center [585, 331] width 1170 height 662
drag, startPoint x: 290, startPoint y: 279, endPoint x: 6, endPoint y: 53, distance: 363.3
click at [6, 53] on div "EKOINFO d.o.o arrow_drop_down business Projekti people Uporabniki student2@info…" at bounding box center [585, 331] width 1170 height 662
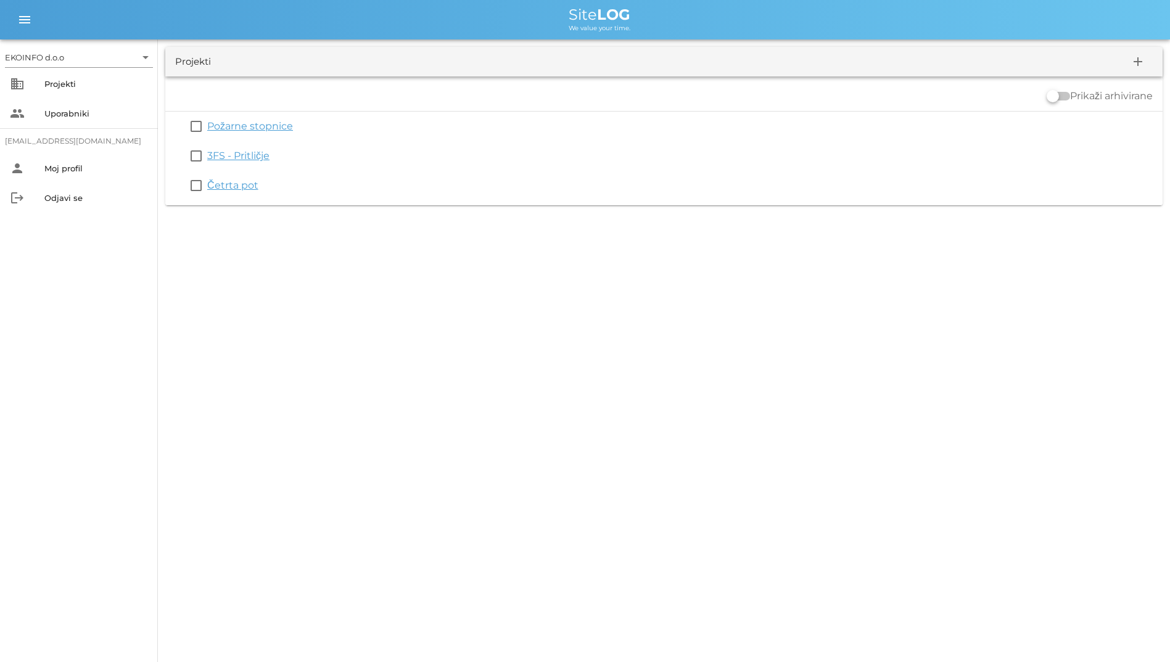
click at [411, 85] on div "Prikaži arhivirane" at bounding box center [663, 96] width 997 height 30
drag, startPoint x: 96, startPoint y: 6, endPoint x: -2, endPoint y: 205, distance: 222.3
click at [0, 205] on html "EKOINFO d.o.o arrow_drop_down business Projekti people Uporabniki student2@info…" at bounding box center [585, 331] width 1170 height 662
drag, startPoint x: -2, startPoint y: 205, endPoint x: 408, endPoint y: 301, distance: 421.0
click at [397, 306] on div "EKOINFO d.o.o arrow_drop_down business Projekti people Uporabniki student2@info…" at bounding box center [585, 331] width 1170 height 662
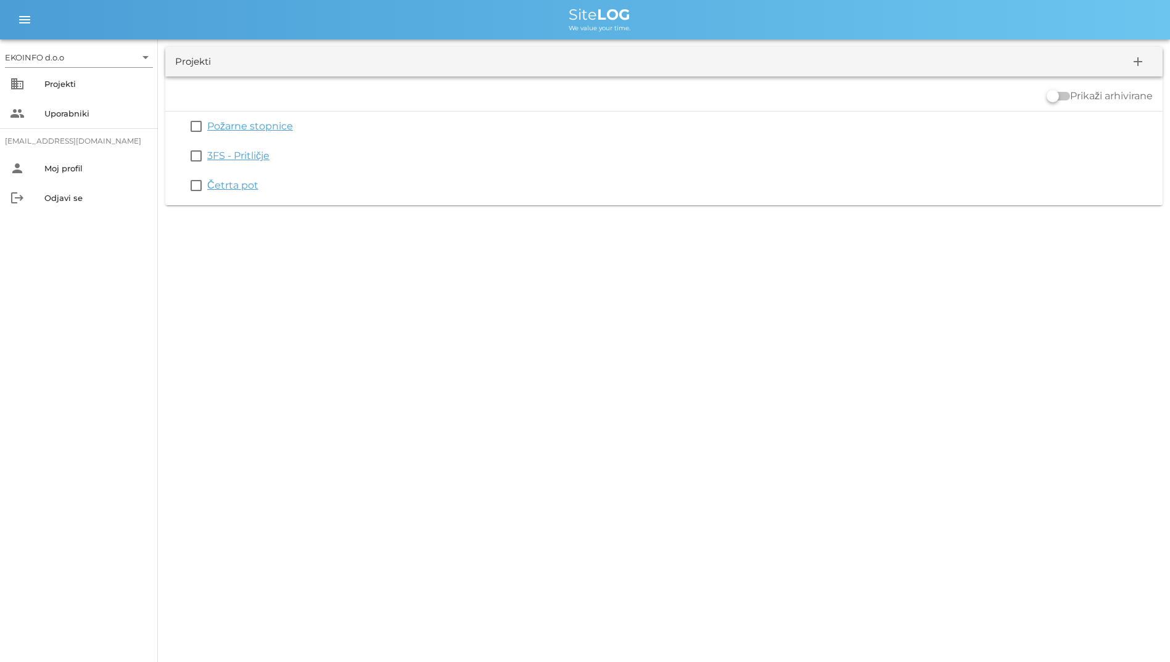
drag, startPoint x: 340, startPoint y: 239, endPoint x: -2, endPoint y: 12, distance: 411.1
click at [0, 12] on html "EKOINFO d.o.o arrow_drop_down business Projekti people Uporabniki student2@info…" at bounding box center [585, 331] width 1170 height 662
click at [575, 396] on div "EKOINFO d.o.o arrow_drop_down business Projekti people Uporabniki student2@info…" at bounding box center [585, 331] width 1170 height 662
click at [151, 261] on div "EKOINFO d.o.o arrow_drop_down business Projekti people Uporabniki student2@info…" at bounding box center [79, 350] width 158 height 623
click at [20, 20] on icon "menu" at bounding box center [24, 19] width 15 height 15
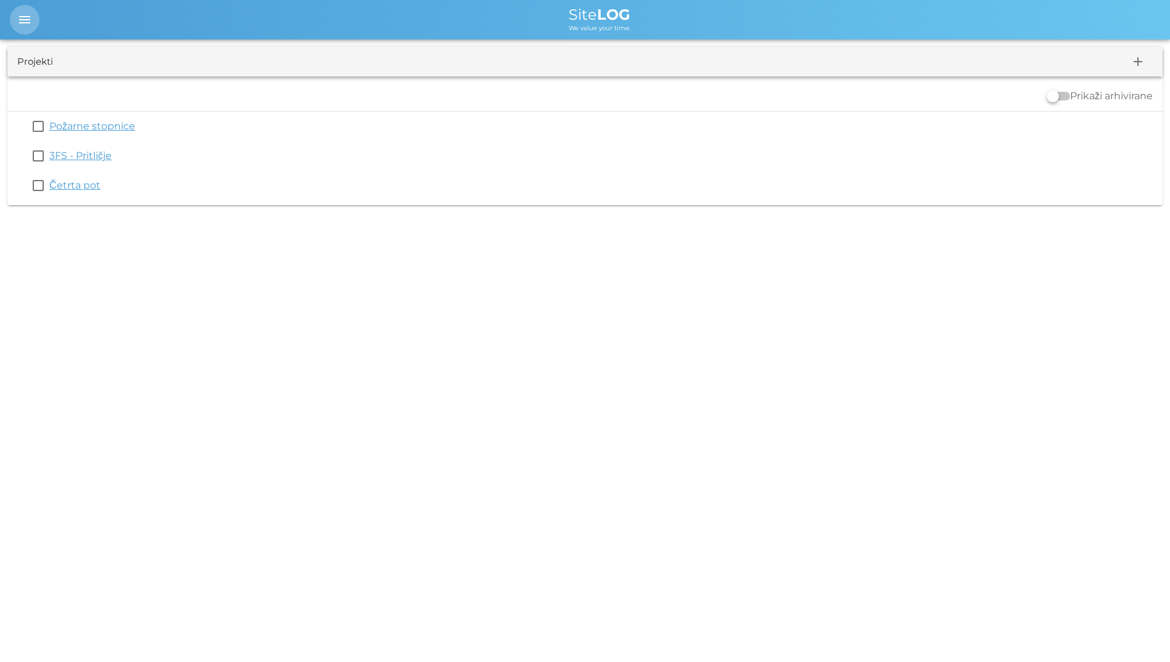
click at [20, 20] on icon "menu" at bounding box center [24, 19] width 15 height 15
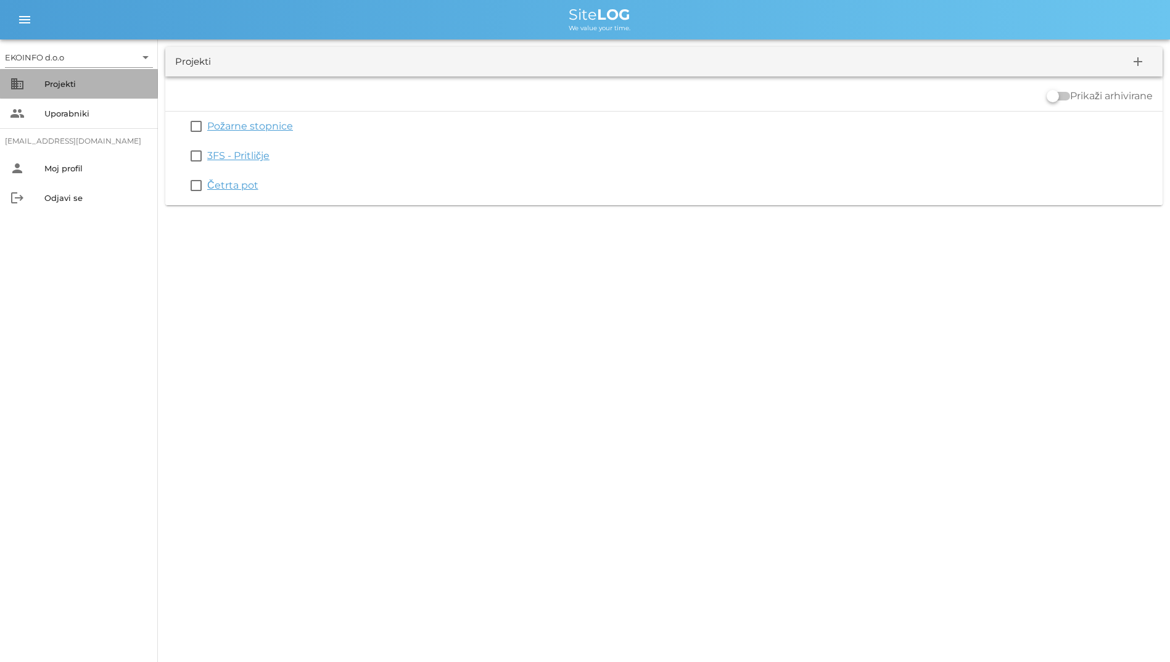
click at [109, 90] on div "Projekti" at bounding box center [96, 84] width 104 height 20
click at [23, 373] on div "EKOINFO d.o.o arrow_drop_down business Projekti people Uporabniki student2@info…" at bounding box center [79, 350] width 158 height 623
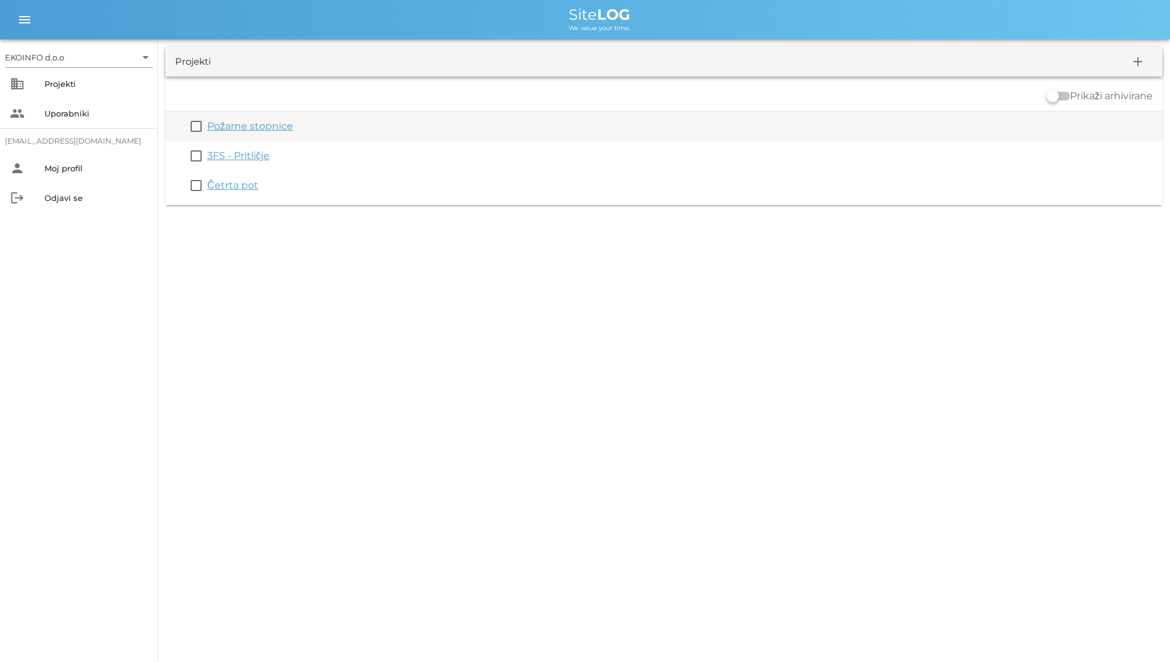
click at [232, 128] on link "Požarne stopnice" at bounding box center [250, 126] width 86 height 12
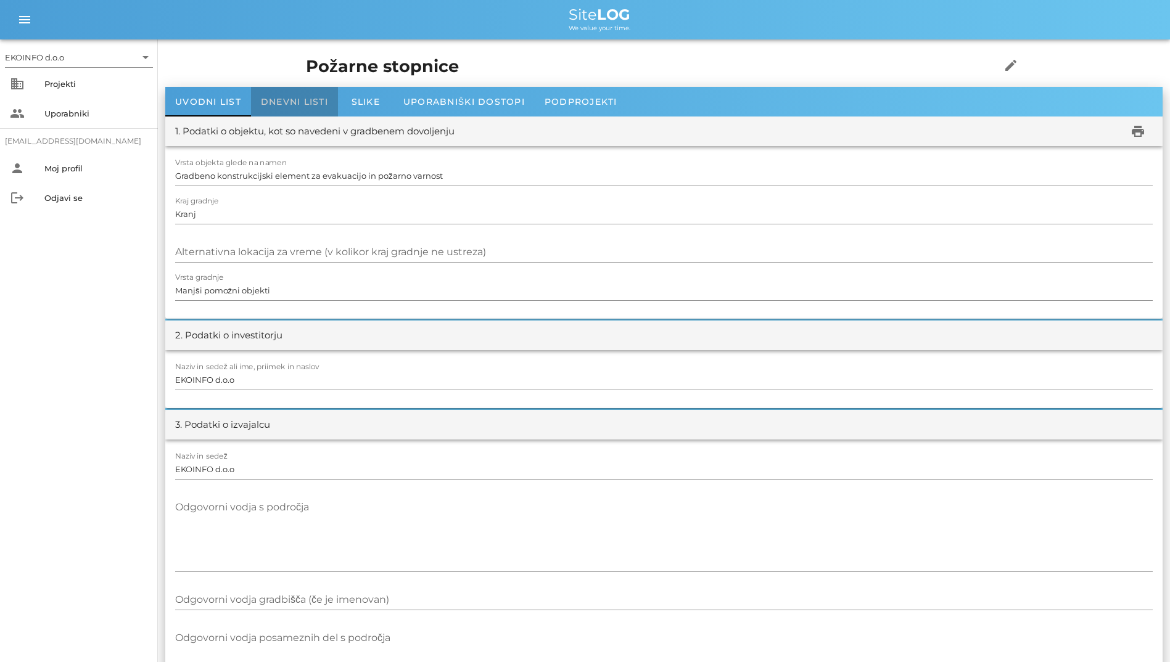
click at [298, 92] on div "Dnevni listi" at bounding box center [294, 102] width 87 height 30
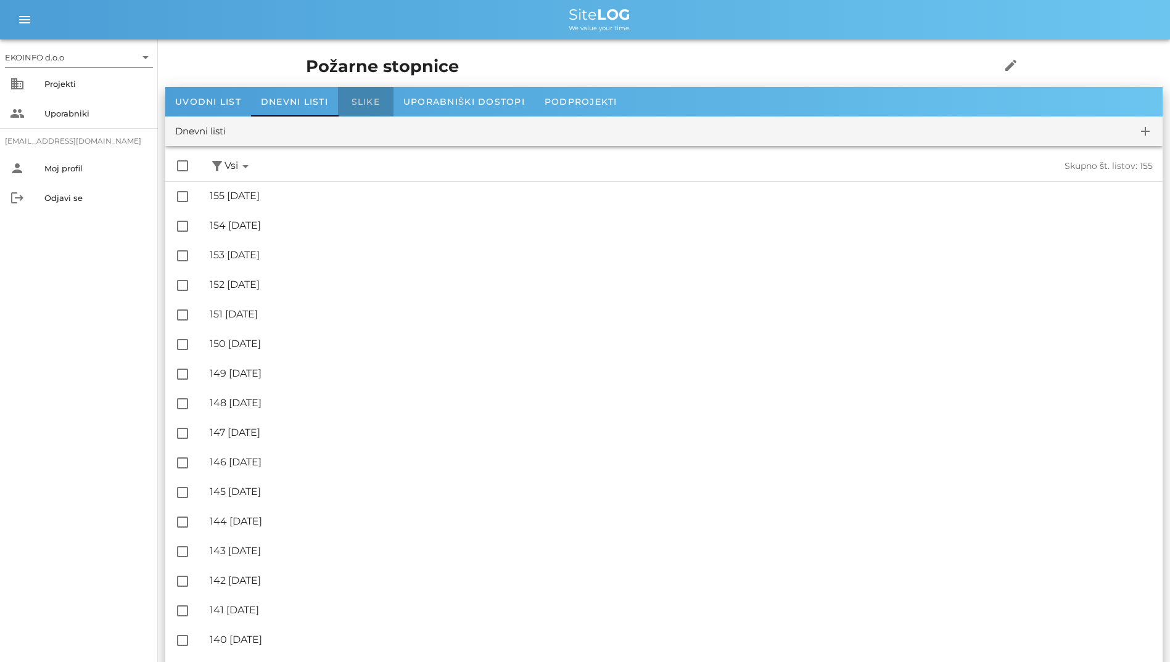
click at [356, 93] on div "Slike" at bounding box center [365, 102] width 55 height 30
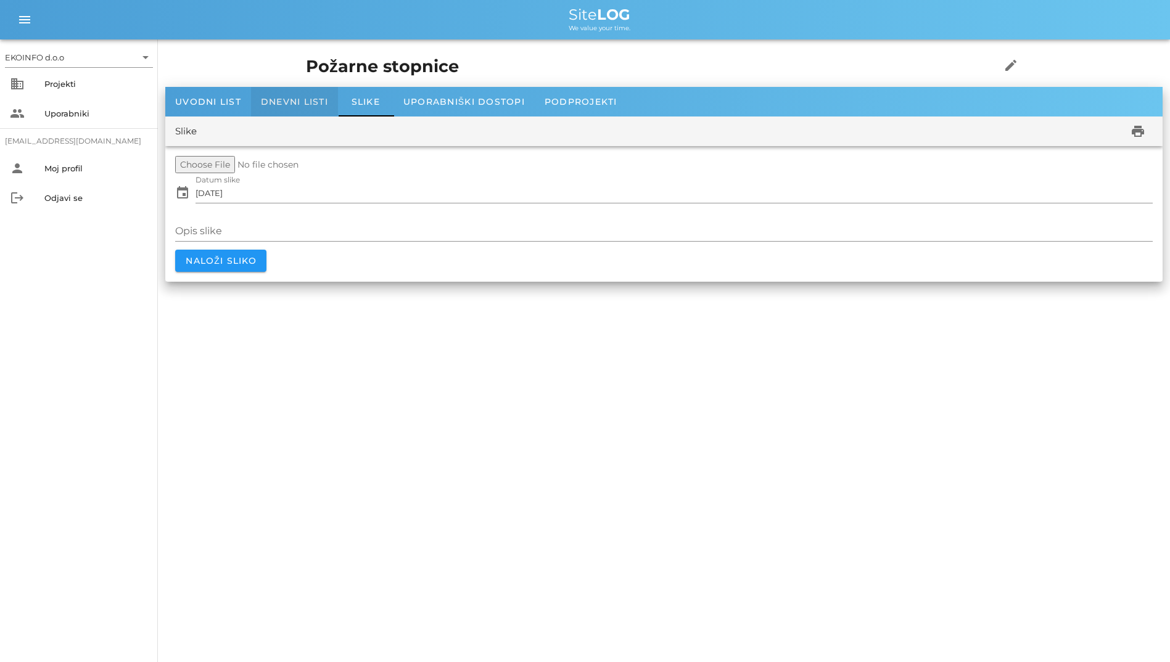
click at [321, 101] on span "Dnevni listi" at bounding box center [294, 101] width 67 height 11
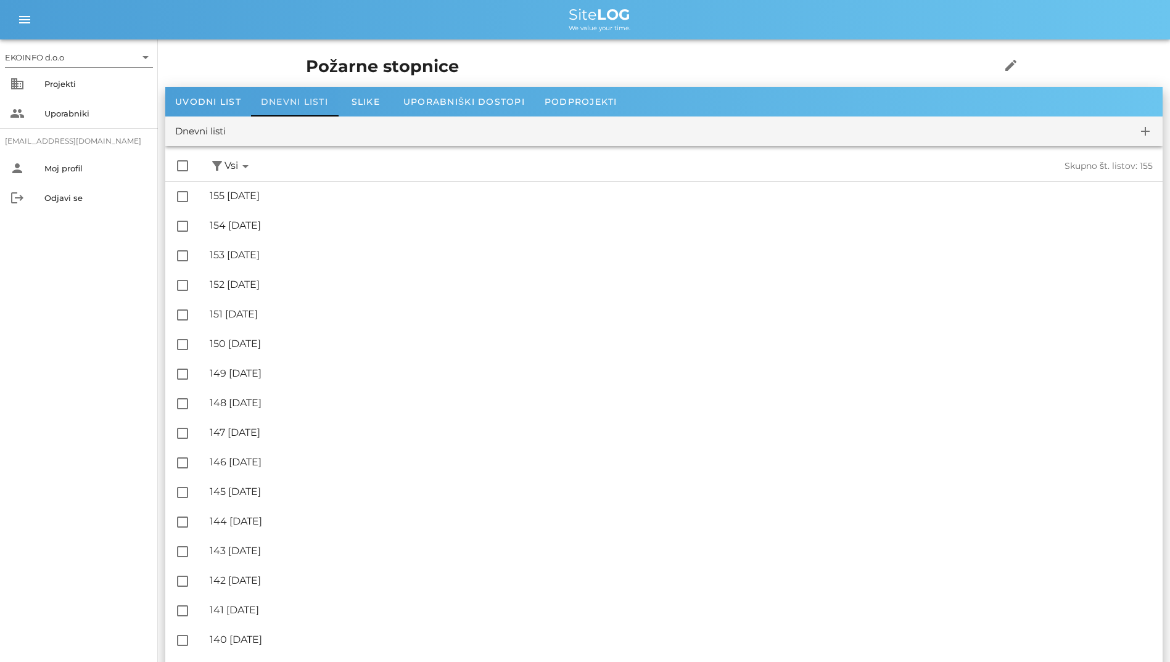
click at [269, 105] on span "Dnevni listi" at bounding box center [294, 101] width 67 height 11
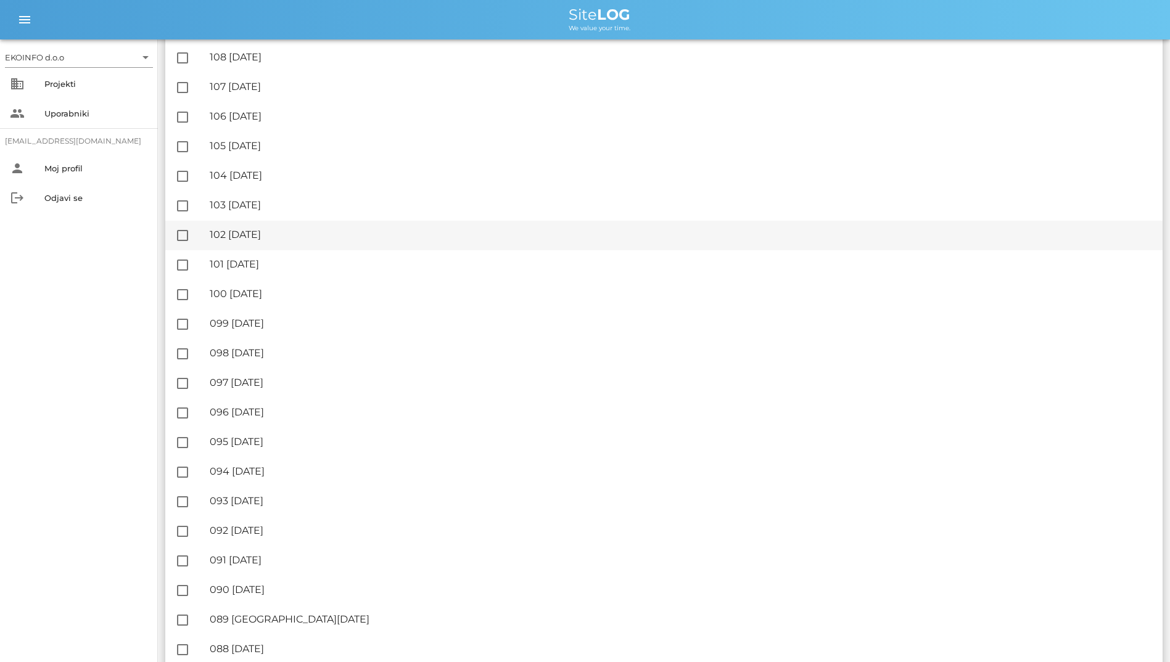
scroll to position [1603, 0]
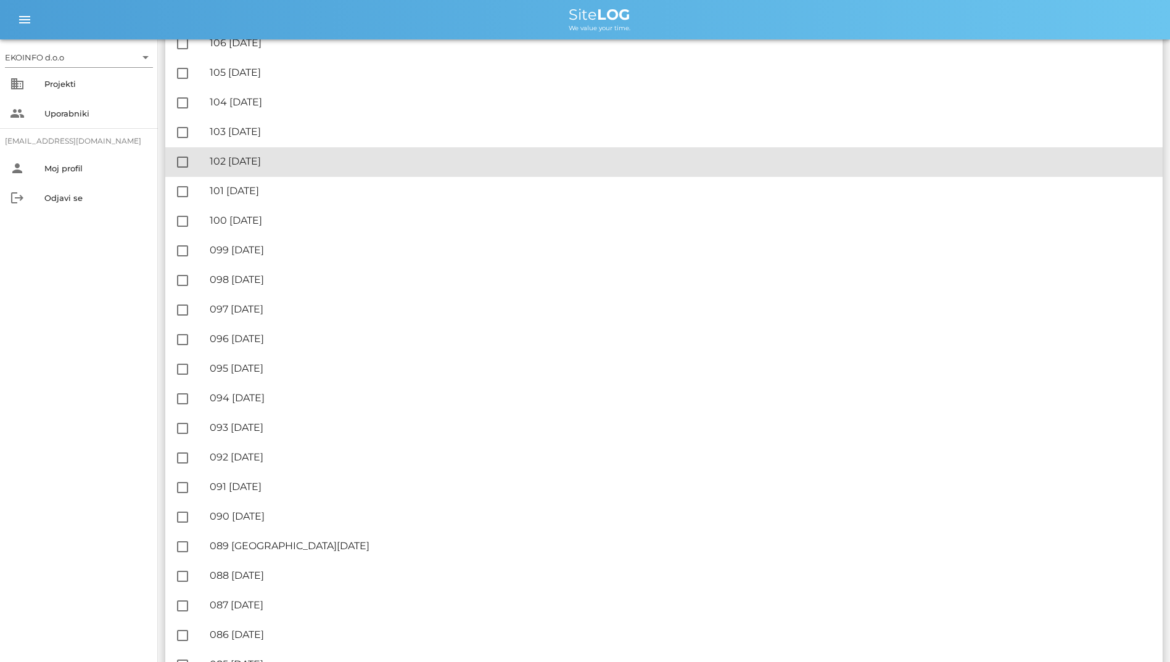
click at [266, 167] on div "🔏 102 torek, 29.07.2025" at bounding box center [681, 161] width 943 height 12
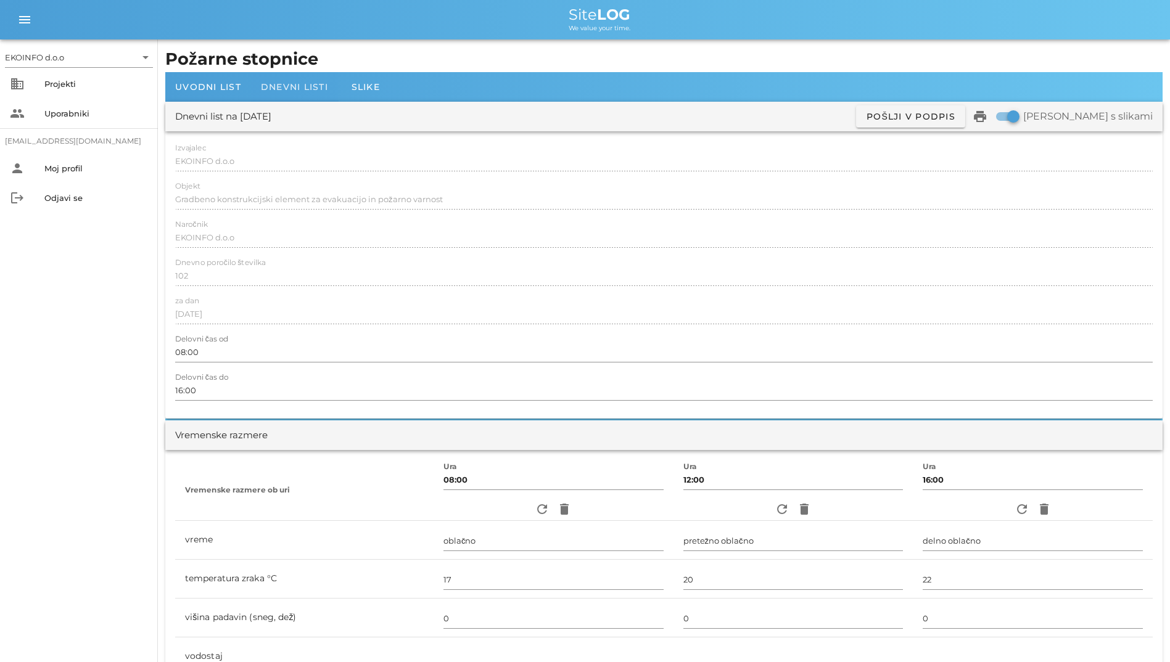
click at [266, 88] on span "Dnevni listi" at bounding box center [294, 86] width 67 height 11
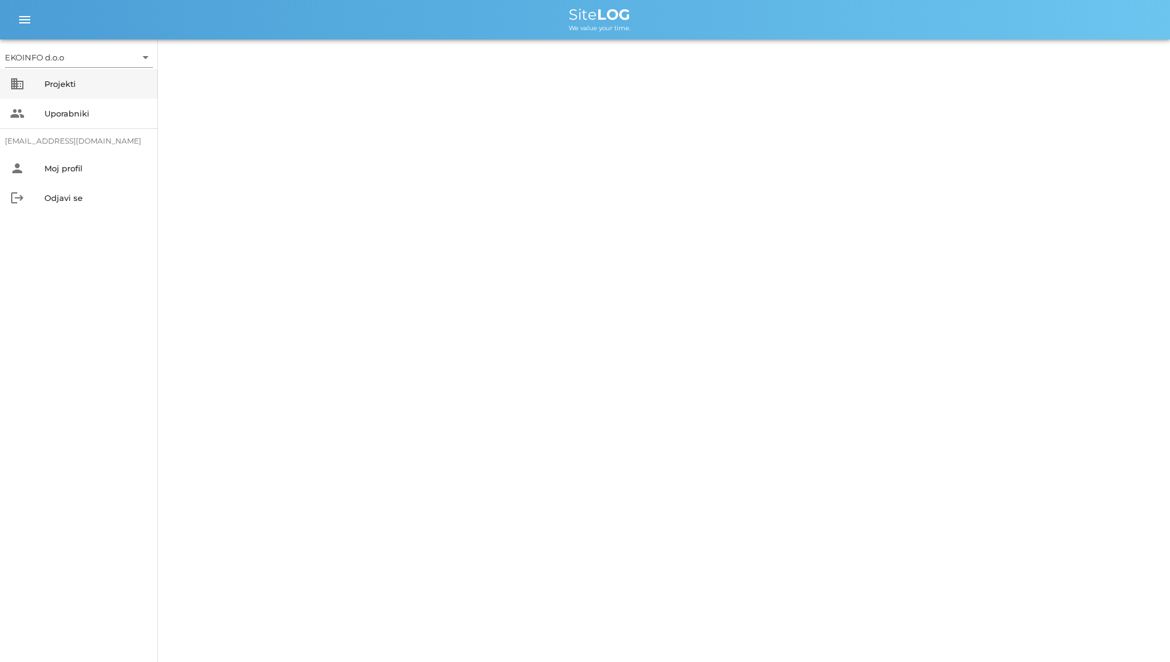
click at [117, 83] on div "Projekti" at bounding box center [96, 84] width 104 height 10
click at [104, 72] on div "business Projekti" at bounding box center [79, 84] width 158 height 30
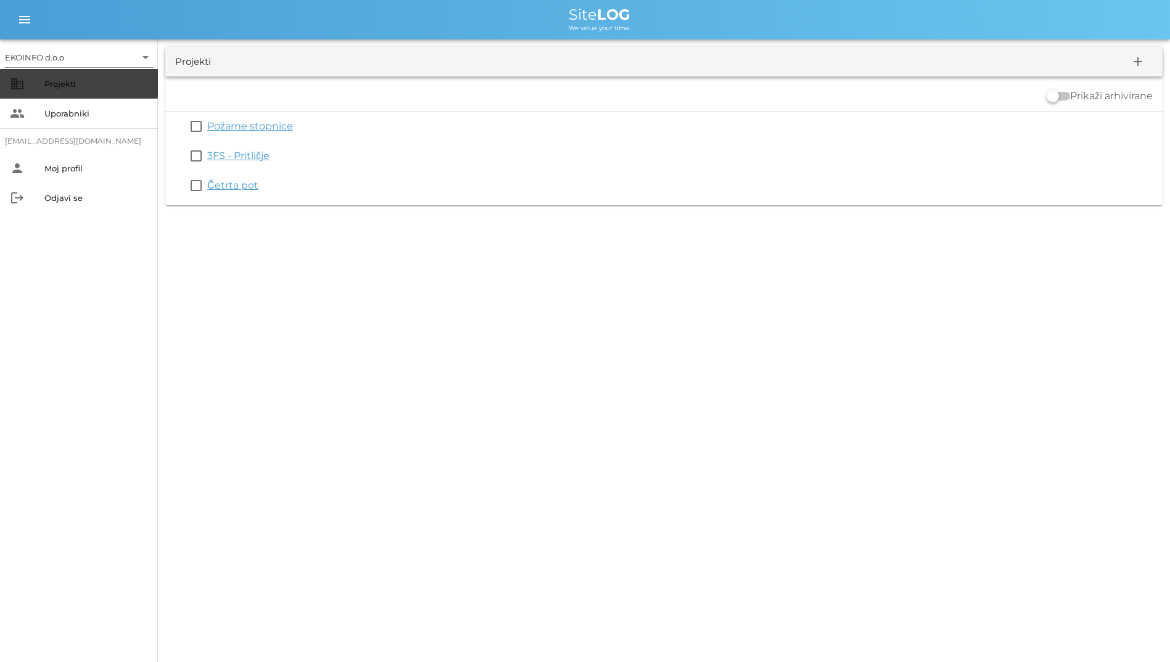
click at [104, 72] on div "business Projekti" at bounding box center [79, 84] width 158 height 30
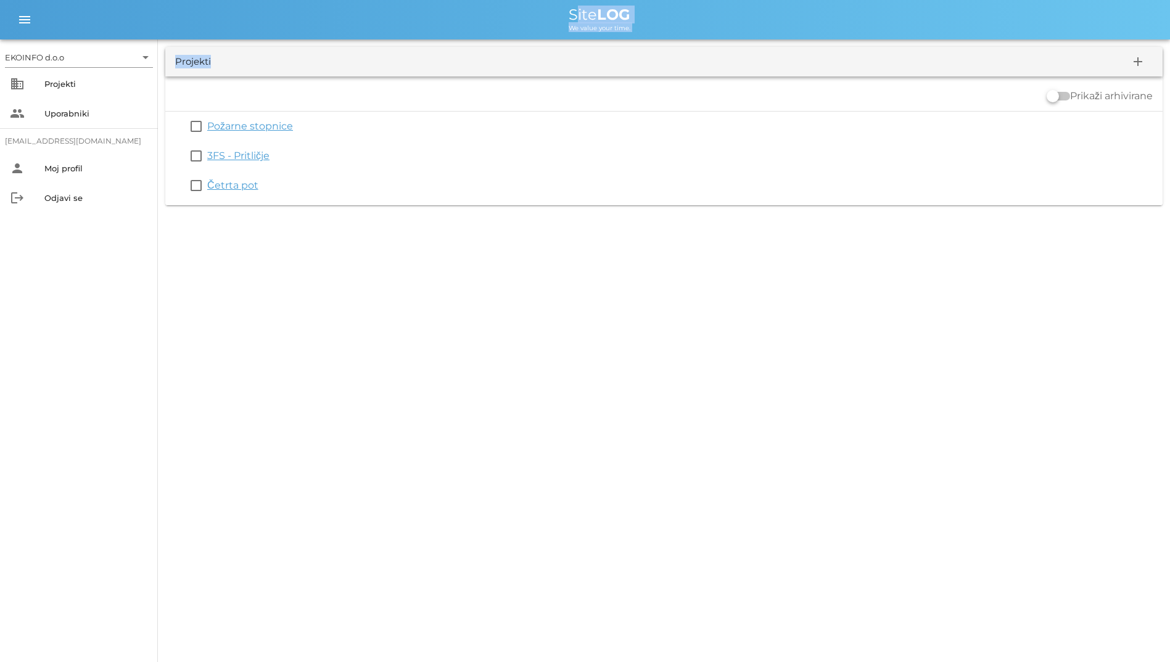
drag, startPoint x: 546, startPoint y: 12, endPoint x: 687, endPoint y: 41, distance: 143.5
click at [687, 41] on div "EKOINFO d.o.o arrow_drop_down business Projekti people Uporabniki student2@info…" at bounding box center [585, 106] width 1170 height 213
click at [483, 54] on div "Projekti add" at bounding box center [663, 62] width 997 height 30
drag, startPoint x: 409, startPoint y: 221, endPoint x: 294, endPoint y: 7, distance: 243.1
click at [294, 7] on div "EKOINFO d.o.o arrow_drop_down business Projekti people Uporabniki student2@info…" at bounding box center [585, 331] width 1170 height 662
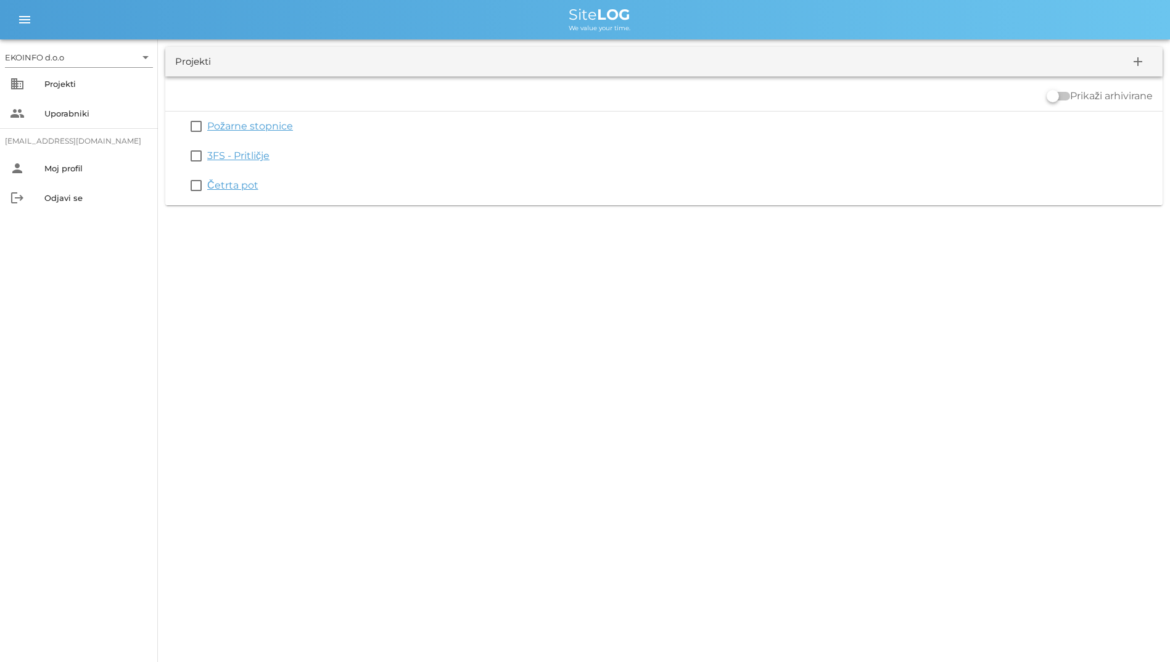
drag, startPoint x: 294, startPoint y: 7, endPoint x: 213, endPoint y: 13, distance: 81.0
click at [213, 13] on div "Site LOG" at bounding box center [599, 14] width 1121 height 15
drag, startPoint x: 257, startPoint y: 20, endPoint x: 454, endPoint y: 205, distance: 270.9
click at [454, 205] on div "EKOINFO d.o.o arrow_drop_down business Projekti people Uporabniki student2@info…" at bounding box center [585, 106] width 1170 height 213
drag, startPoint x: 454, startPoint y: 205, endPoint x: 306, endPoint y: 237, distance: 150.7
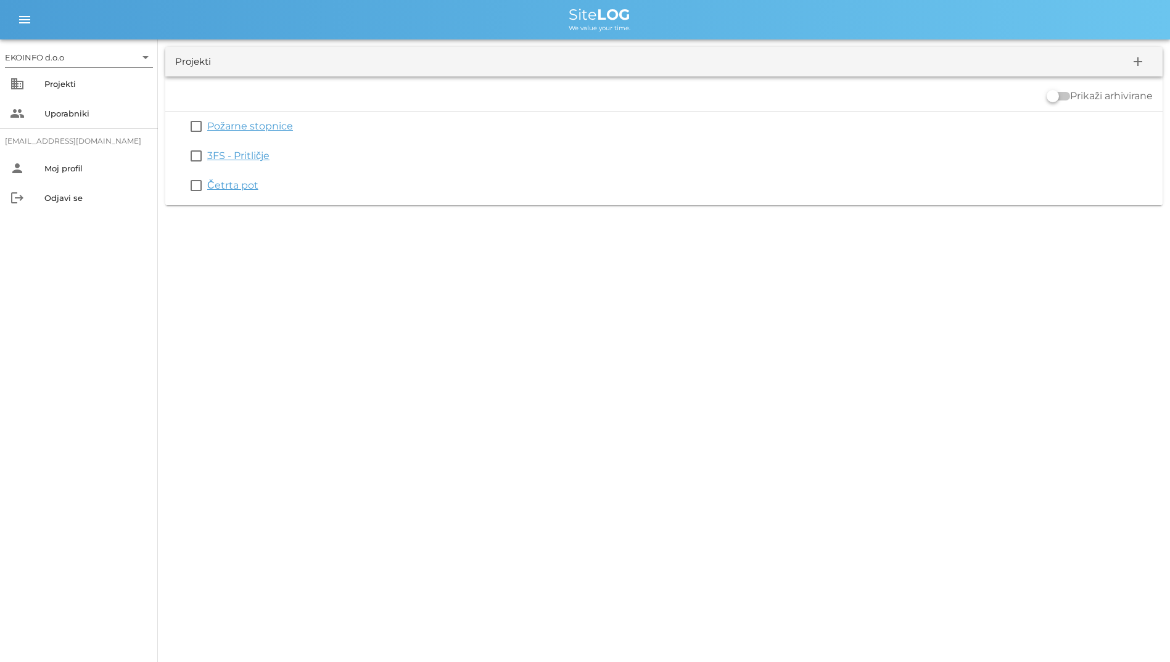
click at [306, 237] on div "EKOINFO d.o.o arrow_drop_down business Projekti people Uporabniki student2@info…" at bounding box center [585, 331] width 1170 height 662
drag, startPoint x: 423, startPoint y: 65, endPoint x: 358, endPoint y: 11, distance: 84.1
click at [358, 11] on div "EKOINFO d.o.o arrow_drop_down business Projekti people Uporabniki student2@info…" at bounding box center [585, 106] width 1170 height 213
drag, startPoint x: 358, startPoint y: 11, endPoint x: 231, endPoint y: 12, distance: 127.0
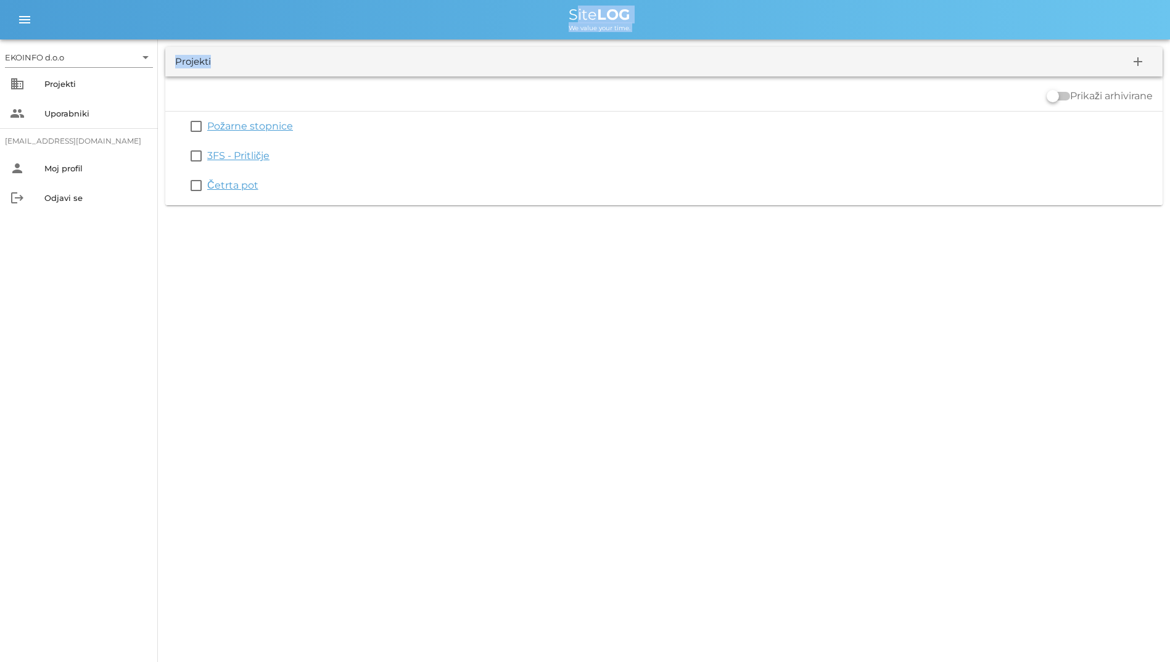
click at [231, 12] on div "Site LOG" at bounding box center [599, 14] width 1121 height 15
drag, startPoint x: 250, startPoint y: 15, endPoint x: 329, endPoint y: 43, distance: 83.7
click at [329, 43] on div "EKOINFO d.o.o arrow_drop_down business Projekti people Uporabniki student2@info…" at bounding box center [585, 106] width 1170 height 213
click at [178, 5] on div "menu menu Site LOG We value your time." at bounding box center [585, 19] width 1170 height 39
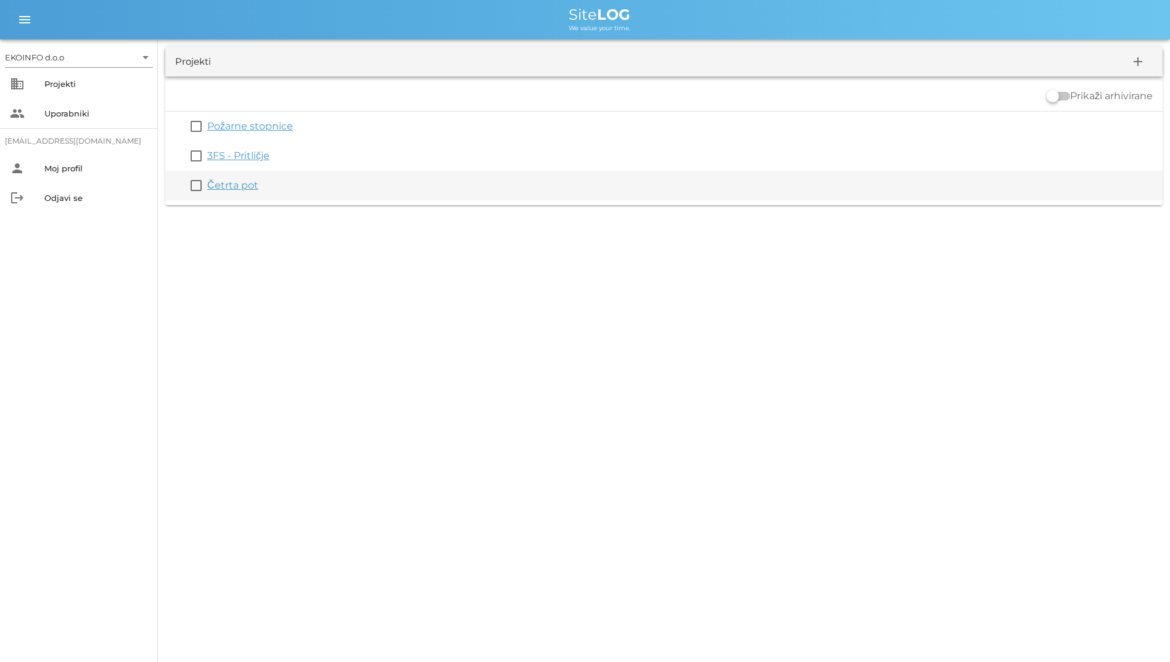
drag, startPoint x: 531, startPoint y: 10, endPoint x: 429, endPoint y: 200, distance: 215.7
click at [429, 200] on div "EKOINFO d.o.o arrow_drop_down business Projekti people Uporabniki student2@info…" at bounding box center [585, 106] width 1170 height 213
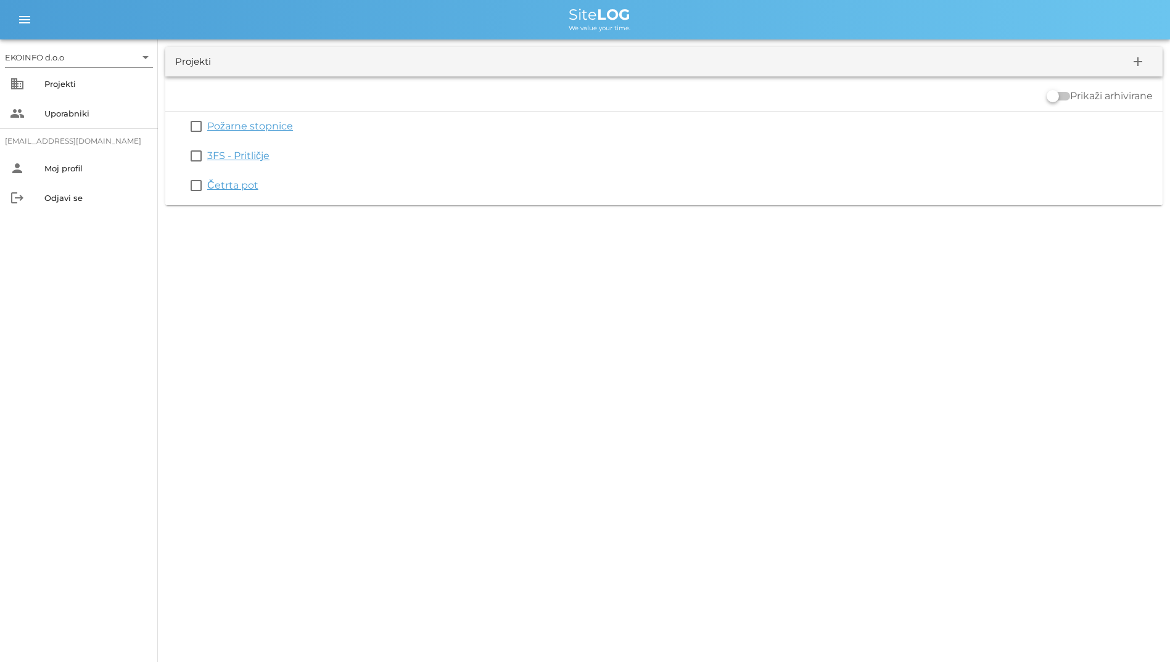
click at [265, 223] on div "EKOINFO d.o.o arrow_drop_down business Projekti people Uporabniki student2@info…" at bounding box center [585, 331] width 1170 height 662
drag, startPoint x: 297, startPoint y: 234, endPoint x: 231, endPoint y: 3, distance: 239.9
click at [231, 3] on div "EKOINFO d.o.o arrow_drop_down business Projekti people Uporabniki student2@info…" at bounding box center [585, 331] width 1170 height 662
drag, startPoint x: 231, startPoint y: 3, endPoint x: 170, endPoint y: 14, distance: 62.0
click at [170, 14] on div "Site LOG" at bounding box center [599, 14] width 1121 height 15
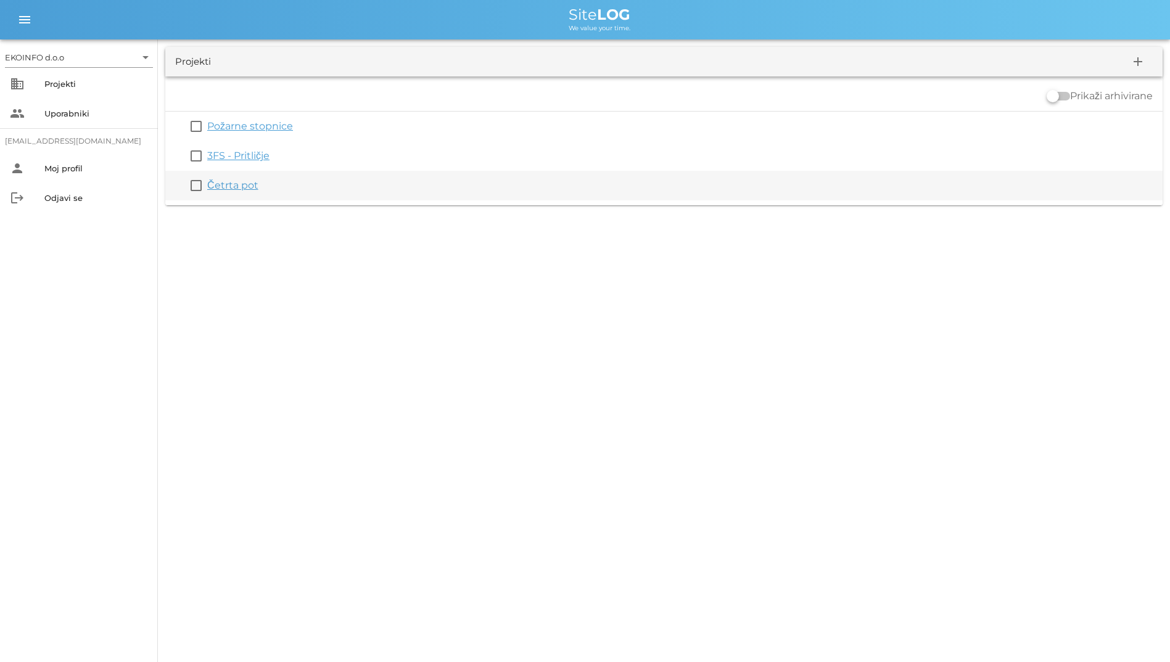
drag, startPoint x: 374, startPoint y: 4, endPoint x: 604, endPoint y: 197, distance: 300.6
click at [604, 197] on div "EKOINFO d.o.o arrow_drop_down business Projekti people Uporabniki student2@info…" at bounding box center [585, 106] width 1170 height 213
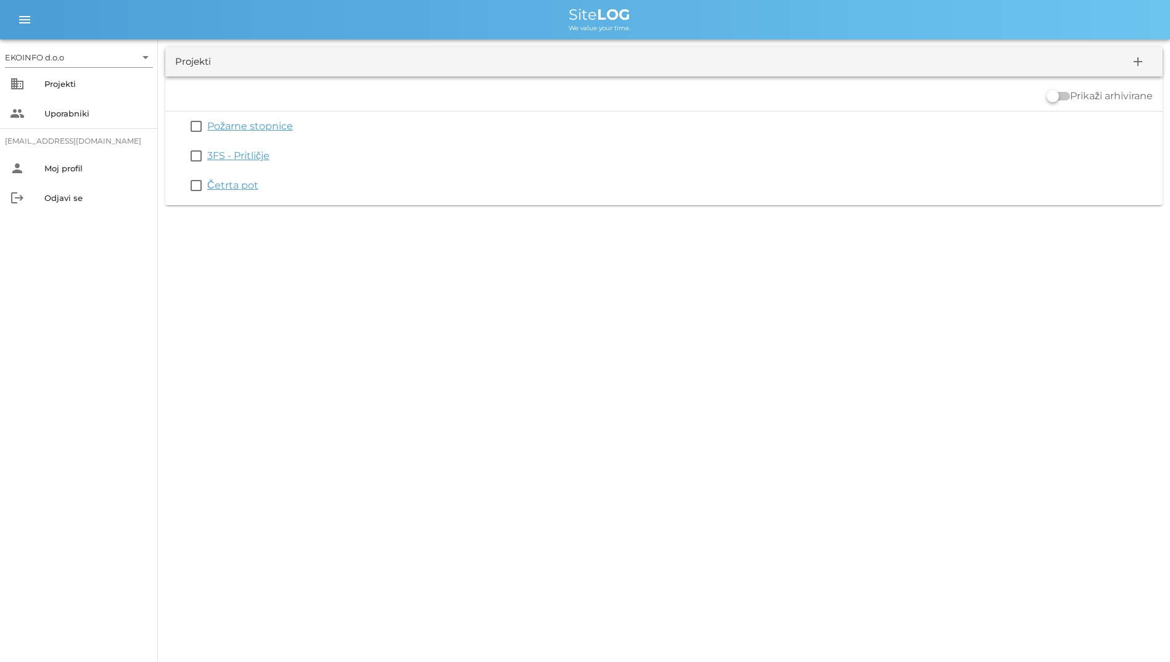
drag, startPoint x: 604, startPoint y: 197, endPoint x: 510, endPoint y: 237, distance: 101.9
click at [510, 237] on div "EKOINFO d.o.o arrow_drop_down business Projekti people Uporabniki student2@info…" at bounding box center [585, 331] width 1170 height 662
drag, startPoint x: 554, startPoint y: 12, endPoint x: 663, endPoint y: 33, distance: 110.7
click at [663, 33] on div "menu menu Site LOG We value your time." at bounding box center [585, 19] width 1170 height 39
drag, startPoint x: 663, startPoint y: 33, endPoint x: 509, endPoint y: 15, distance: 154.6
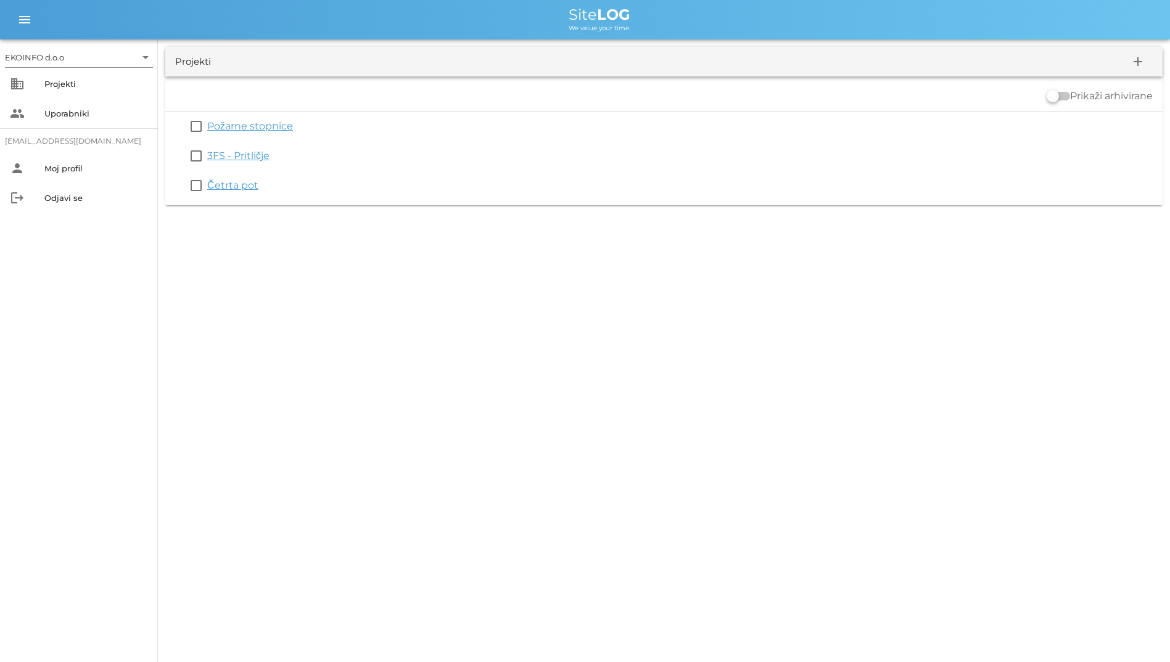
click at [509, 15] on div "Site LOG" at bounding box center [599, 14] width 1121 height 15
drag, startPoint x: 530, startPoint y: 12, endPoint x: 662, endPoint y: 253, distance: 274.6
click at [662, 253] on div "EKOINFO d.o.o arrow_drop_down business Projekti people Uporabniki student2@info…" at bounding box center [585, 331] width 1170 height 662
drag, startPoint x: 662, startPoint y: 253, endPoint x: 609, endPoint y: 269, distance: 56.2
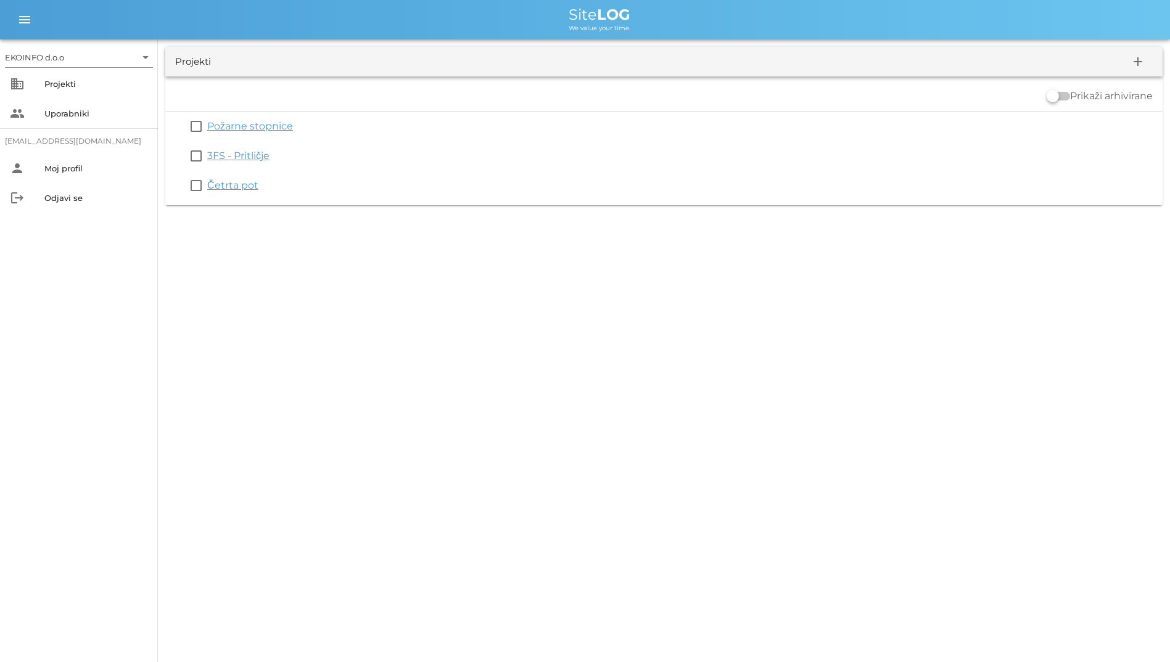
click at [609, 269] on div "EKOINFO d.o.o arrow_drop_down business Projekti people Uporabniki student2@info…" at bounding box center [585, 331] width 1170 height 662
drag, startPoint x: 609, startPoint y: 269, endPoint x: 337, endPoint y: 6, distance: 378.9
click at [337, 6] on div "EKOINFO d.o.o arrow_drop_down business Projekti people Uporabniki student2@info…" at bounding box center [585, 331] width 1170 height 662
drag, startPoint x: 337, startPoint y: 6, endPoint x: 272, endPoint y: 31, distance: 69.5
click at [272, 31] on div "We value your time." at bounding box center [599, 27] width 1121 height 10
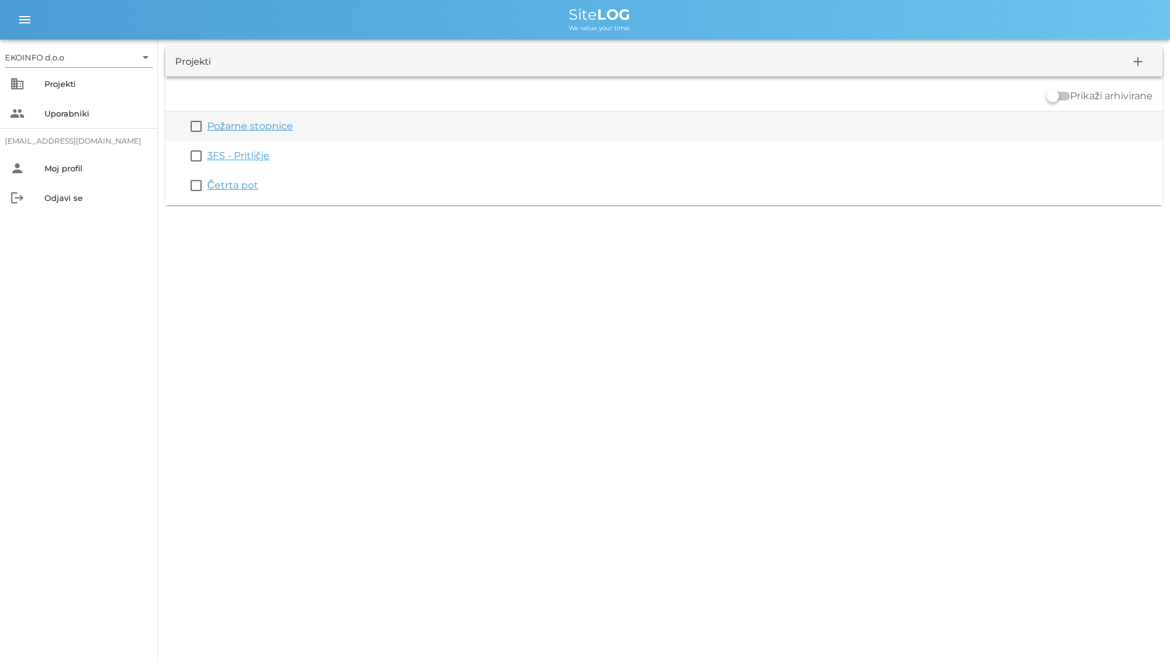
click at [229, 126] on link "Požarne stopnice" at bounding box center [250, 126] width 86 height 12
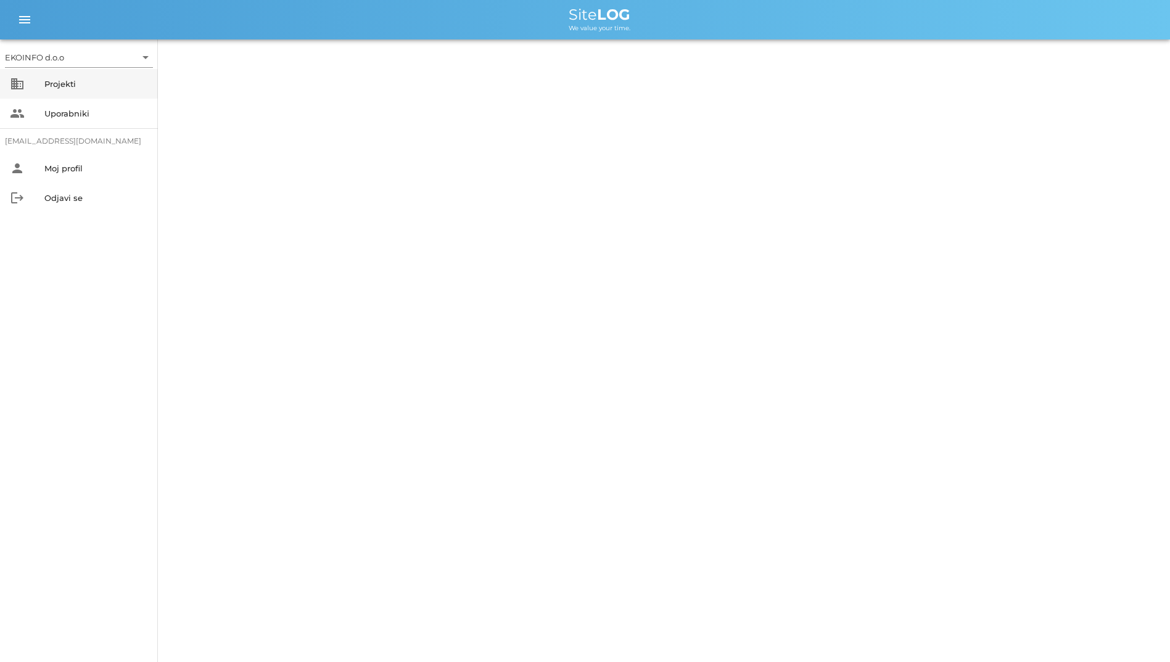
click at [87, 88] on div "Projekti" at bounding box center [96, 84] width 104 height 10
click at [88, 83] on div "Projekti" at bounding box center [96, 84] width 104 height 10
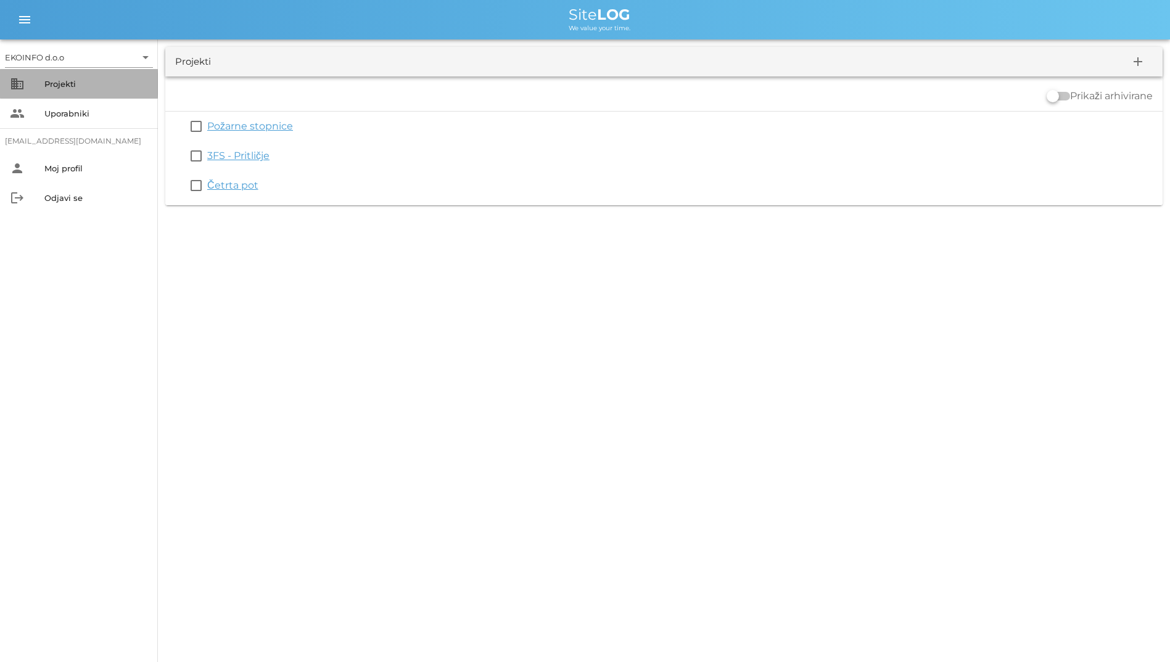
click at [88, 83] on div "Projekti" at bounding box center [96, 84] width 104 height 10
drag, startPoint x: 559, startPoint y: 10, endPoint x: 628, endPoint y: 50, distance: 79.8
click at [628, 50] on div "EKOINFO d.o.o arrow_drop_down business Projekti people Uporabniki student2@info…" at bounding box center [585, 106] width 1170 height 213
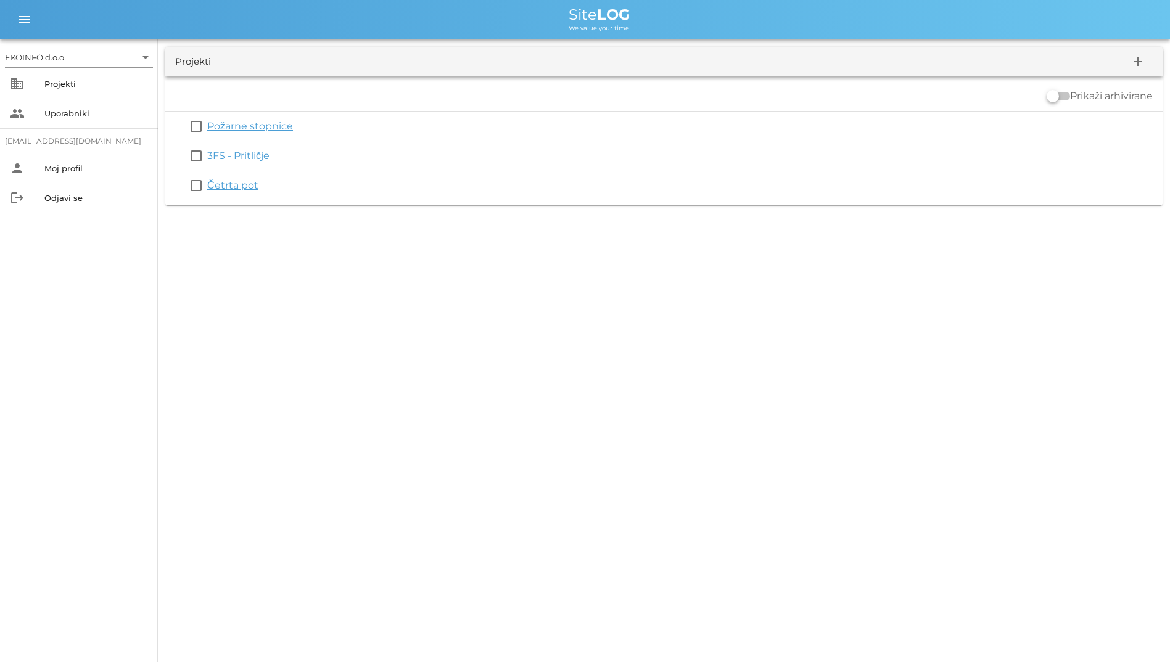
click at [463, 89] on div "Prikaži arhivirane" at bounding box center [663, 96] width 997 height 30
drag, startPoint x: 442, startPoint y: 251, endPoint x: 377, endPoint y: 13, distance: 246.7
click at [377, 13] on div "EKOINFO d.o.o arrow_drop_down business Projekti people Uporabniki student2@info…" at bounding box center [585, 331] width 1170 height 662
drag, startPoint x: 377, startPoint y: 13, endPoint x: 240, endPoint y: 0, distance: 138.1
click at [240, 0] on div "menu menu Site LOG We value your time." at bounding box center [585, 19] width 1170 height 39
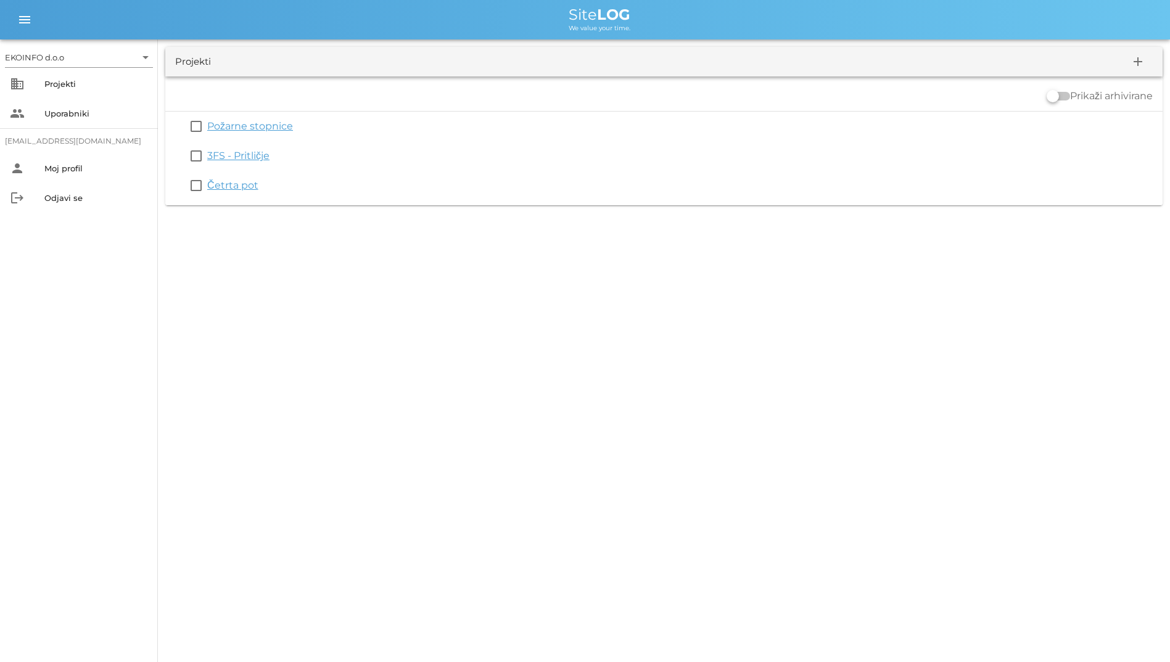
drag, startPoint x: 293, startPoint y: 20, endPoint x: 567, endPoint y: 234, distance: 347.6
click at [567, 234] on div "EKOINFO d.o.o arrow_drop_down business Projekti people Uporabniki student2@info…" at bounding box center [585, 331] width 1170 height 662
click at [290, 249] on div "EKOINFO d.o.o arrow_drop_down business Projekti people Uporabniki student2@info…" at bounding box center [585, 331] width 1170 height 662
drag, startPoint x: 316, startPoint y: 245, endPoint x: 254, endPoint y: 12, distance: 241.3
click at [254, 12] on div "EKOINFO d.o.o arrow_drop_down business Projekti people Uporabniki student2@info…" at bounding box center [585, 331] width 1170 height 662
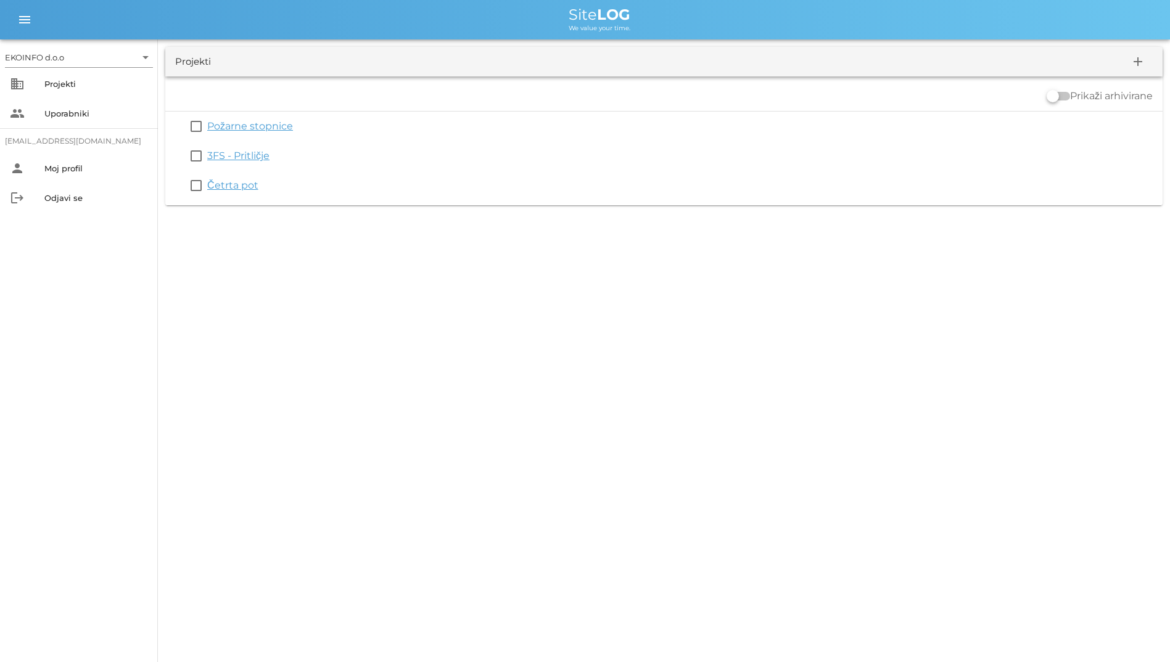
drag, startPoint x: 254, startPoint y: 12, endPoint x: 218, endPoint y: 18, distance: 37.0
click at [218, 18] on div "Site LOG" at bounding box center [599, 14] width 1121 height 15
drag, startPoint x: 218, startPoint y: 18, endPoint x: 326, endPoint y: 218, distance: 226.8
click at [326, 218] on div "EKOINFO d.o.o arrow_drop_down business Projekti people Uporabniki student2@info…" at bounding box center [585, 331] width 1170 height 662
drag, startPoint x: 326, startPoint y: 218, endPoint x: 253, endPoint y: 252, distance: 80.8
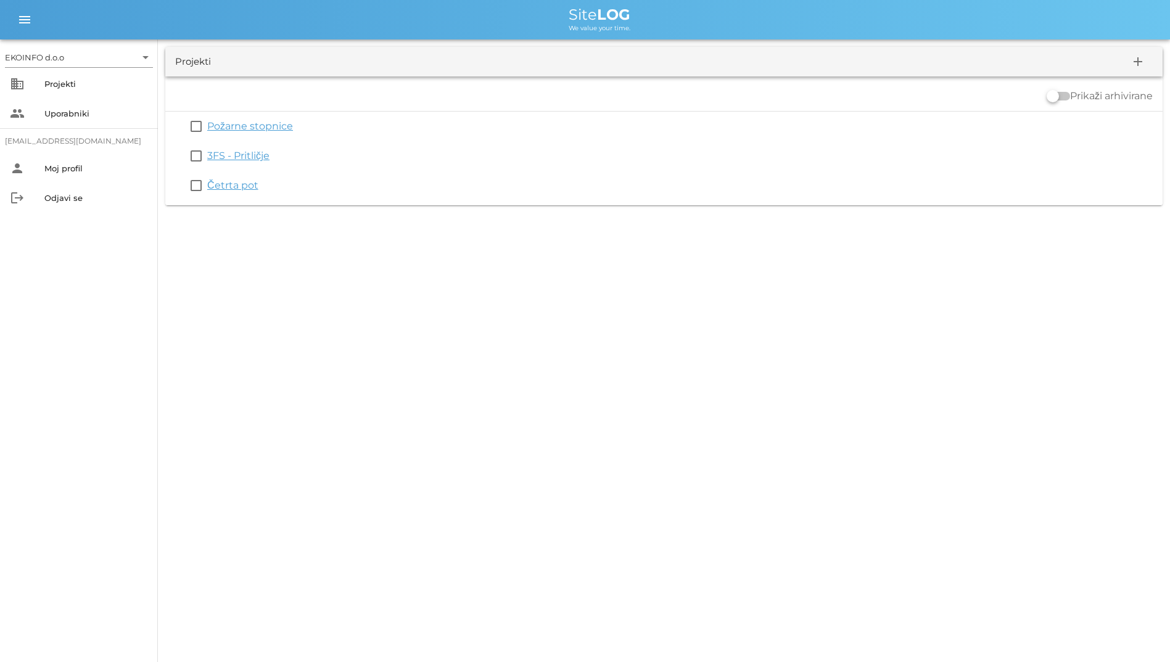
click at [253, 252] on div "EKOINFO d.o.o arrow_drop_down business Projekti people Uporabniki student2@info…" at bounding box center [585, 331] width 1170 height 662
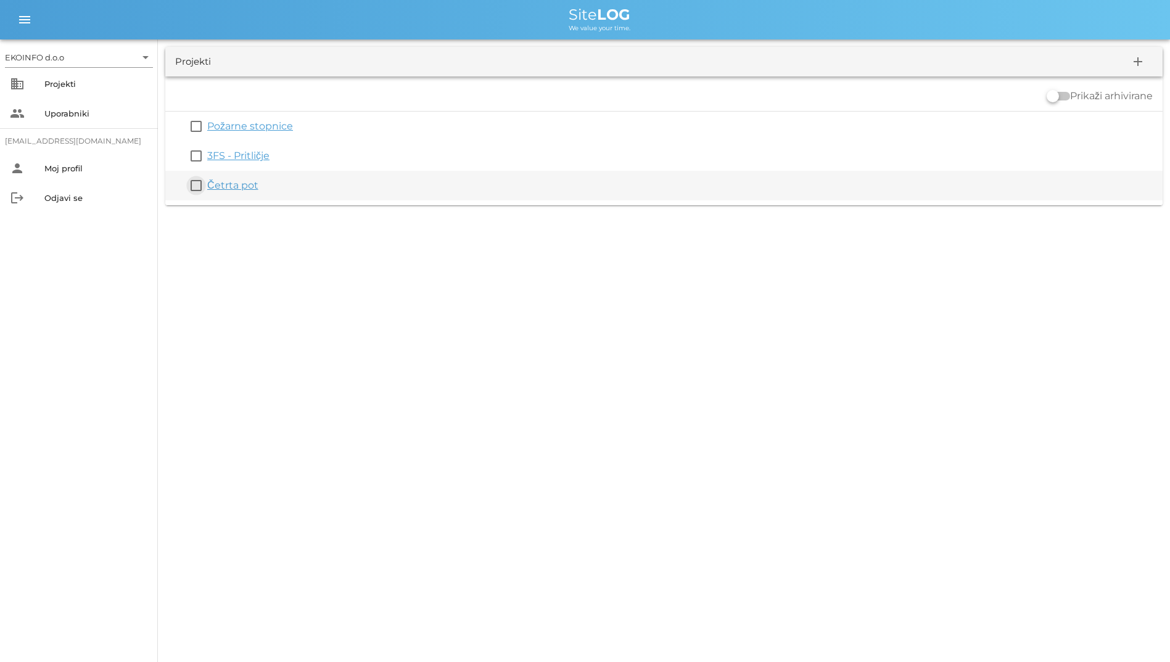
click at [199, 187] on button "check_box_outline_blank" at bounding box center [196, 185] width 15 height 15
click at [193, 197] on button "check_box" at bounding box center [196, 193] width 15 height 15
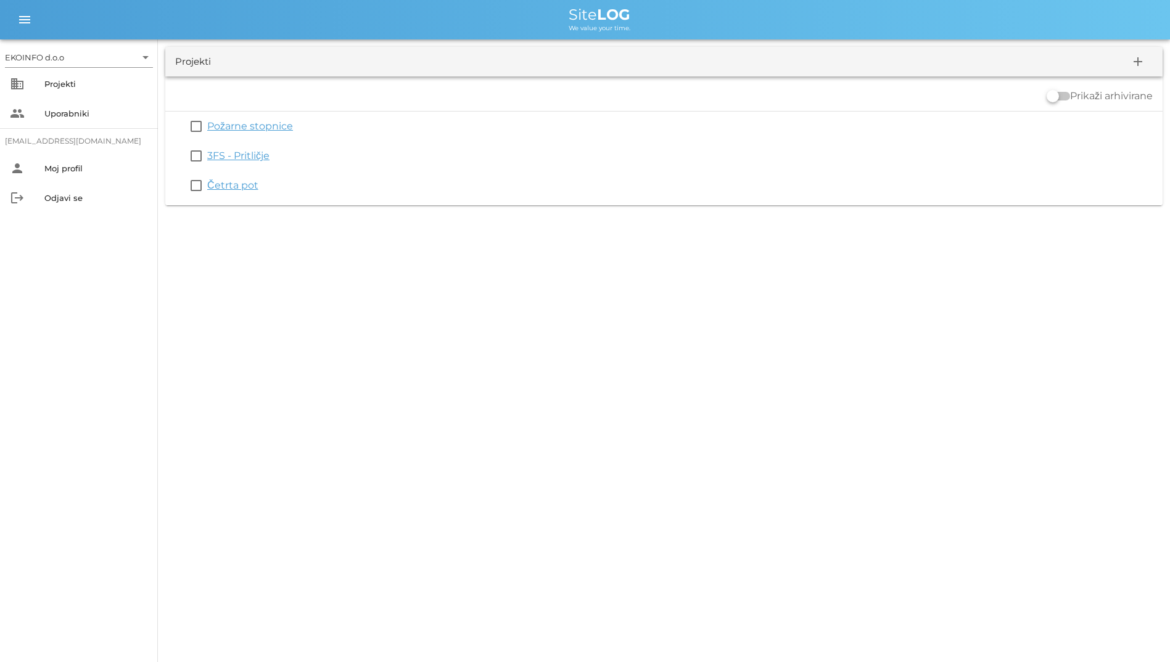
click at [200, 244] on div "EKOINFO d.o.o arrow_drop_down business Projekti people Uporabniki student2@info…" at bounding box center [585, 331] width 1170 height 662
drag, startPoint x: 565, startPoint y: 15, endPoint x: 687, endPoint y: 39, distance: 124.4
click at [687, 39] on div "EKOINFO d.o.o arrow_drop_down business Projekti people Uporabniki student2@info…" at bounding box center [585, 106] width 1170 height 213
drag, startPoint x: 687, startPoint y: 39, endPoint x: 608, endPoint y: 33, distance: 79.2
drag, startPoint x: 608, startPoint y: 33, endPoint x: 461, endPoint y: 65, distance: 150.7
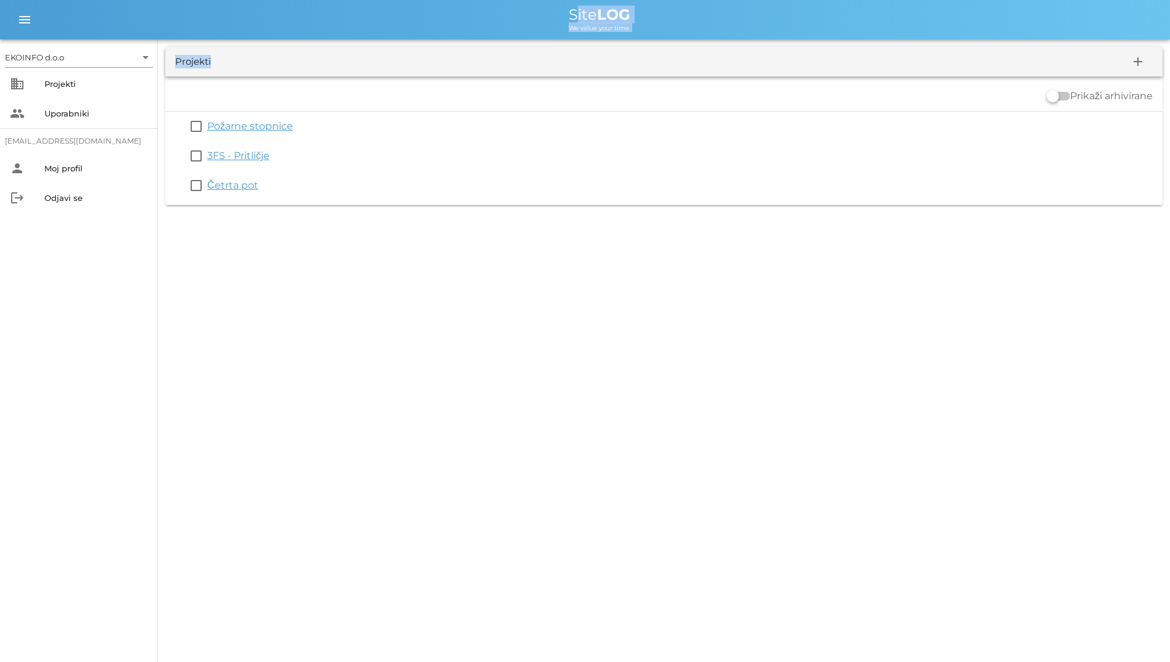
click at [461, 65] on div "Projekti add" at bounding box center [663, 62] width 997 height 30
drag, startPoint x: 551, startPoint y: 17, endPoint x: 702, endPoint y: 30, distance: 152.2
click at [702, 30] on div "Site LOG We value your time." at bounding box center [599, 19] width 1121 height 25
drag, startPoint x: 586, startPoint y: 21, endPoint x: 484, endPoint y: 44, distance: 104.9
click at [484, 44] on div "Projekti add Prikaži arhivirane check_box_outline_blank Požarne stopnice check_…" at bounding box center [664, 125] width 1012 height 173
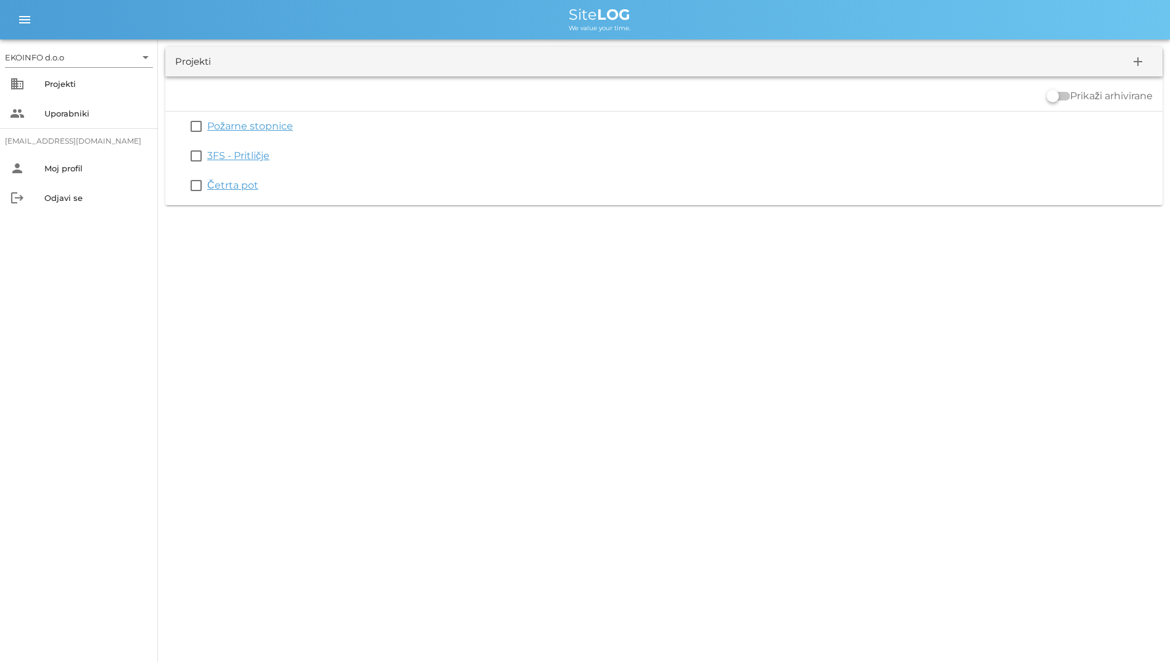
click at [484, 44] on div "Projekti add Prikaži arhivirane check_box_outline_blank Požarne stopnice check_…" at bounding box center [664, 125] width 1012 height 173
drag, startPoint x: 522, startPoint y: 217, endPoint x: 348, endPoint y: 9, distance: 271.4
click at [348, 9] on div "EKOINFO d.o.o arrow_drop_down business Projekti people Uporabniki student2@info…" at bounding box center [585, 331] width 1170 height 662
drag, startPoint x: 348, startPoint y: 9, endPoint x: 289, endPoint y: 11, distance: 58.6
click at [289, 11] on div "Site LOG" at bounding box center [599, 14] width 1121 height 15
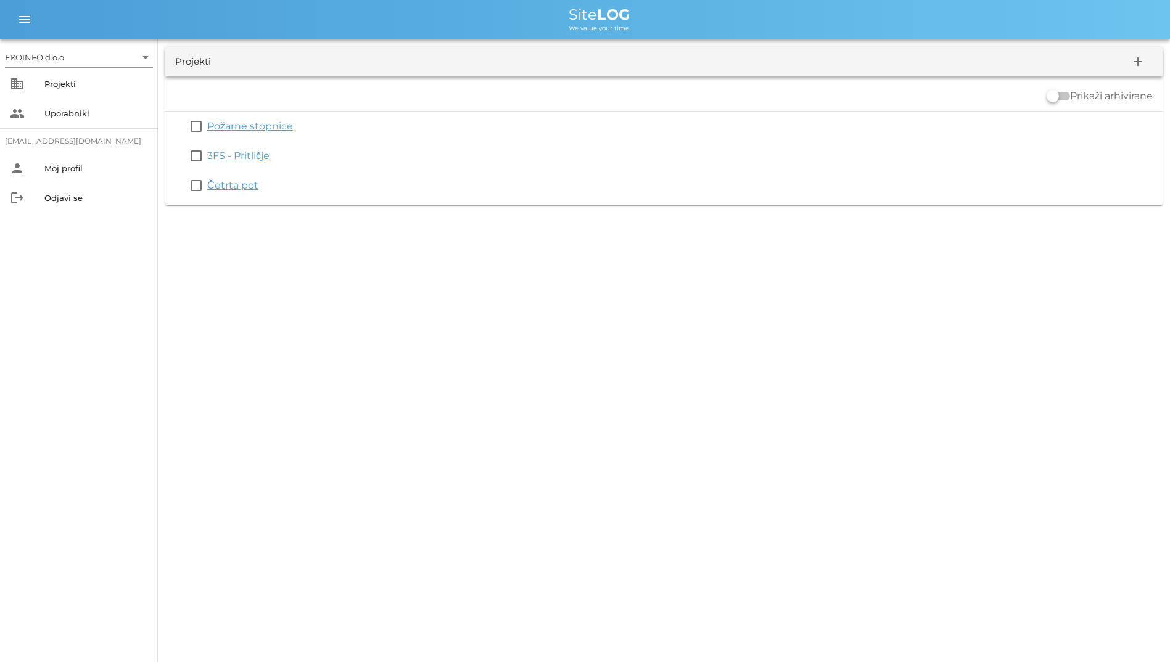
drag, startPoint x: 540, startPoint y: 7, endPoint x: 651, endPoint y: 26, distance: 113.1
click at [651, 26] on div "menu menu Site LOG We value your time." at bounding box center [585, 19] width 1170 height 39
drag, startPoint x: 651, startPoint y: 26, endPoint x: 620, endPoint y: 15, distance: 33.1
click at [620, 15] on b "LOG" at bounding box center [613, 15] width 33 height 18
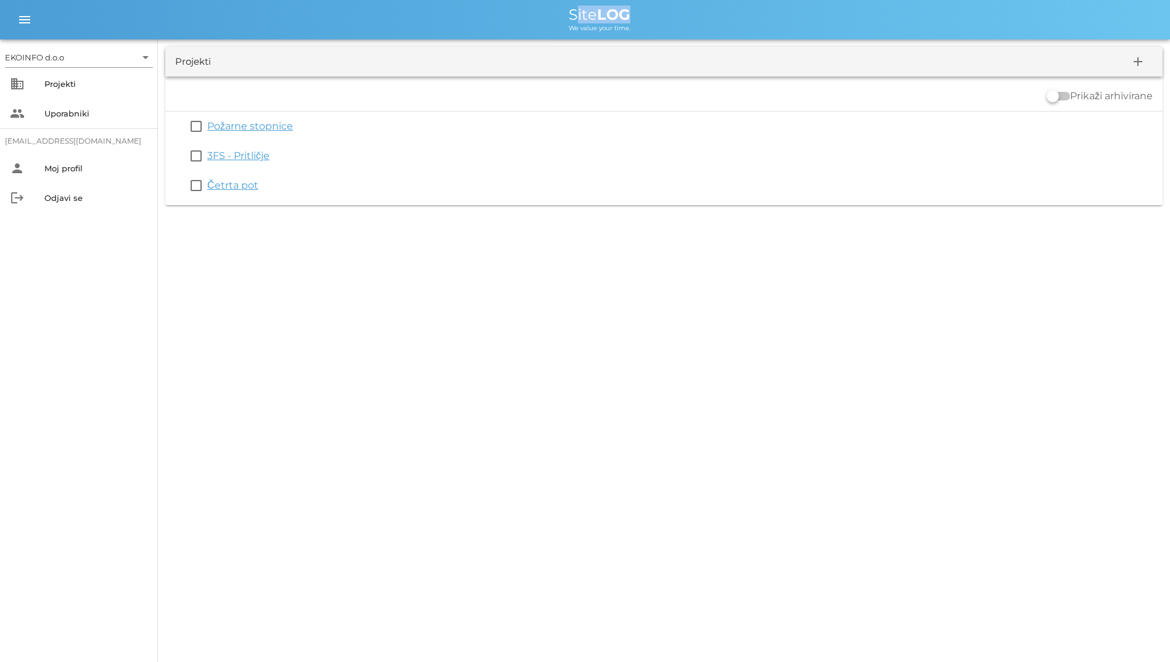
drag, startPoint x: 620, startPoint y: 15, endPoint x: 587, endPoint y: 15, distance: 32.7
click at [587, 15] on span "Site LOG" at bounding box center [600, 15] width 62 height 18
drag, startPoint x: 587, startPoint y: 15, endPoint x: 571, endPoint y: 18, distance: 16.3
click at [571, 18] on span "Site LOG" at bounding box center [600, 15] width 62 height 18
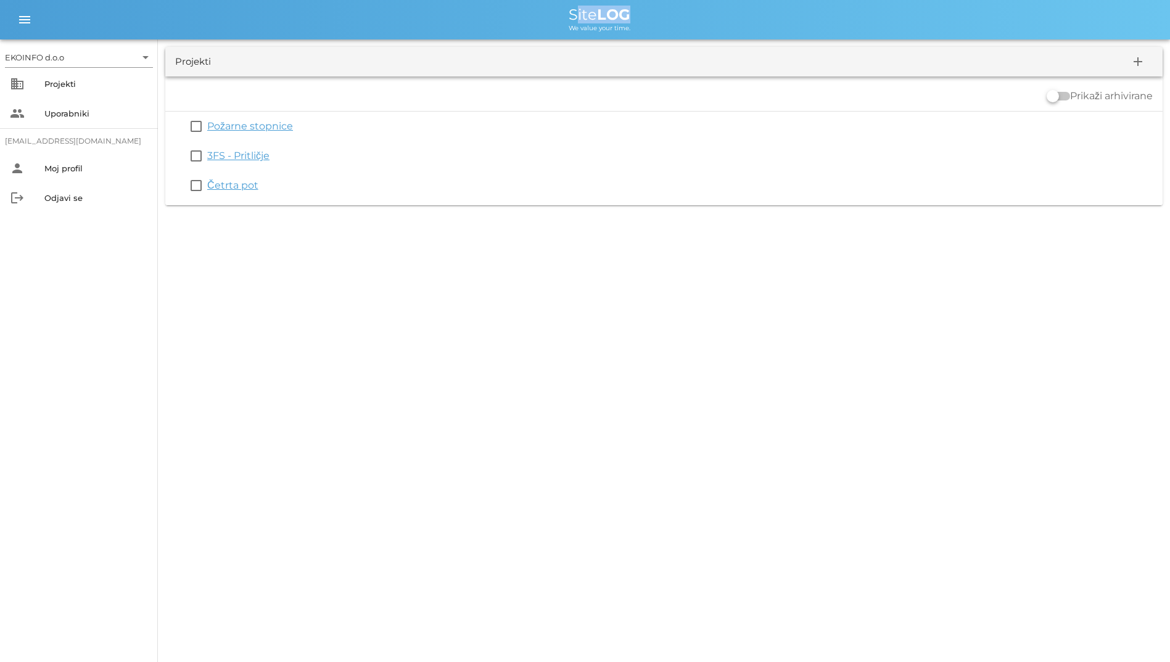
click at [571, 18] on span "Site LOG" at bounding box center [600, 15] width 62 height 18
click at [570, 23] on div "We value your time." at bounding box center [599, 27] width 1121 height 10
drag, startPoint x: 570, startPoint y: 23, endPoint x: 566, endPoint y: 10, distance: 13.6
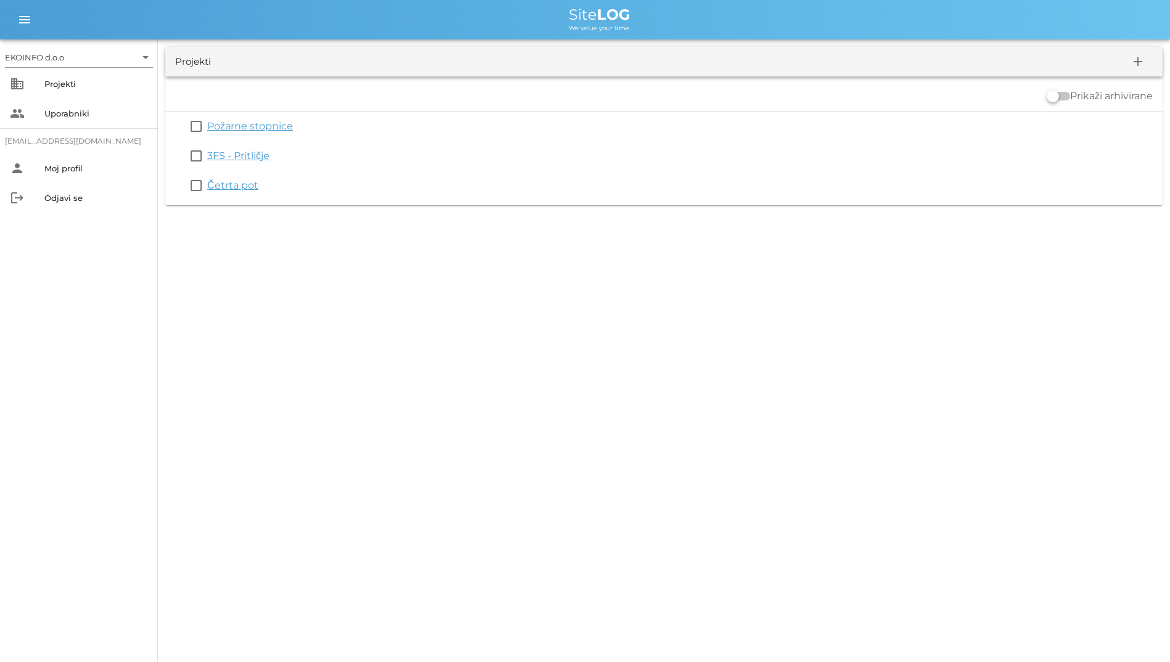
click at [566, 10] on div "Site LOG" at bounding box center [599, 14] width 1121 height 15
drag, startPoint x: 566, startPoint y: 10, endPoint x: 551, endPoint y: 16, distance: 15.8
click at [551, 16] on div "Site LOG" at bounding box center [599, 14] width 1121 height 15
click at [556, 27] on div "We value your time." at bounding box center [599, 27] width 1121 height 10
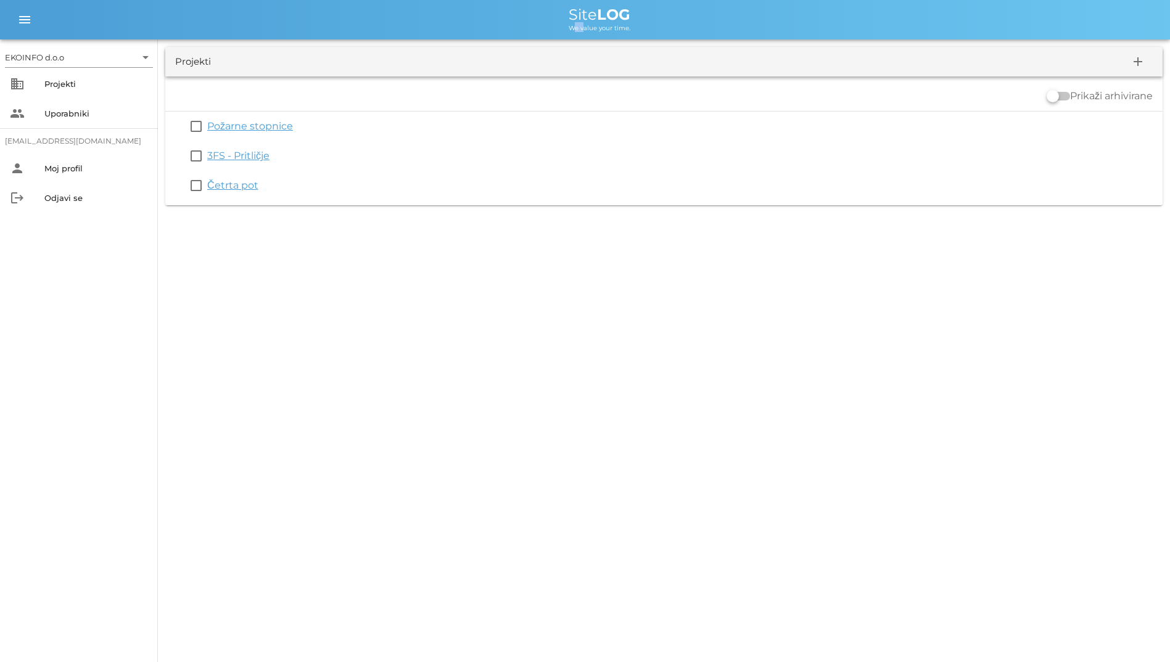
click at [556, 27] on div "We value your time." at bounding box center [599, 27] width 1121 height 10
drag, startPoint x: 564, startPoint y: 17, endPoint x: 653, endPoint y: 48, distance: 94.6
click at [653, 48] on div "EKOINFO d.o.o arrow_drop_down business Projekti people Uporabniki student2@info…" at bounding box center [585, 106] width 1170 height 213
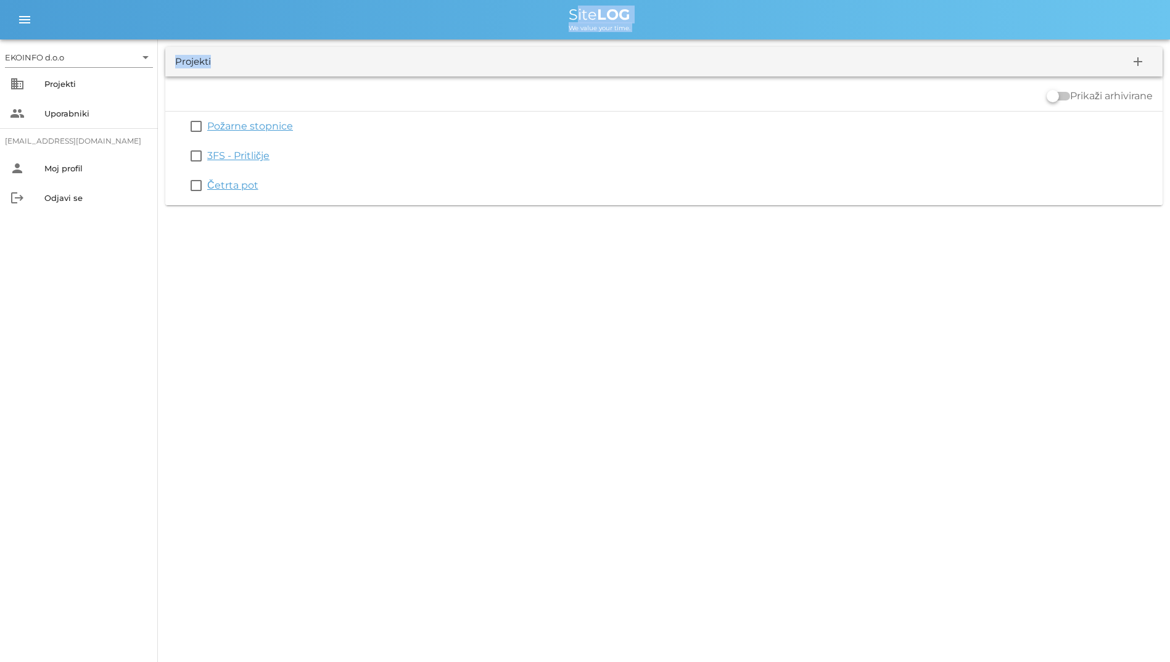
click at [491, 44] on div "Projekti add Prikaži arhivirane check_box_outline_blank Požarne stopnice check_…" at bounding box center [664, 125] width 1012 height 173
drag, startPoint x: 452, startPoint y: 62, endPoint x: 464, endPoint y: 7, distance: 56.8
click at [464, 7] on div "EKOINFO d.o.o arrow_drop_down business Projekti people Uporabniki student2@info…" at bounding box center [585, 106] width 1170 height 213
drag, startPoint x: 464, startPoint y: 7, endPoint x: 371, endPoint y: 12, distance: 93.9
click at [371, 12] on div "Site LOG" at bounding box center [599, 14] width 1121 height 15
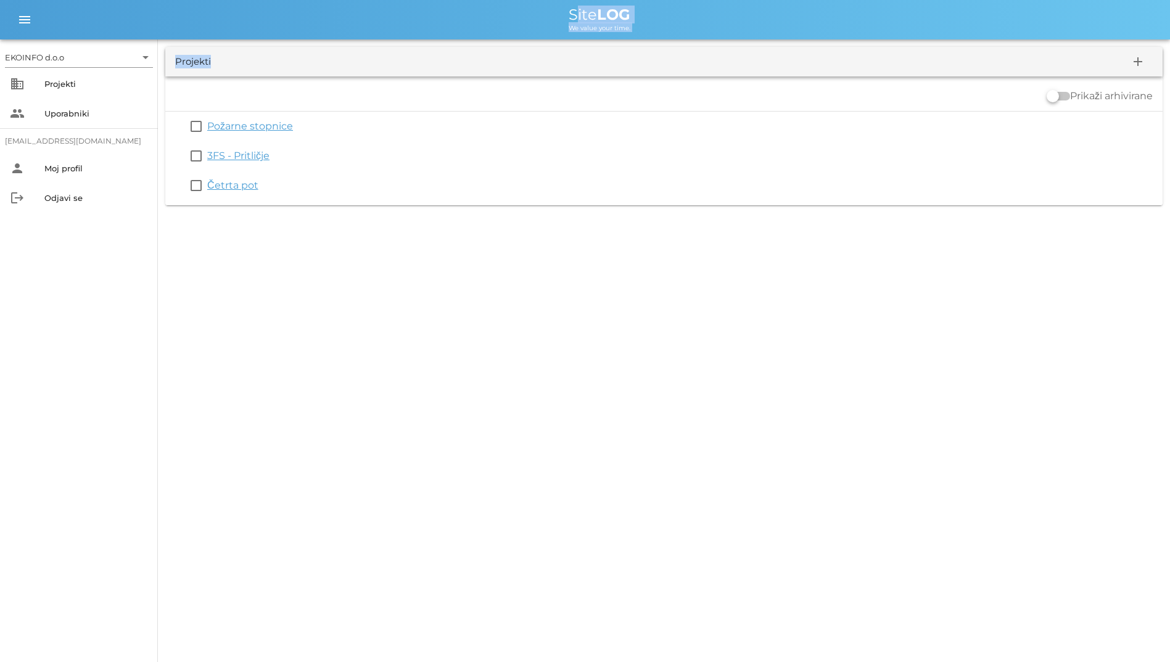
drag, startPoint x: 371, startPoint y: 12, endPoint x: 397, endPoint y: 66, distance: 59.6
click at [397, 66] on div "EKOINFO d.o.o arrow_drop_down business Projekti people Uporabniki student2@info…" at bounding box center [585, 106] width 1170 height 213
drag, startPoint x: 397, startPoint y: 66, endPoint x: 326, endPoint y: 67, distance: 70.9
click at [326, 67] on div "Projekti add" at bounding box center [663, 62] width 997 height 30
drag, startPoint x: 339, startPoint y: 77, endPoint x: 367, endPoint y: 18, distance: 65.1
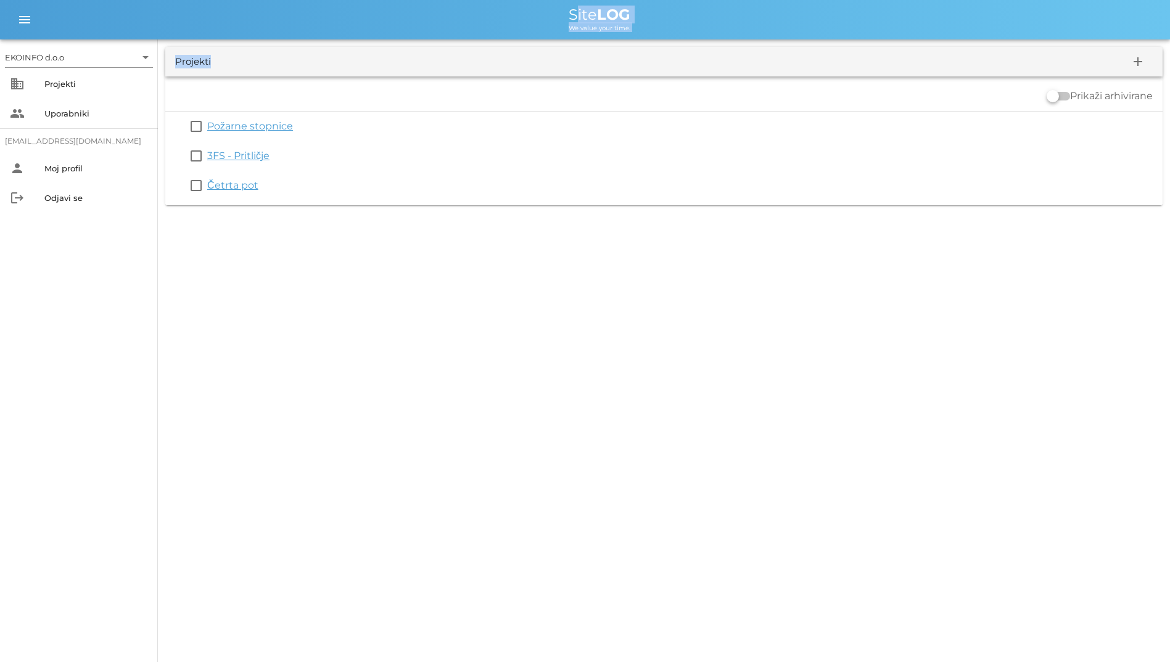
click at [367, 18] on div "EKOINFO d.o.o arrow_drop_down business Projekti people Uporabniki student2@info…" at bounding box center [585, 106] width 1170 height 213
drag, startPoint x: 367, startPoint y: 18, endPoint x: 266, endPoint y: 25, distance: 100.7
click at [266, 25] on div "We value your time." at bounding box center [599, 27] width 1121 height 10
drag, startPoint x: 282, startPoint y: 12, endPoint x: 315, endPoint y: 65, distance: 61.8
click at [315, 65] on div "EKOINFO d.o.o arrow_drop_down business Projekti people Uporabniki student2@info…" at bounding box center [585, 106] width 1170 height 213
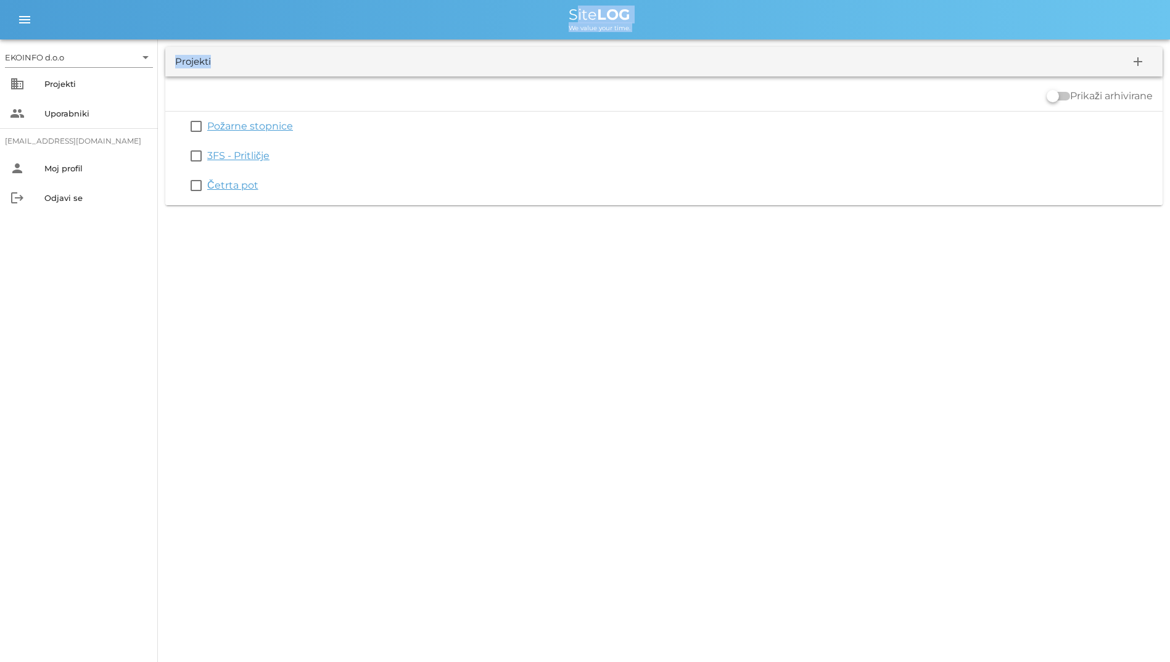
drag, startPoint x: 315, startPoint y: 65, endPoint x: 249, endPoint y: 76, distance: 66.9
click at [249, 76] on div "Projekti add" at bounding box center [663, 62] width 997 height 30
drag, startPoint x: 249, startPoint y: 76, endPoint x: 281, endPoint y: 15, distance: 68.4
click at [281, 15] on div "EKOINFO d.o.o arrow_drop_down business Projekti people Uporabniki student2@info…" at bounding box center [585, 106] width 1170 height 213
drag, startPoint x: 281, startPoint y: 15, endPoint x: 207, endPoint y: 9, distance: 74.9
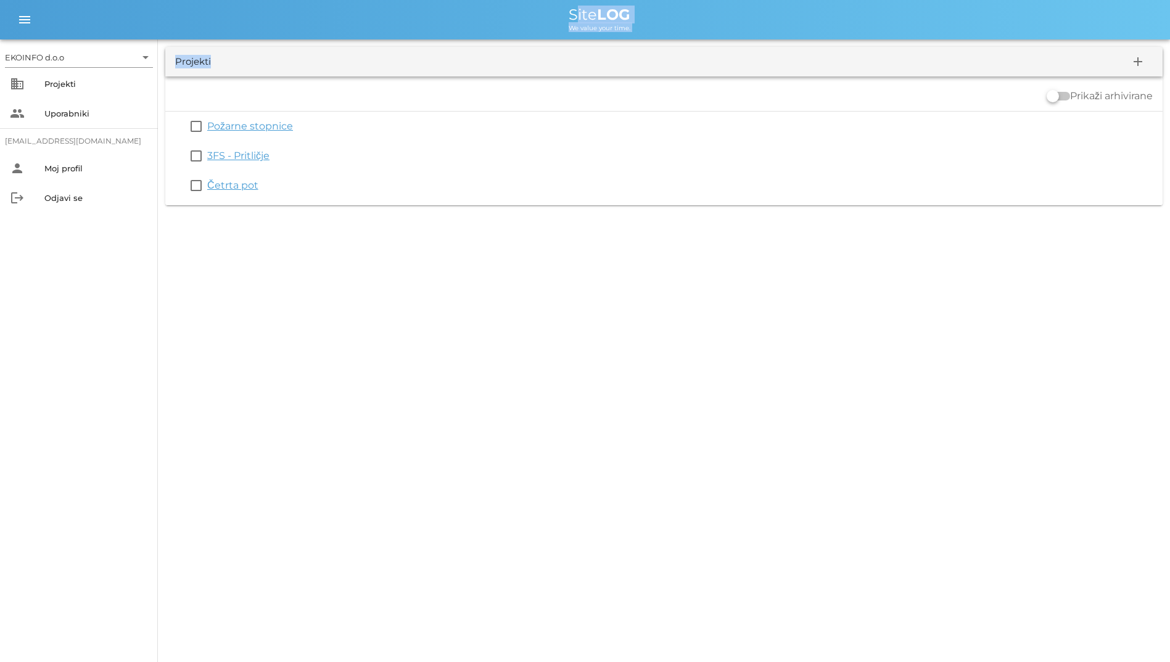
click at [207, 9] on div "Site LOG" at bounding box center [599, 14] width 1121 height 15
drag, startPoint x: 246, startPoint y: 11, endPoint x: 335, endPoint y: 62, distance: 102.7
click at [335, 62] on div "EKOINFO d.o.o arrow_drop_down business Projekti people Uporabniki student2@info…" at bounding box center [585, 106] width 1170 height 213
click at [216, 45] on div "Projekti add Prikaži arhivirane check_box_outline_blank Požarne stopnice check_…" at bounding box center [664, 125] width 1012 height 173
click at [207, 67] on div "Projekti" at bounding box center [193, 62] width 36 height 14
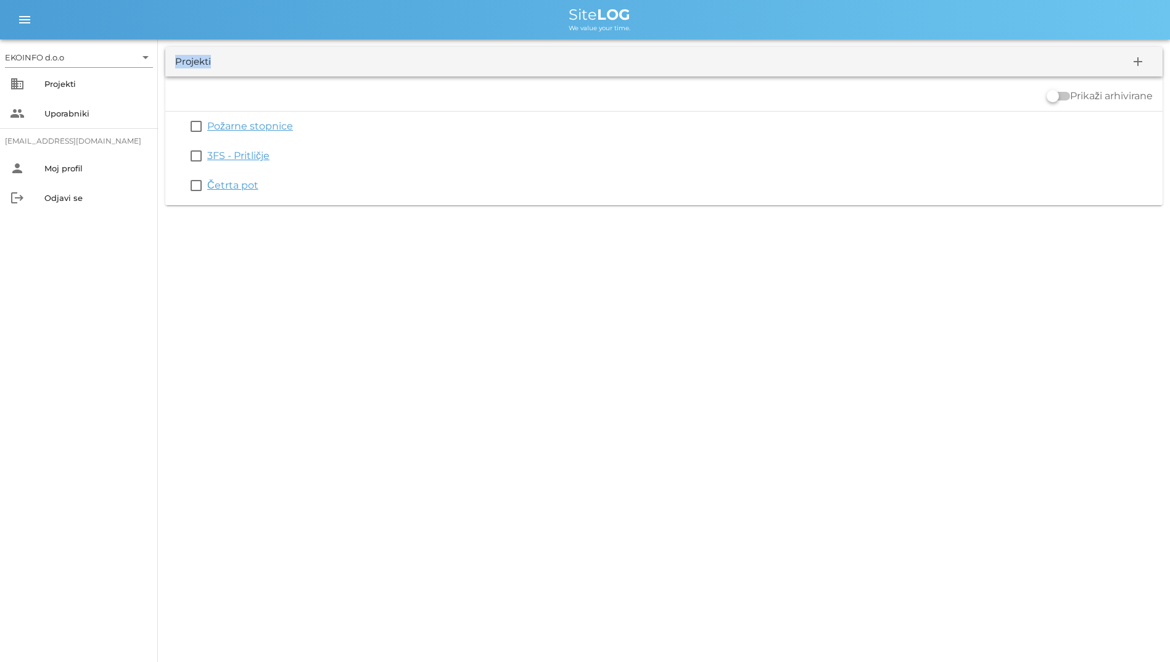
click at [207, 67] on div "Projekti" at bounding box center [193, 62] width 36 height 14
drag, startPoint x: 207, startPoint y: 67, endPoint x: 201, endPoint y: 85, distance: 19.5
click at [201, 85] on div "Prikaži arhivirane" at bounding box center [663, 96] width 997 height 30
drag, startPoint x: 189, startPoint y: 89, endPoint x: 183, endPoint y: 2, distance: 86.5
click at [183, 2] on div "EKOINFO d.o.o arrow_drop_down business Projekti people Uporabniki student2@info…" at bounding box center [585, 106] width 1170 height 213
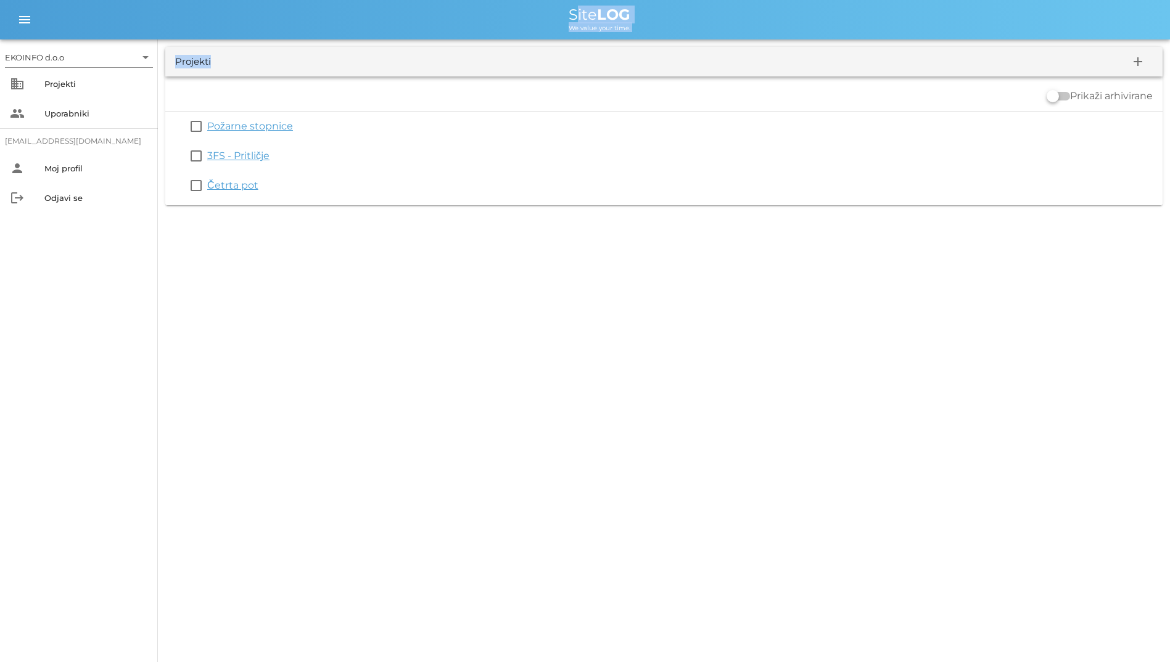
drag, startPoint x: 183, startPoint y: 2, endPoint x: 151, endPoint y: 13, distance: 33.7
click at [151, 13] on div "Site LOG" at bounding box center [599, 14] width 1121 height 15
drag, startPoint x: 536, startPoint y: 8, endPoint x: 543, endPoint y: 242, distance: 234.4
click at [543, 242] on div "EKOINFO d.o.o arrow_drop_down business Projekti people Uporabniki student2@info…" at bounding box center [585, 331] width 1170 height 662
click at [300, 282] on div "EKOINFO d.o.o arrow_drop_down business Projekti people Uporabniki student2@info…" at bounding box center [585, 331] width 1170 height 662
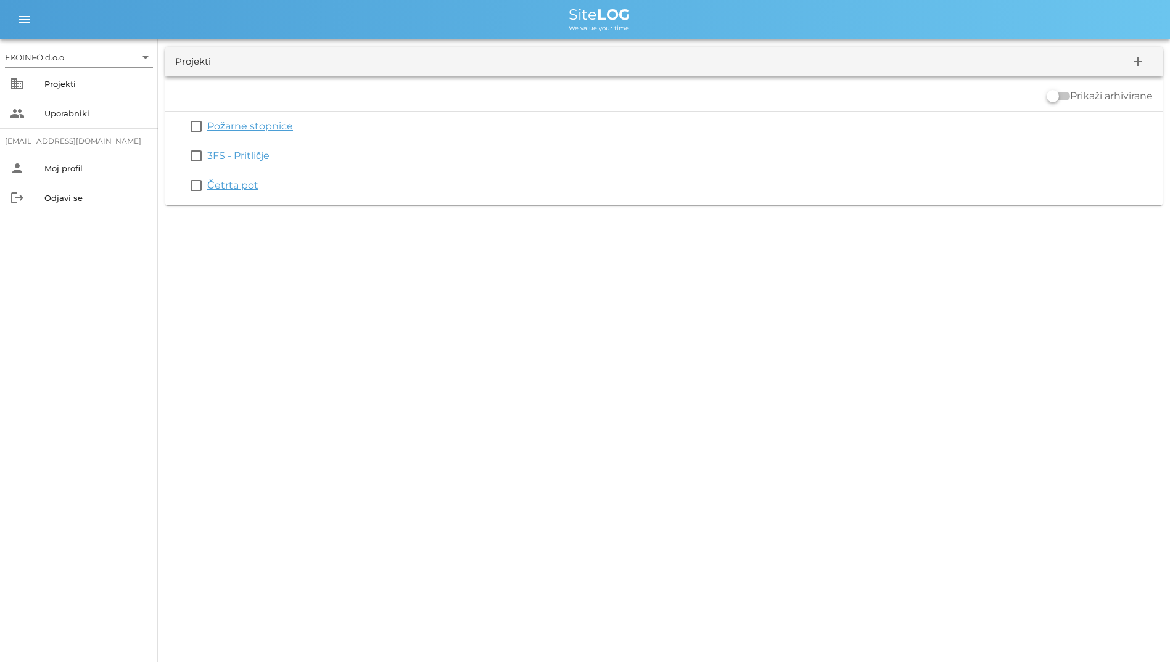
drag, startPoint x: 434, startPoint y: 270, endPoint x: 419, endPoint y: 18, distance: 252.0
click at [419, 18] on div "EKOINFO d.o.o arrow_drop_down business Projekti people Uporabniki student2@info…" at bounding box center [585, 331] width 1170 height 662
drag, startPoint x: 419, startPoint y: 18, endPoint x: 302, endPoint y: 20, distance: 117.2
click at [302, 20] on div "Site LOG" at bounding box center [599, 14] width 1121 height 15
drag, startPoint x: 563, startPoint y: 6, endPoint x: 649, endPoint y: 39, distance: 91.7
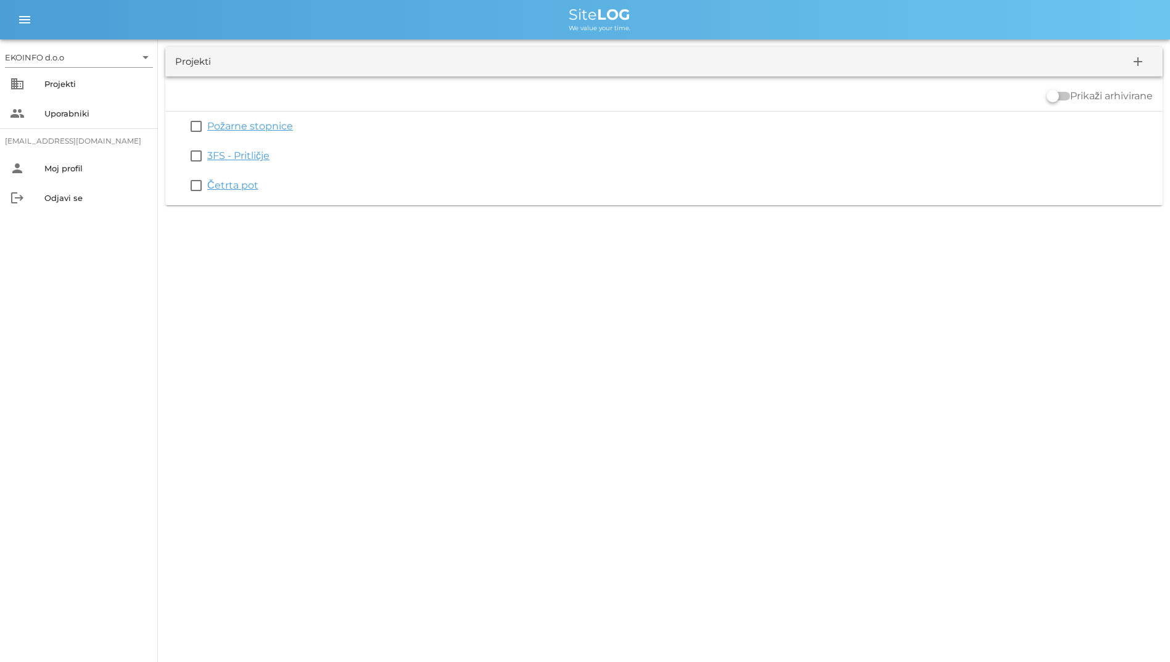
click at [649, 39] on div "menu menu Site LOG We value your time." at bounding box center [585, 19] width 1170 height 39
drag, startPoint x: 649, startPoint y: 39, endPoint x: 493, endPoint y: 22, distance: 157.0
click at [508, 39] on div "Projekti add Prikaži arhivirane check_box_outline_blank Požarne stopnice check_…" at bounding box center [664, 125] width 1012 height 173
drag, startPoint x: 535, startPoint y: 6, endPoint x: 648, endPoint y: 35, distance: 117.3
click at [648, 35] on div "menu menu Site LOG We value your time." at bounding box center [585, 19] width 1170 height 39
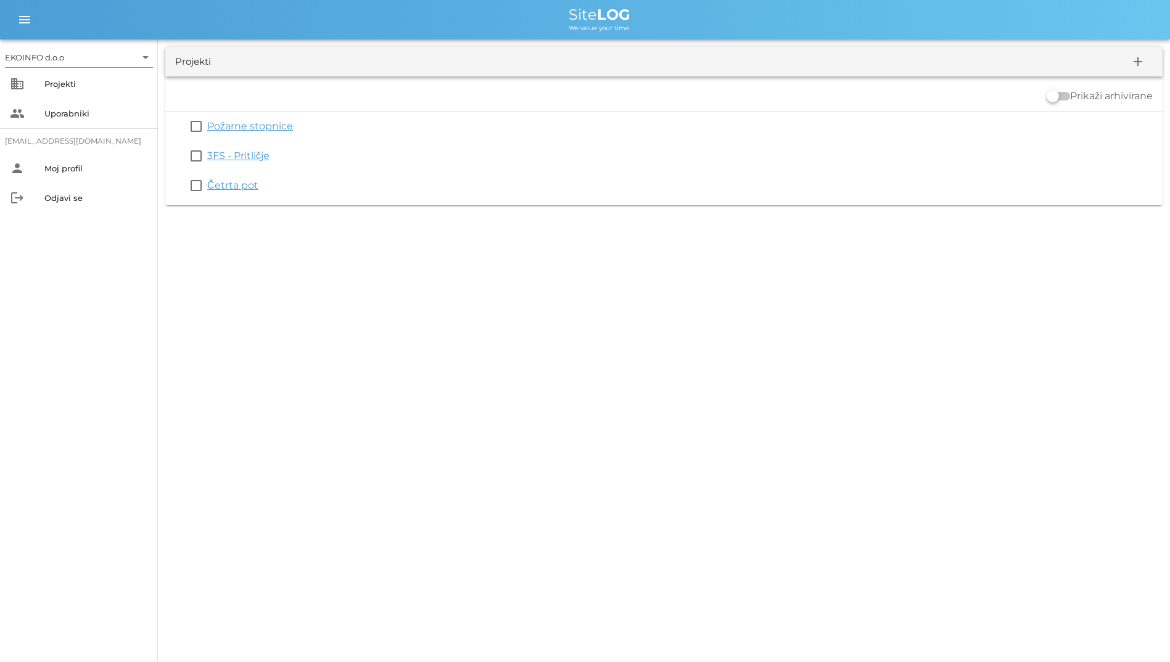
drag, startPoint x: 648, startPoint y: 35, endPoint x: 551, endPoint y: 32, distance: 97.5
click at [551, 32] on div "menu menu Site LOG We value your time." at bounding box center [585, 19] width 1170 height 39
drag, startPoint x: 538, startPoint y: 16, endPoint x: 638, endPoint y: 25, distance: 100.3
click at [638, 25] on div "Site LOG We value your time." at bounding box center [599, 19] width 1121 height 25
drag, startPoint x: 638, startPoint y: 25, endPoint x: 571, endPoint y: 27, distance: 67.3
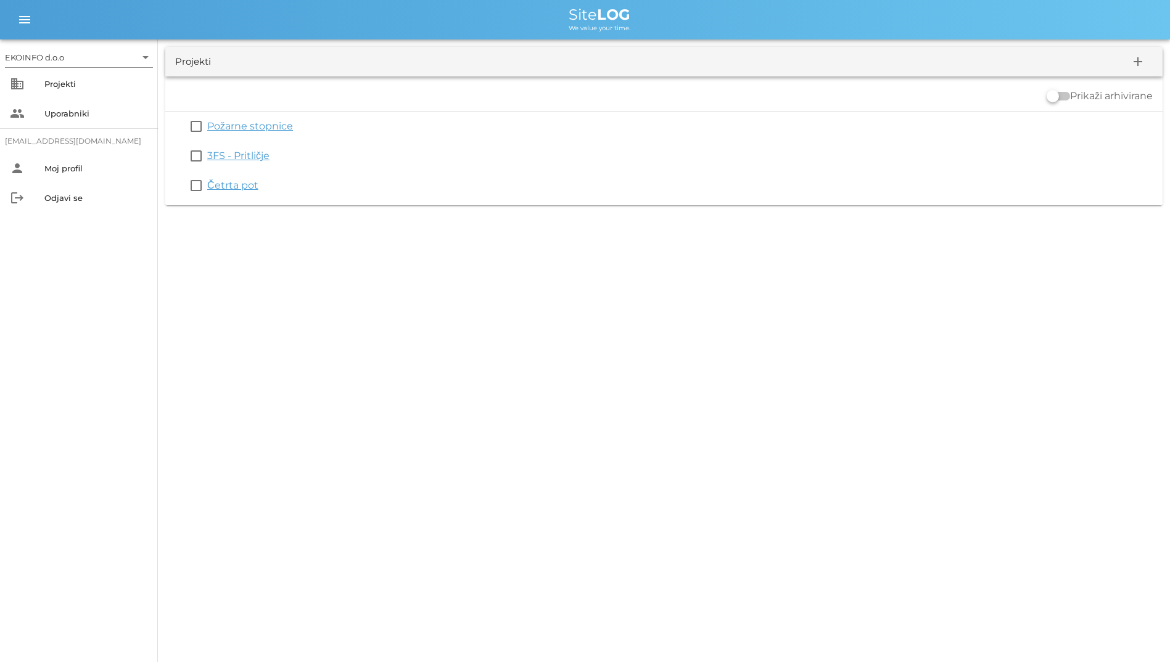
click at [571, 27] on span "We value your time." at bounding box center [600, 28] width 62 height 8
click at [577, 20] on span "Site LOG" at bounding box center [600, 15] width 62 height 18
drag, startPoint x: 577, startPoint y: 20, endPoint x: 555, endPoint y: 23, distance: 22.4
click at [555, 23] on div "We value your time." at bounding box center [599, 27] width 1121 height 10
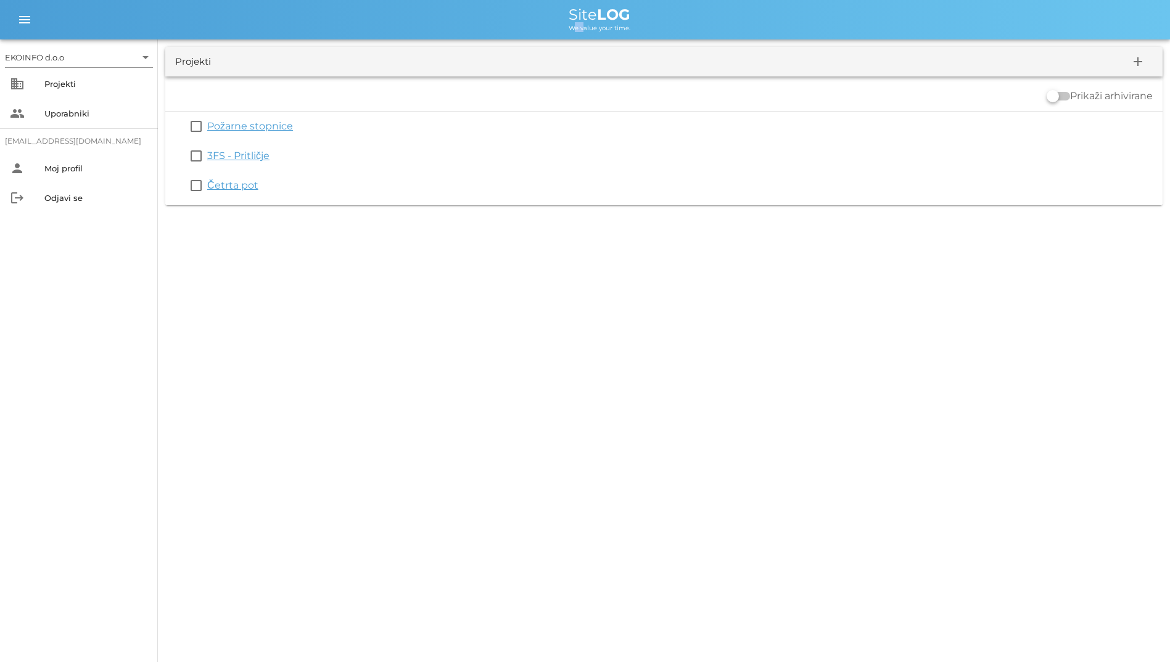
click at [555, 23] on div "We value your time." at bounding box center [599, 27] width 1121 height 10
drag, startPoint x: 555, startPoint y: 23, endPoint x: 518, endPoint y: 16, distance: 37.7
click at [518, 16] on div "Site LOG" at bounding box center [599, 14] width 1121 height 15
drag, startPoint x: 551, startPoint y: 7, endPoint x: 559, endPoint y: 262, distance: 255.4
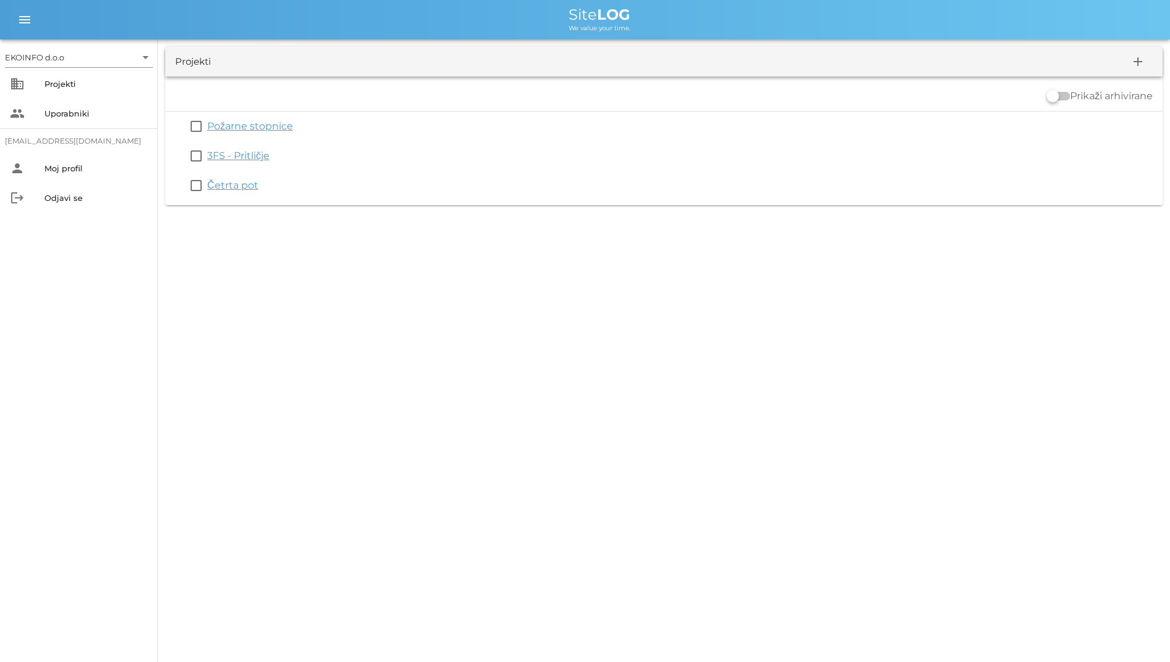
click at [559, 262] on div "EKOINFO d.o.o arrow_drop_down business Projekti people Uporabniki student2@info…" at bounding box center [585, 331] width 1170 height 662
click at [196, 245] on div "EKOINFO d.o.o arrow_drop_down business Projekti people Uporabniki student2@info…" at bounding box center [585, 331] width 1170 height 662
drag, startPoint x: 324, startPoint y: 260, endPoint x: 147, endPoint y: 17, distance: 300.7
click at [147, 17] on div "EKOINFO d.o.o arrow_drop_down business Projekti people Uporabniki student2@info…" at bounding box center [585, 331] width 1170 height 662
click at [590, 10] on span "Site LOG" at bounding box center [600, 15] width 62 height 18
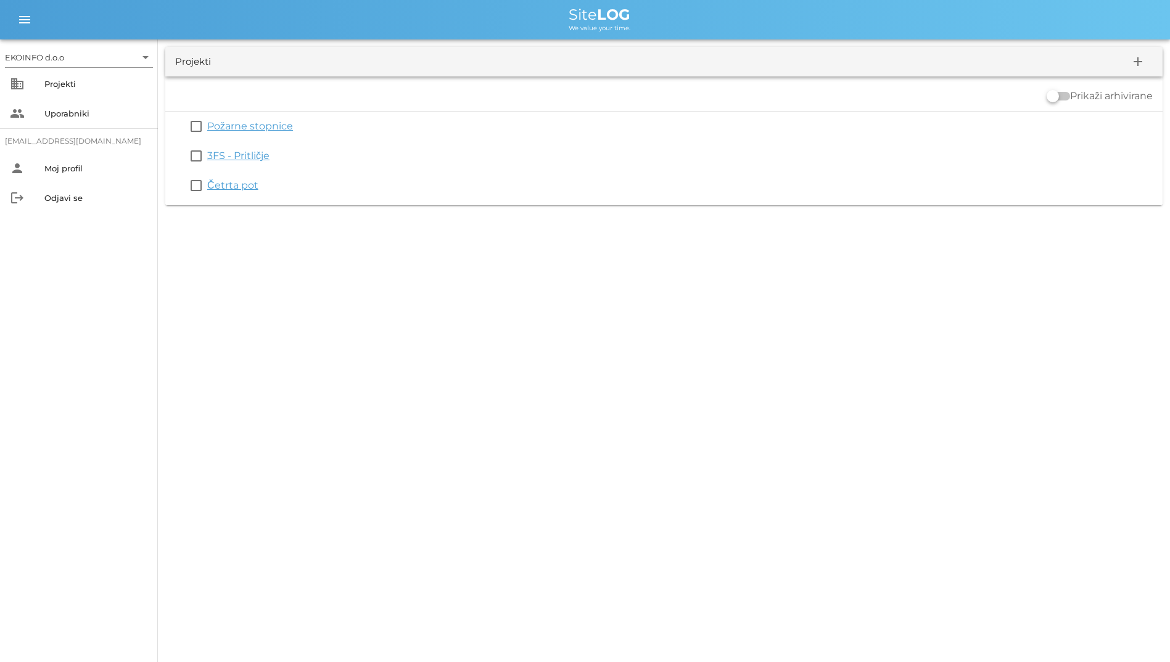
drag, startPoint x: 551, startPoint y: 15, endPoint x: 454, endPoint y: 231, distance: 236.3
click at [454, 231] on div "EKOINFO d.o.o arrow_drop_down business Projekti people Uporabniki student2@info…" at bounding box center [585, 331] width 1170 height 662
drag, startPoint x: 454, startPoint y: 231, endPoint x: 354, endPoint y: 247, distance: 101.7
click at [354, 247] on div "EKOINFO d.o.o arrow_drop_down business Projekti people Uporabniki student2@info…" at bounding box center [585, 331] width 1170 height 662
drag, startPoint x: 403, startPoint y: 240, endPoint x: 286, endPoint y: 11, distance: 257.0
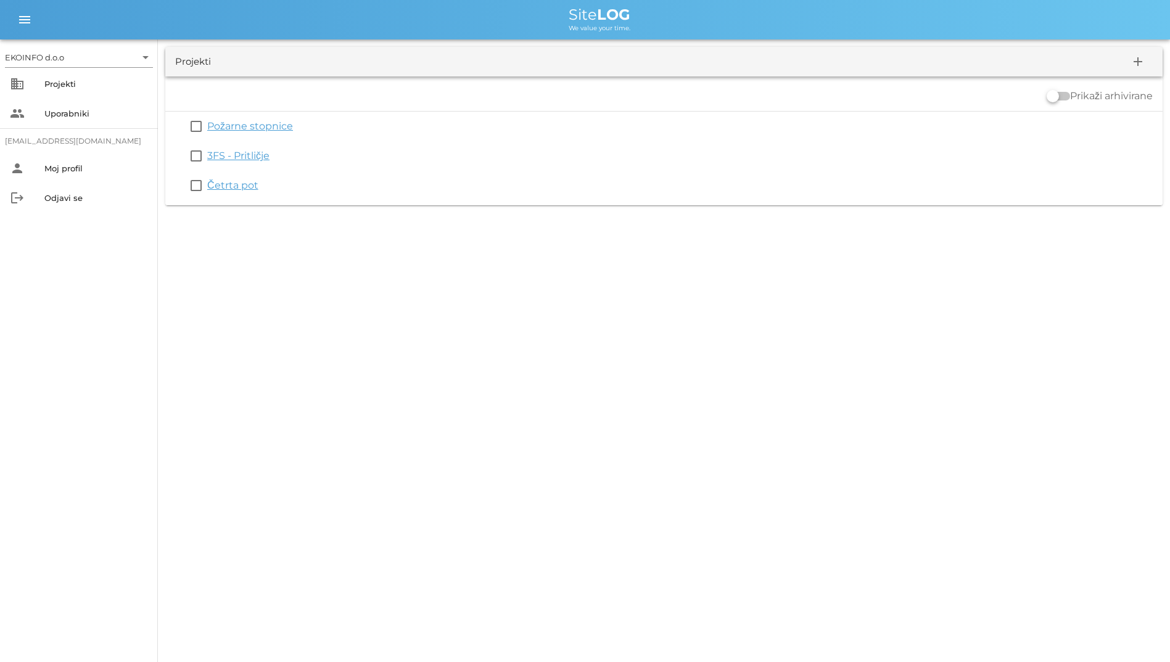
click at [286, 11] on div "EKOINFO d.o.o arrow_drop_down business Projekti people Uporabniki student2@info…" at bounding box center [585, 331] width 1170 height 662
drag, startPoint x: 286, startPoint y: 11, endPoint x: 192, endPoint y: 21, distance: 94.9
click at [192, 21] on div "Site LOG" at bounding box center [599, 14] width 1121 height 15
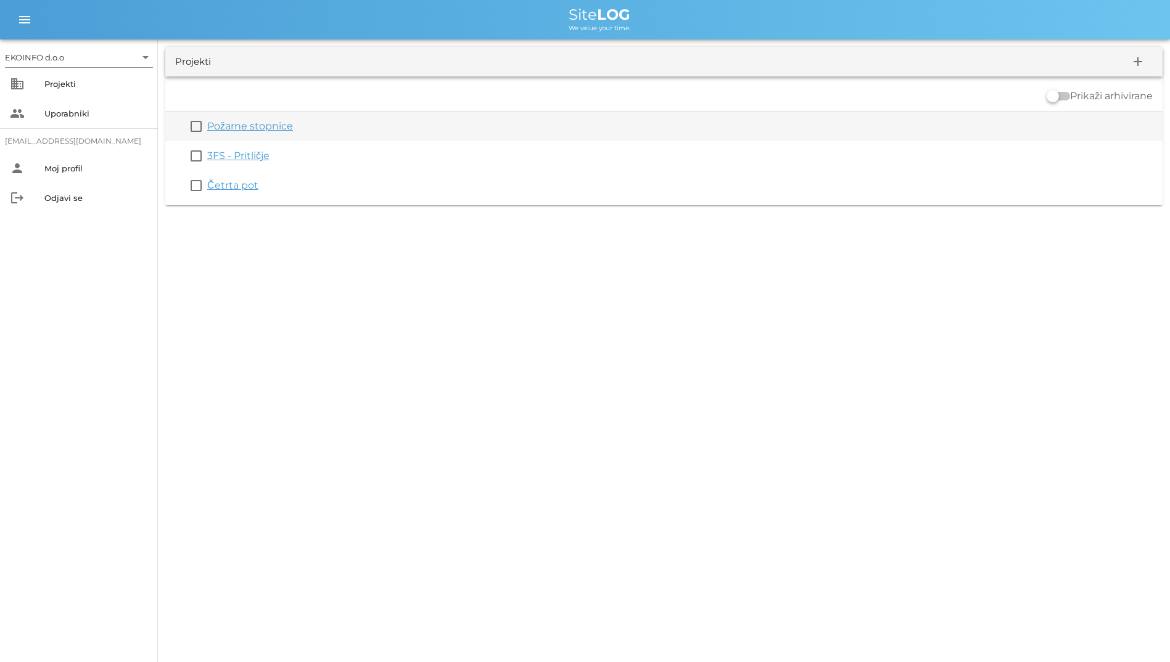
click at [260, 123] on link "Požarne stopnice" at bounding box center [250, 126] width 86 height 12
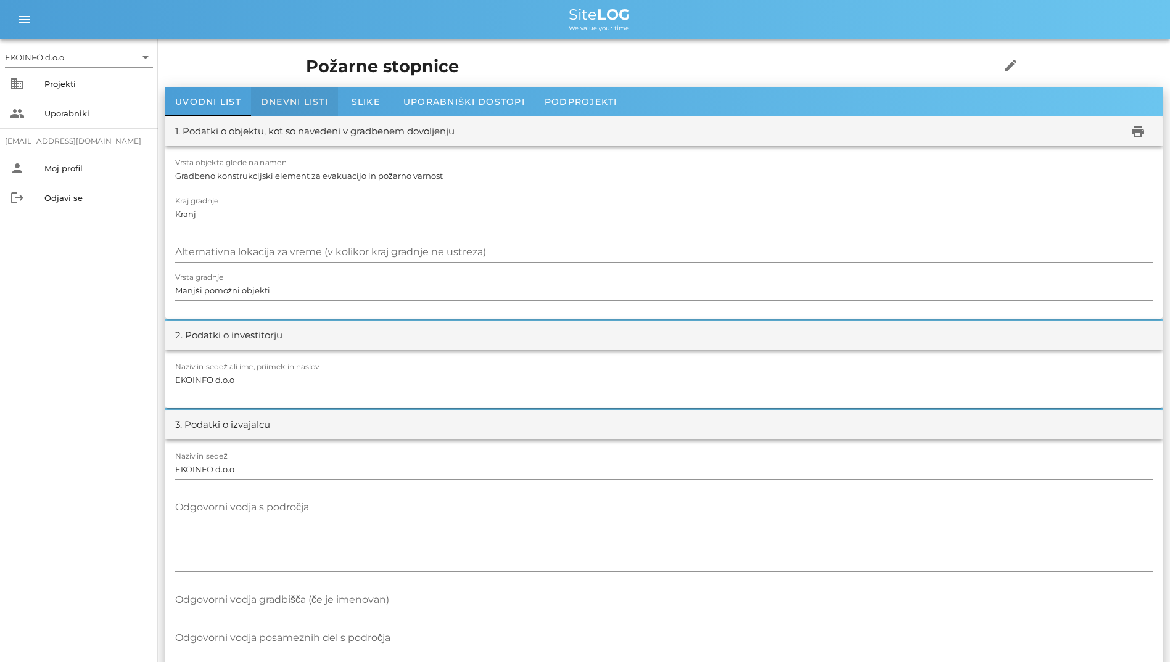
click at [313, 109] on div "Dnevni listi" at bounding box center [294, 102] width 87 height 30
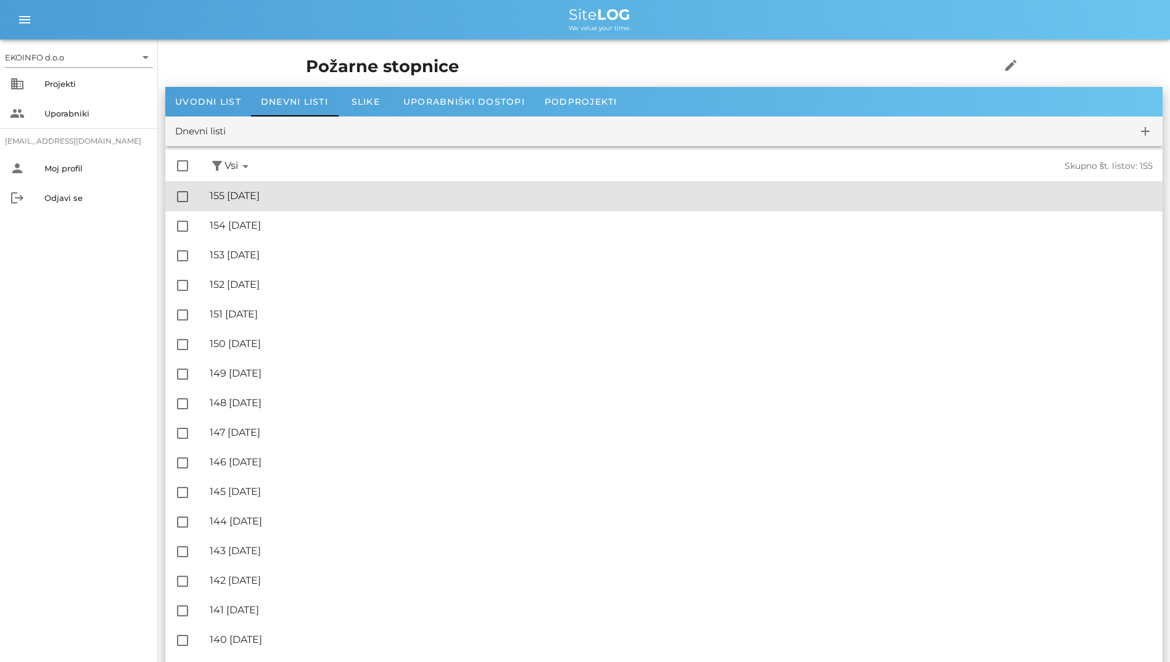
click at [303, 201] on div "🔏 155 ponedeljek, 22.09.2025" at bounding box center [681, 196] width 943 height 12
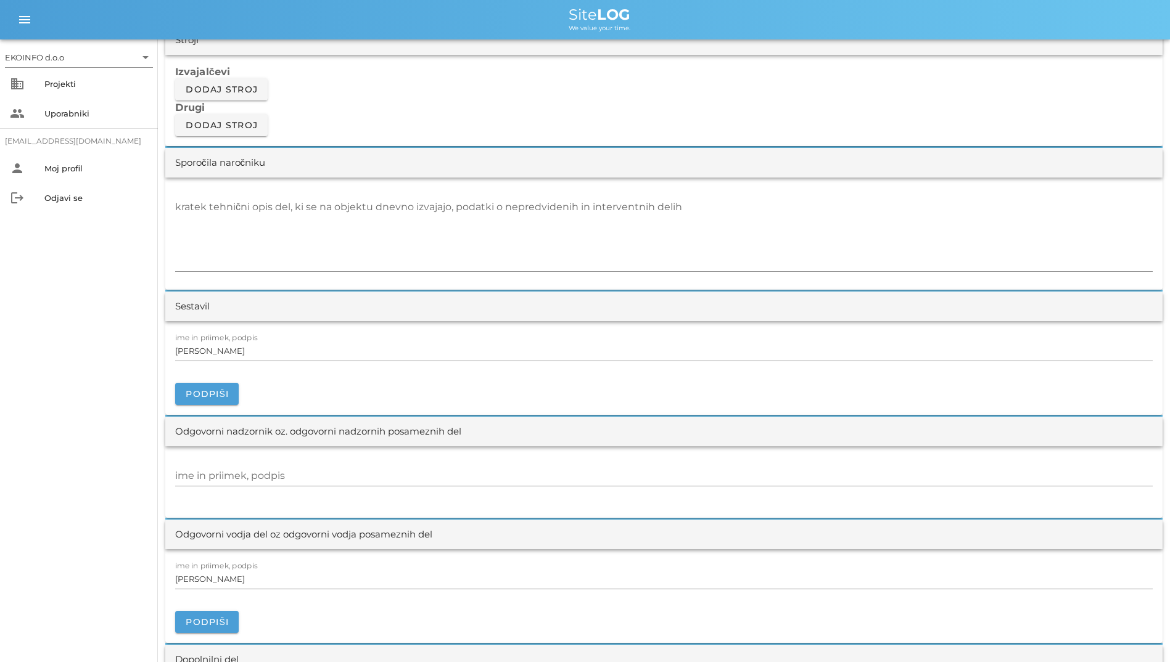
scroll to position [1048, 0]
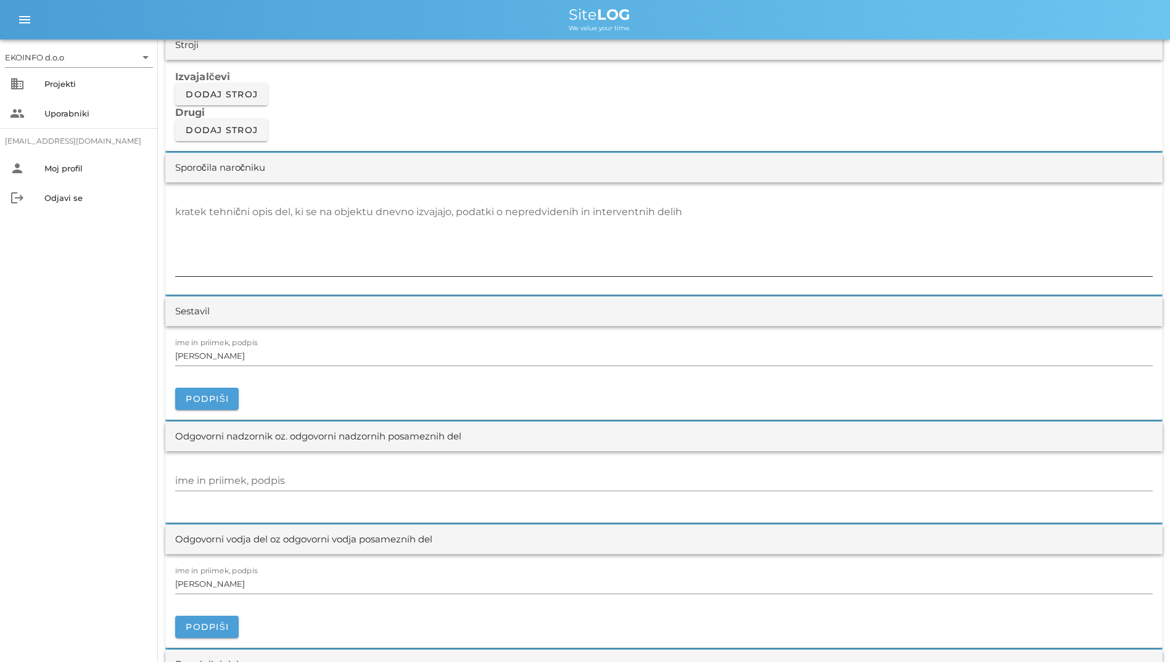
click at [396, 206] on div "kratek tehnični opis del, ki se na objektu dnevno izvajajo, podatki o nepredvid…" at bounding box center [663, 239] width 977 height 74
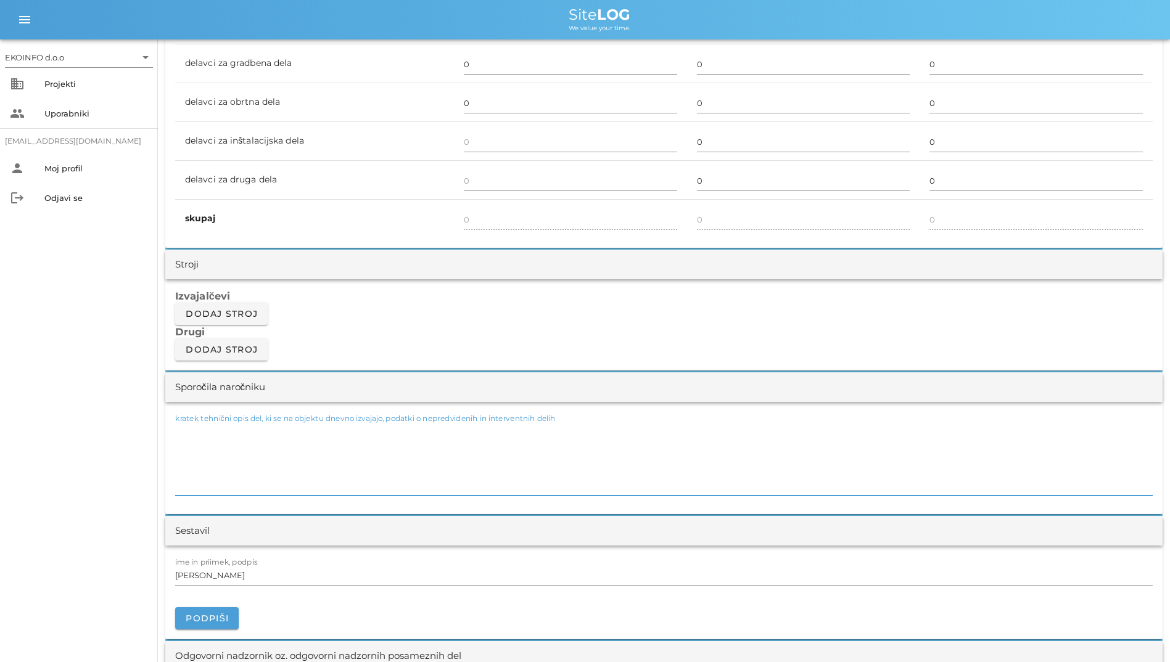
scroll to position [617, 0]
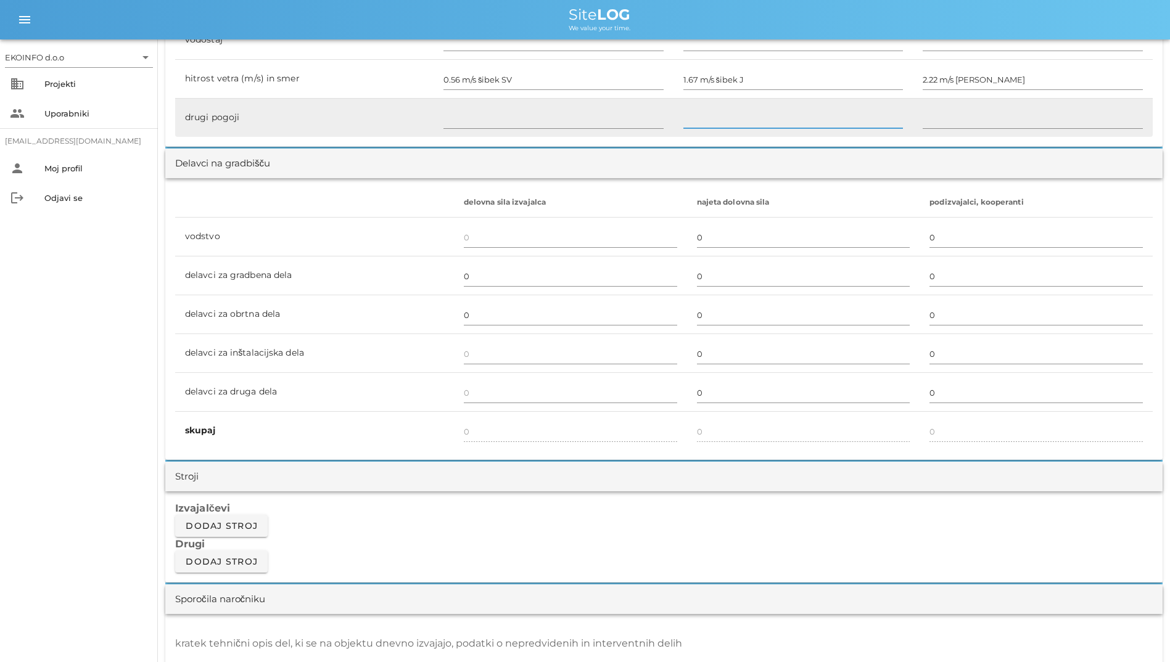
click at [819, 121] on input "text" at bounding box center [793, 119] width 220 height 20
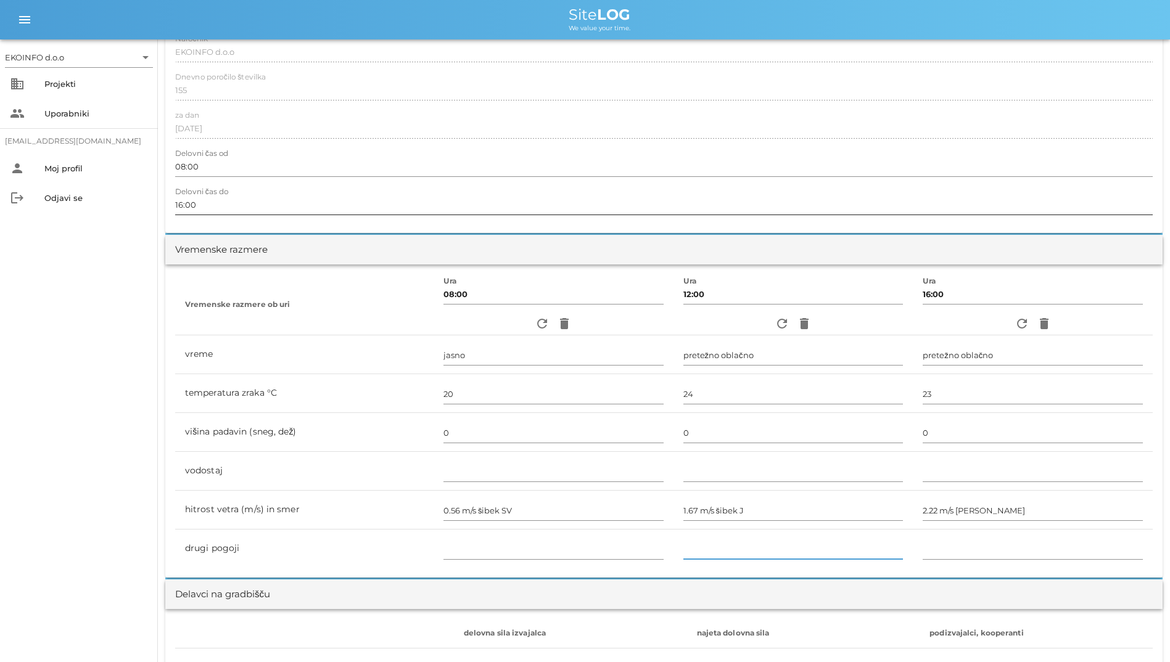
scroll to position [185, 0]
click at [774, 314] on button "refresh" at bounding box center [782, 324] width 22 height 22
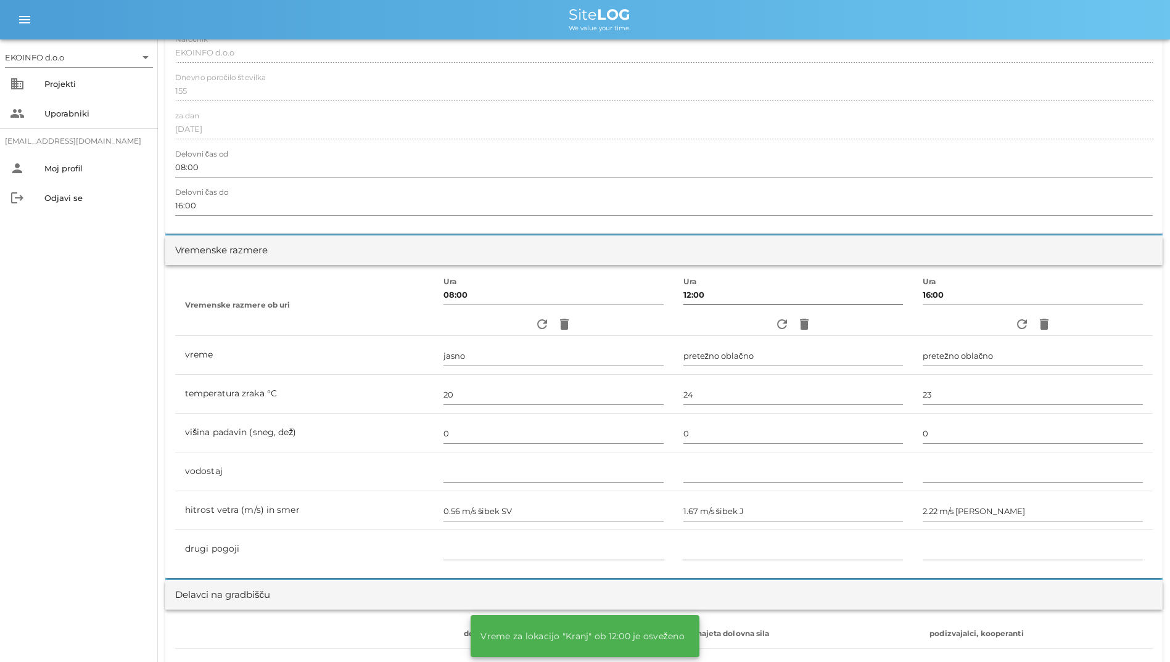
click at [750, 296] on input "12:00" at bounding box center [793, 295] width 220 height 20
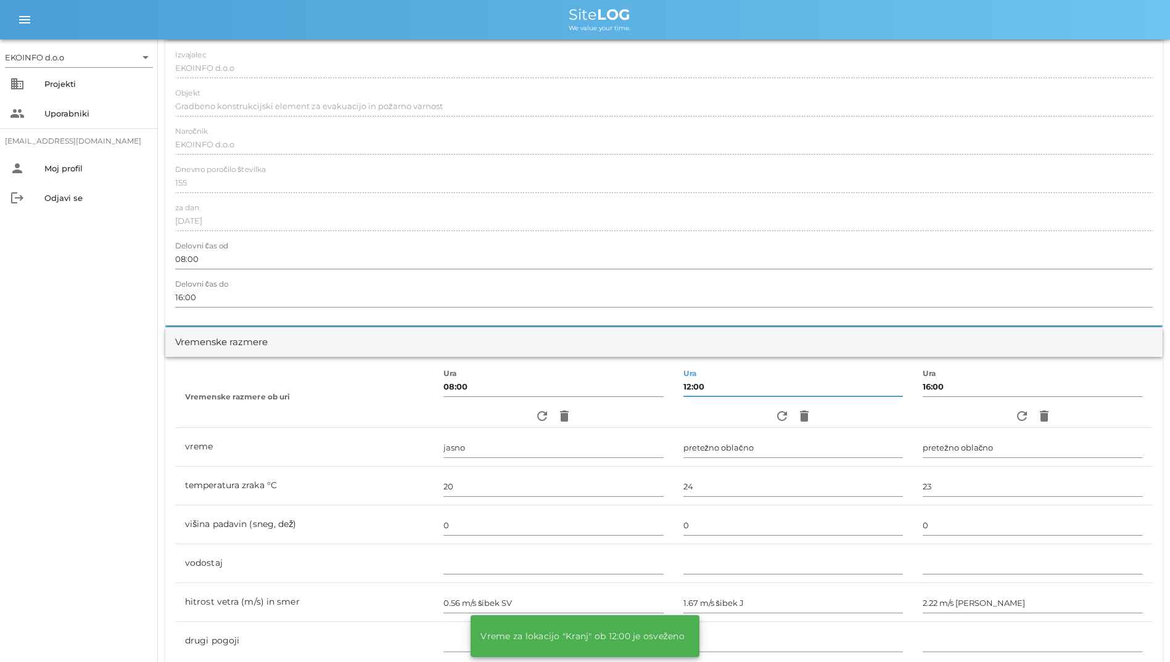
scroll to position [0, 0]
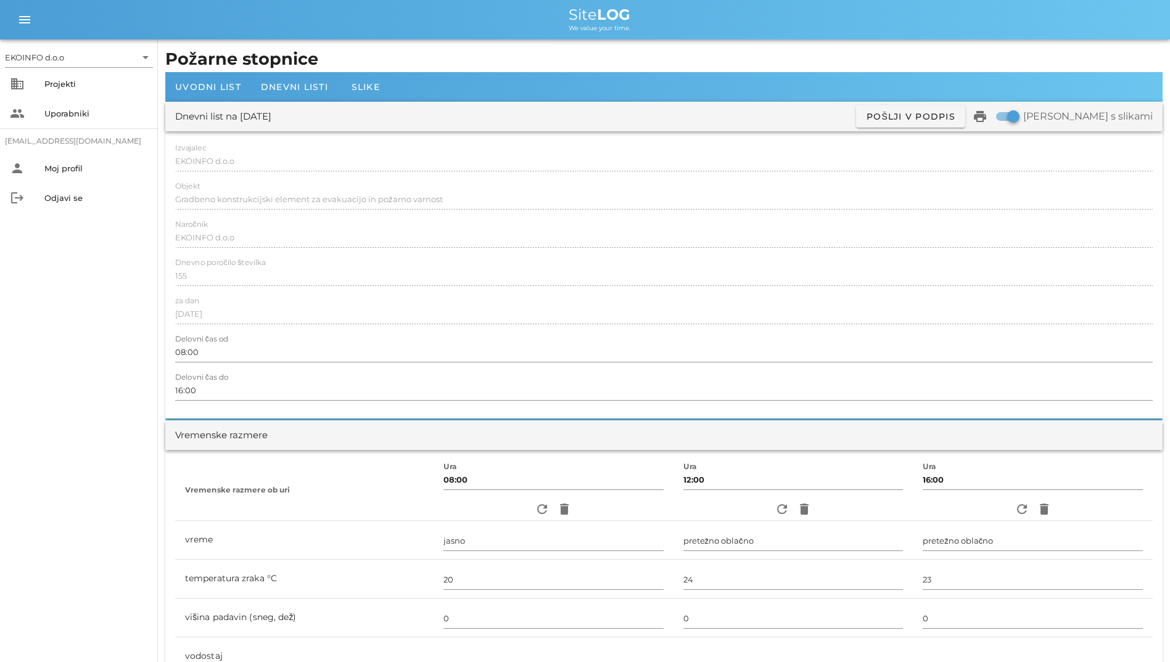
drag, startPoint x: 523, startPoint y: 14, endPoint x: 660, endPoint y: 30, distance: 138.4
click at [660, 30] on div "Site LOG We value your time." at bounding box center [599, 19] width 1121 height 25
drag, startPoint x: 660, startPoint y: 30, endPoint x: 567, endPoint y: 41, distance: 93.7
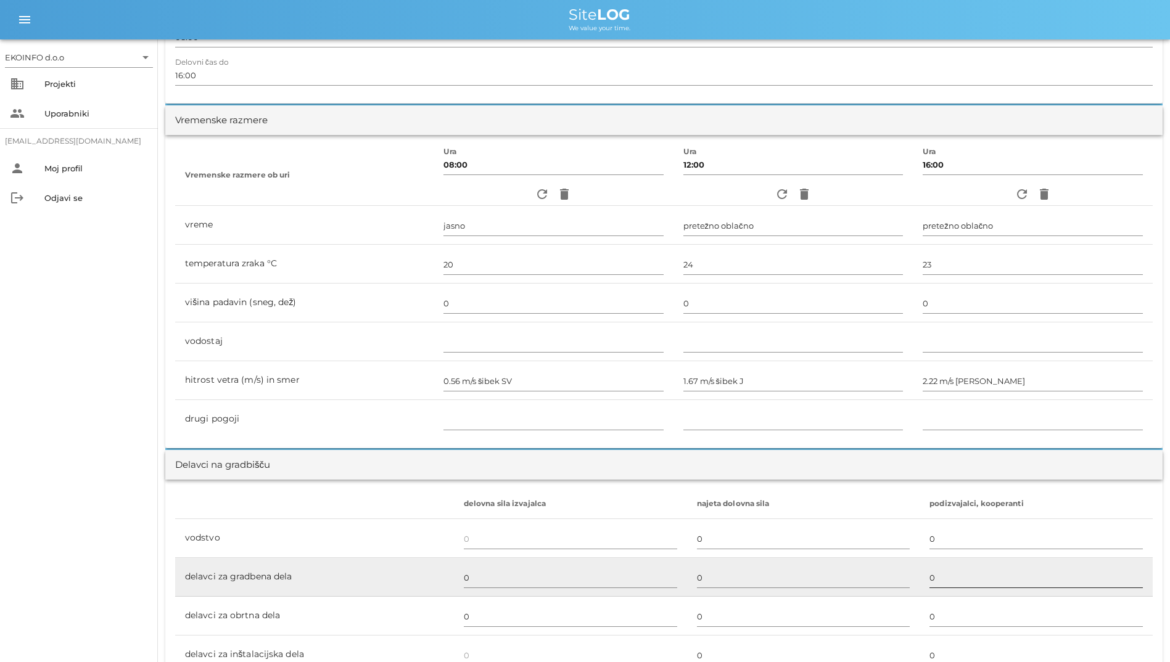
scroll to position [62, 0]
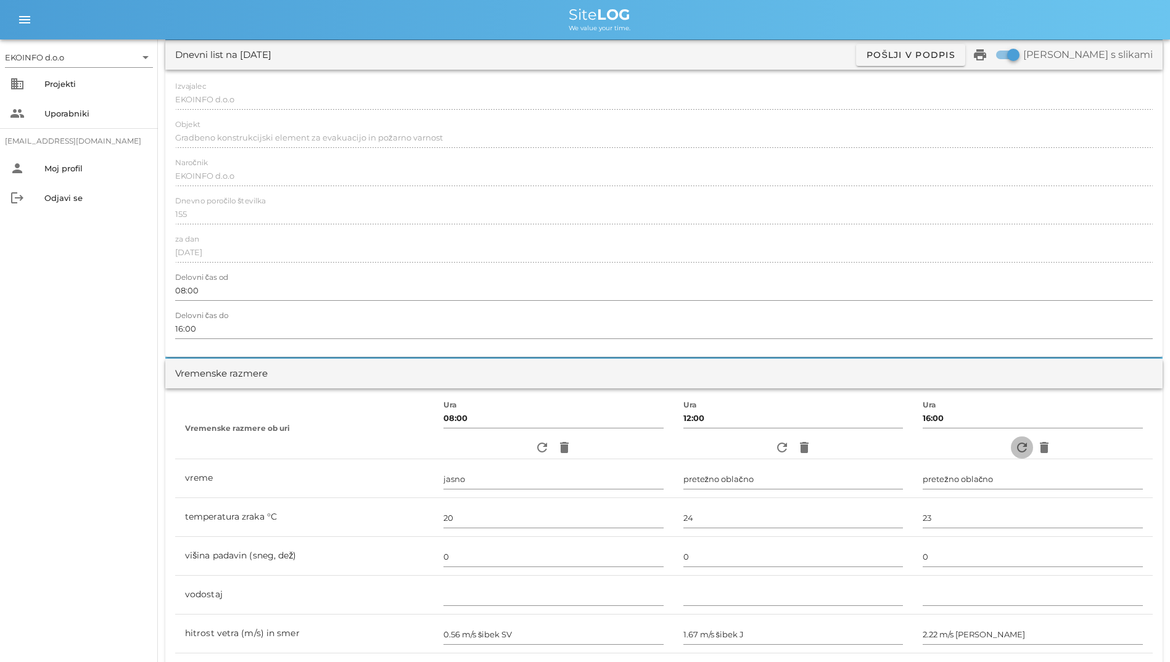
click at [1022, 451] on icon "refresh" at bounding box center [1021, 447] width 15 height 15
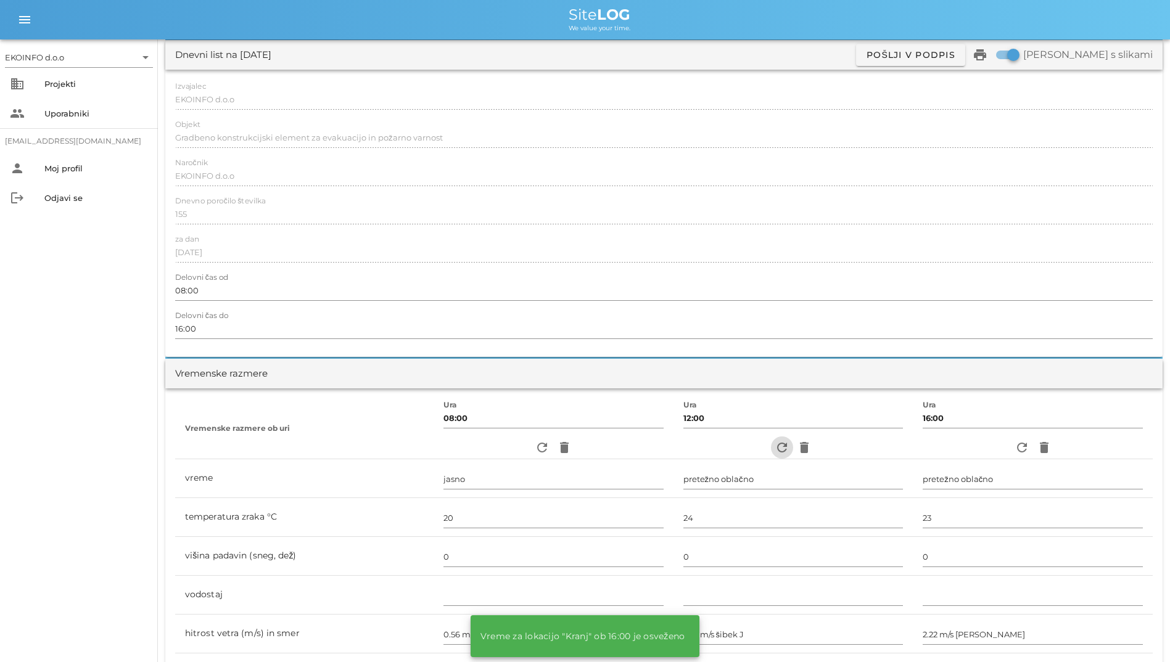
click at [776, 450] on icon "refresh" at bounding box center [781, 447] width 15 height 15
click at [540, 451] on icon "refresh" at bounding box center [542, 447] width 15 height 15
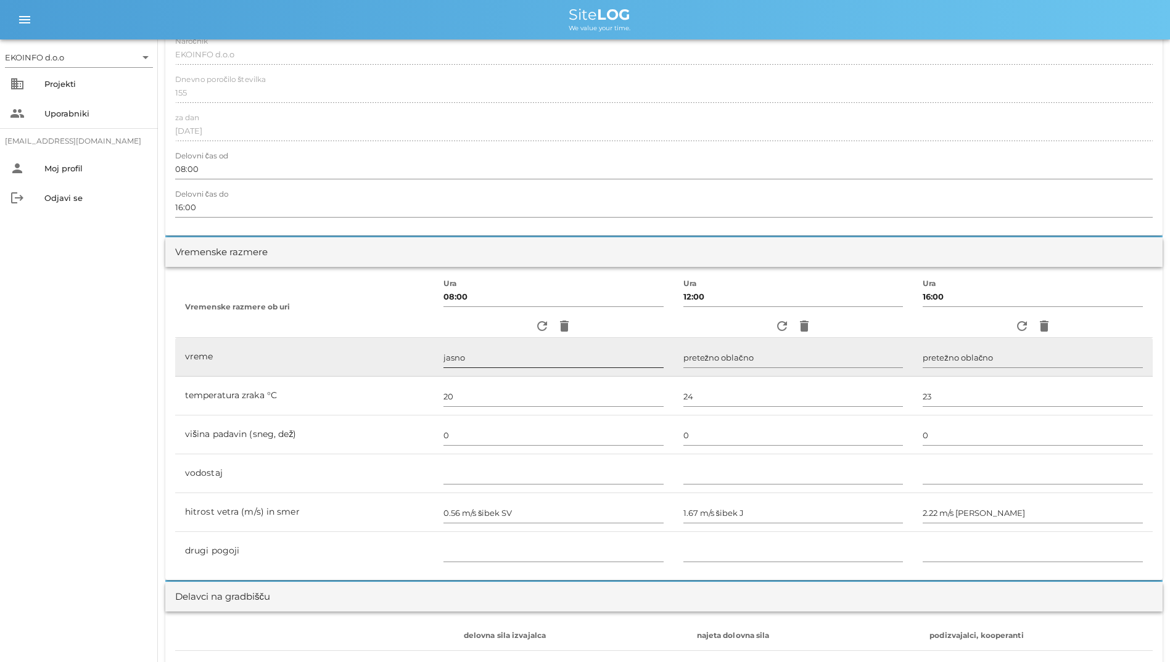
scroll to position [0, 0]
